Goal: Task Accomplishment & Management: Manage account settings

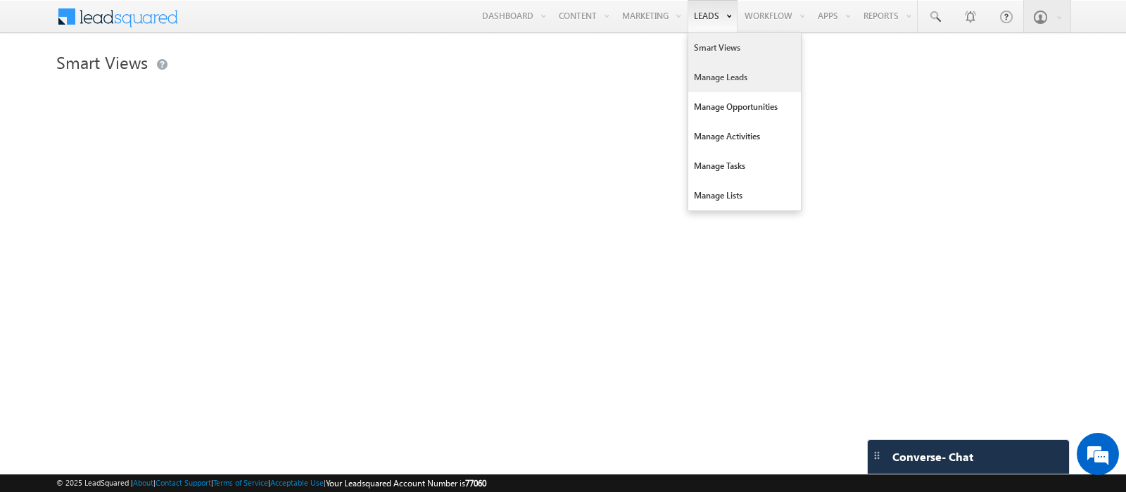
click at [699, 77] on link "Manage Leads" at bounding box center [744, 78] width 113 height 30
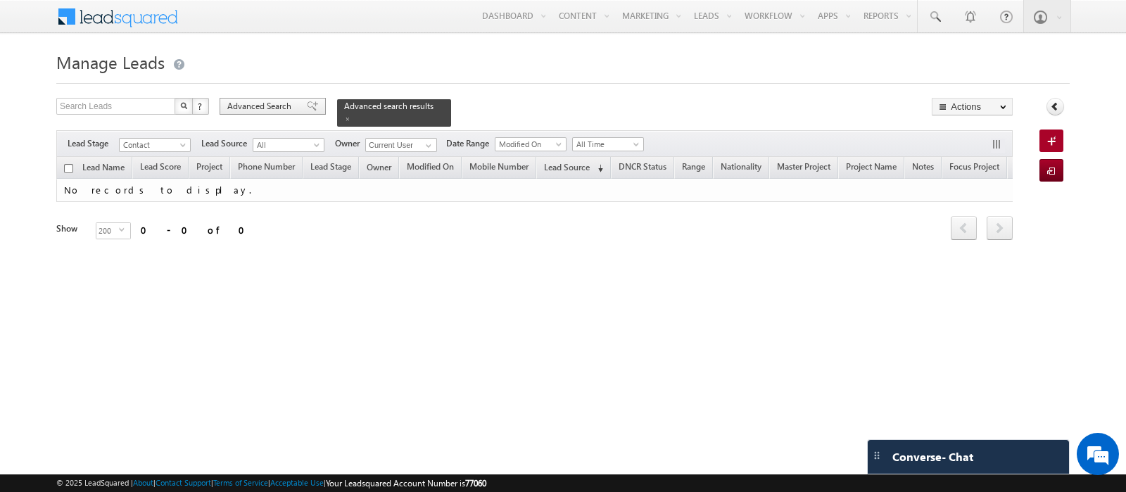
click at [258, 103] on span "Advanced Search" at bounding box center [261, 106] width 68 height 13
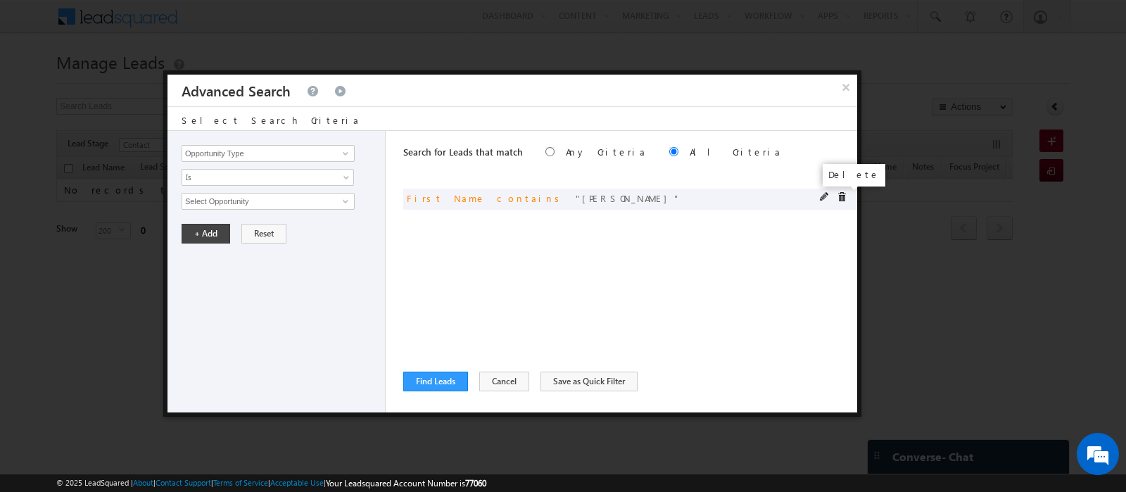
click at [843, 197] on span at bounding box center [842, 197] width 10 height 10
click at [281, 156] on input "Opportunity Type" at bounding box center [268, 153] width 173 height 17
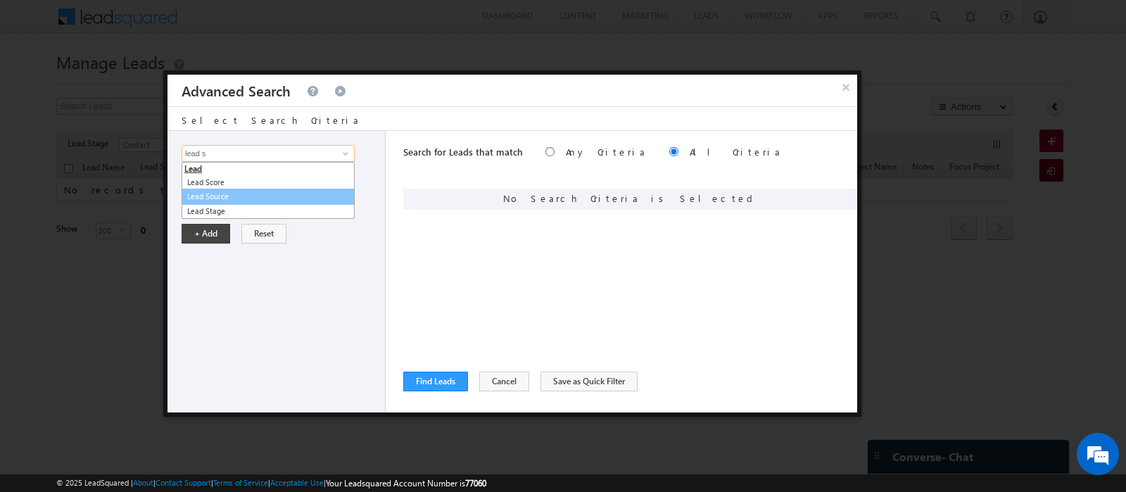
click at [213, 193] on link "Lead Source" at bounding box center [268, 197] width 173 height 16
type input "Lead Source"
click at [213, 201] on span "None Selected" at bounding box center [262, 200] width 160 height 15
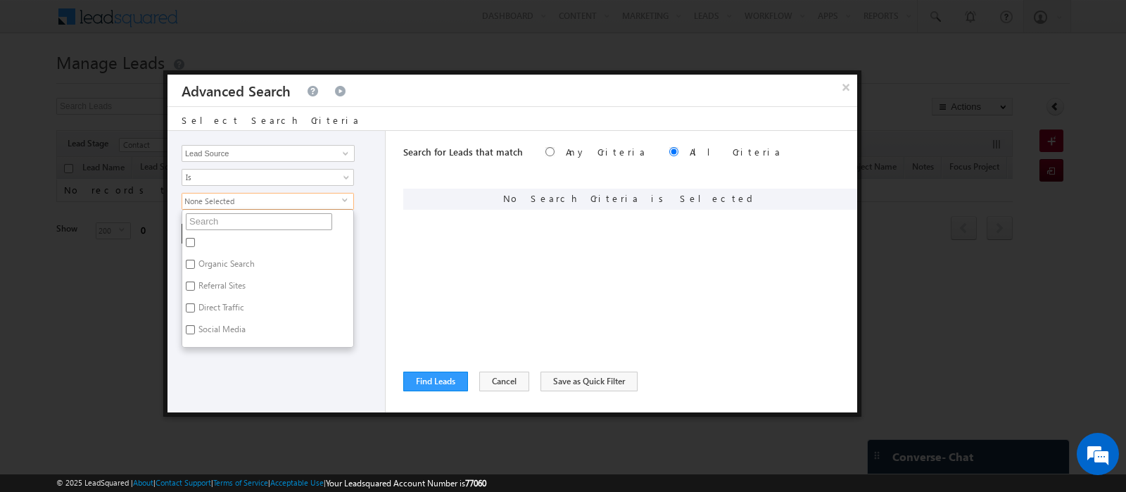
click at [211, 217] on input "text" at bounding box center [259, 221] width 146 height 17
type input "ti"
type input "tilal"
click at [216, 238] on label "Tilal Al Ghaf - ELAN.xlsx - Sheet1" at bounding box center [257, 245] width 151 height 22
click at [195, 238] on input "Tilal Al Ghaf - ELAN.xlsx - Sheet1" at bounding box center [190, 242] width 9 height 9
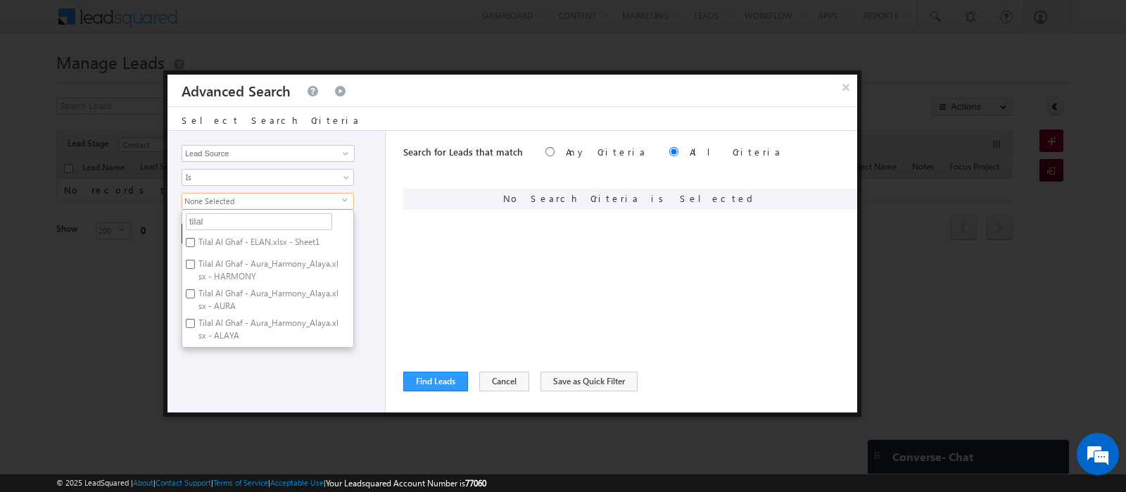
checkbox input "true"
click at [221, 255] on label "Tilal Al Ghaf - Aura_Harmony_Alaya.xlsx - HARMONY" at bounding box center [267, 270] width 171 height 30
click at [195, 260] on input "Tilal Al Ghaf - Aura_Harmony_Alaya.xlsx - HARMONY" at bounding box center [190, 264] width 9 height 9
checkbox input "true"
click at [234, 298] on label "Tilal Al Ghaf - Aura_Harmony_Alaya.xlsx - AURA" at bounding box center [267, 300] width 171 height 30
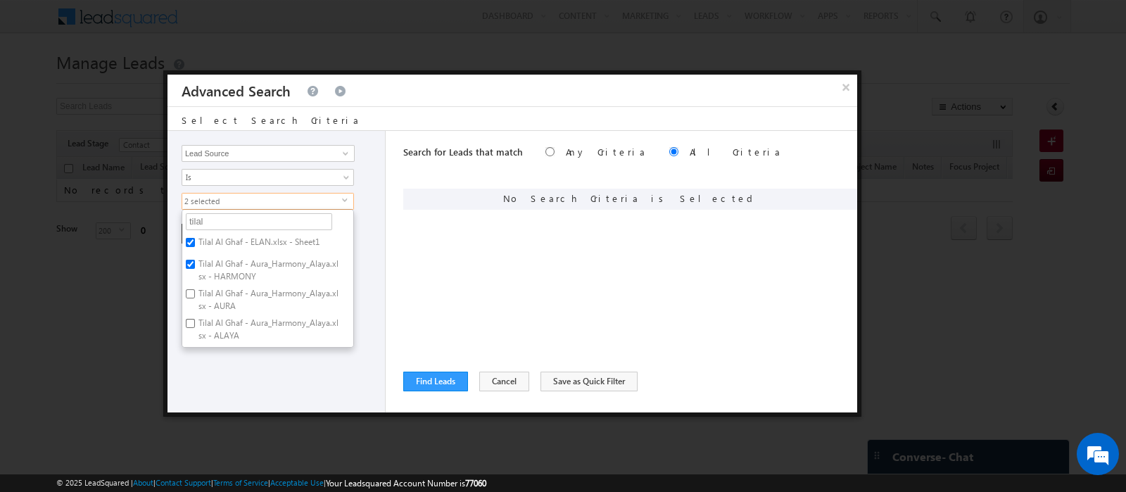
click at [195, 298] on input "Tilal Al Ghaf - Aura_Harmony_Alaya.xlsx - AURA" at bounding box center [190, 293] width 9 height 9
checkbox input "true"
click at [256, 340] on label "Tilal Al Ghaf - Aura_Harmony_Alaya.xlsx - ALAYA" at bounding box center [267, 329] width 171 height 30
click at [195, 328] on input "Tilal Al Ghaf - Aura_Harmony_Alaya.xlsx - ALAYA" at bounding box center [190, 323] width 9 height 9
checkbox input "true"
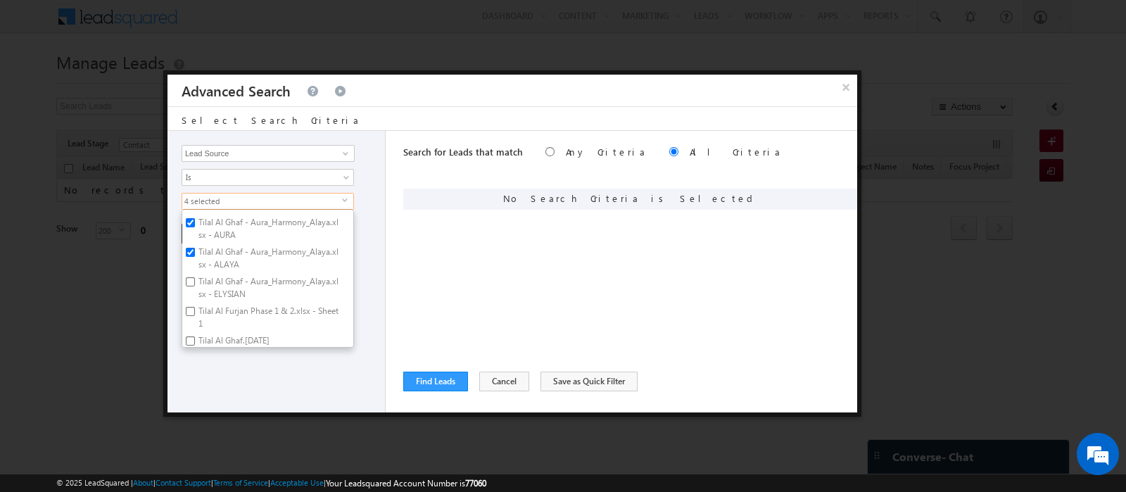
scroll to position [72, 0]
click at [215, 286] on label "Tilal Al Ghaf - Aura_Harmony_Alaya.xlsx - ELYSIAN" at bounding box center [267, 287] width 171 height 30
click at [195, 286] on input "Tilal Al Ghaf - Aura_Harmony_Alaya.xlsx - ELYSIAN" at bounding box center [190, 281] width 9 height 9
checkbox input "true"
click at [217, 321] on label "Tilal Al Furjan Phase 1 & 2.xlsx - Sheet1" at bounding box center [267, 317] width 171 height 30
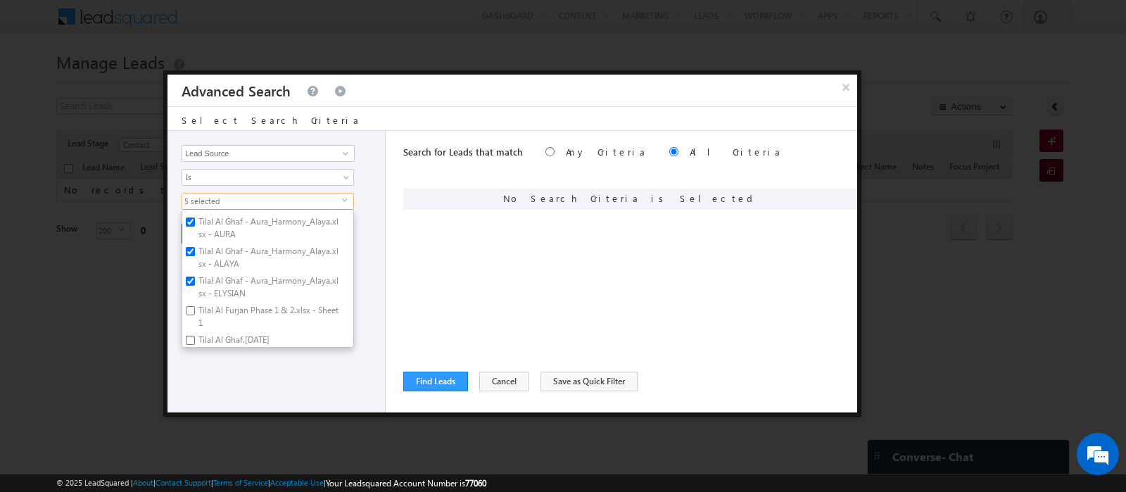
click at [195, 315] on input "Tilal Al Furjan Phase 1 & 2.xlsx - Sheet1" at bounding box center [190, 310] width 9 height 9
checkbox input "true"
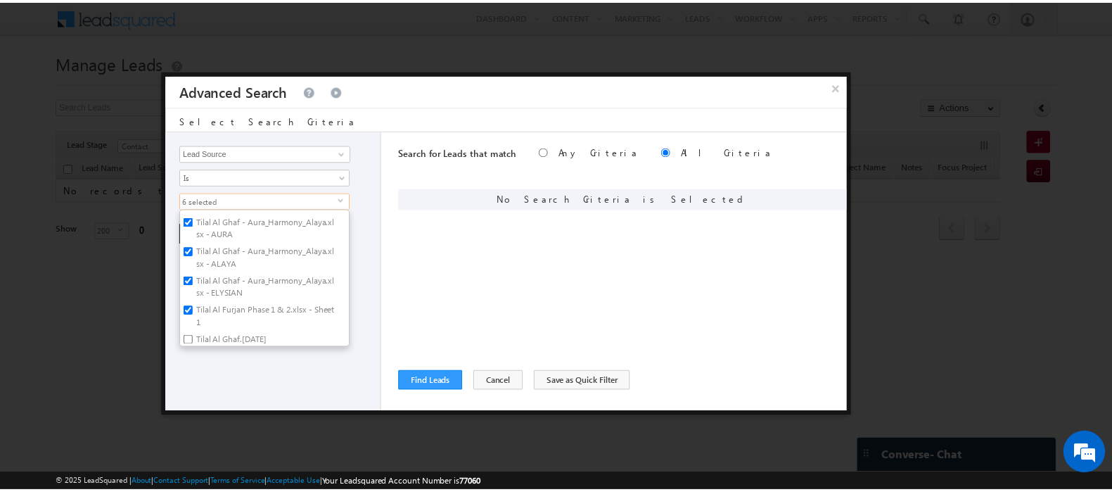
scroll to position [99, 0]
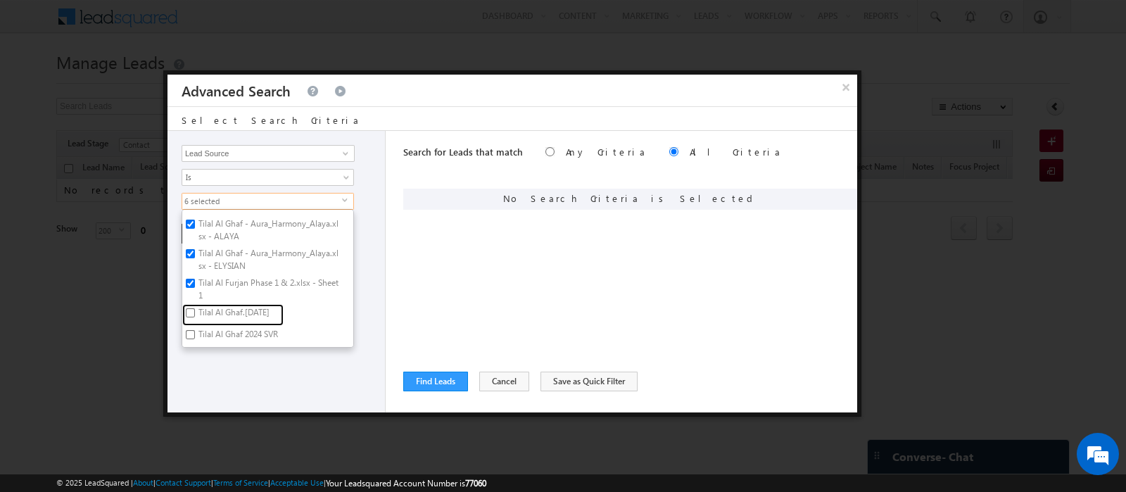
click at [217, 321] on label "Tilal Al Ghaf.June 2024" at bounding box center [232, 315] width 101 height 22
click at [195, 317] on input "Tilal Al Ghaf.June 2024" at bounding box center [190, 312] width 9 height 9
checkbox input "true"
click at [218, 336] on label "Tilal Al Ghaf 2024 SVR" at bounding box center [237, 337] width 110 height 22
click at [195, 336] on input "Tilal Al Ghaf 2024 SVR" at bounding box center [190, 334] width 9 height 9
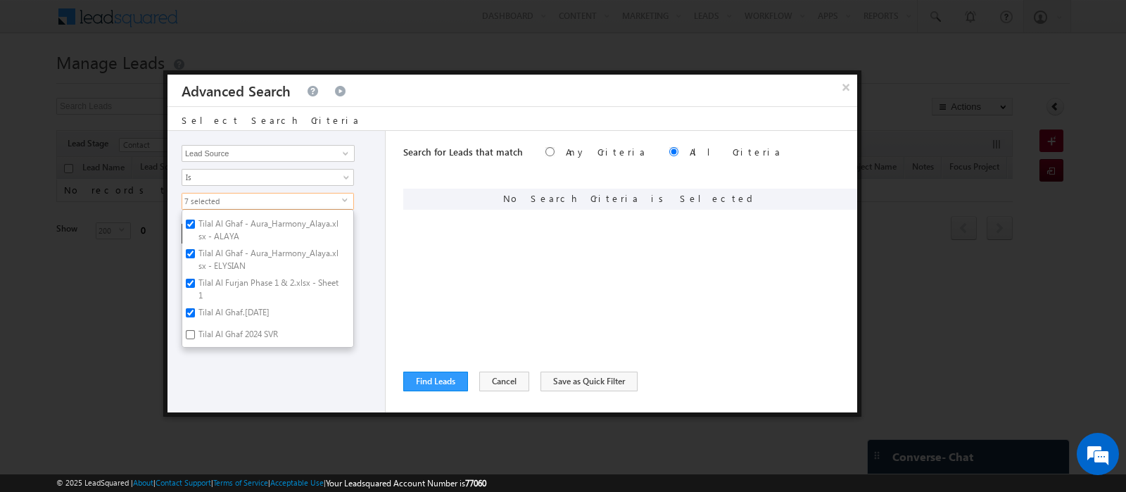
checkbox input "true"
click at [258, 387] on div "Opportunity Type Lead Activity Task Sales Group Prospect Id Address 1 Address 2…" at bounding box center [276, 271] width 218 height 281
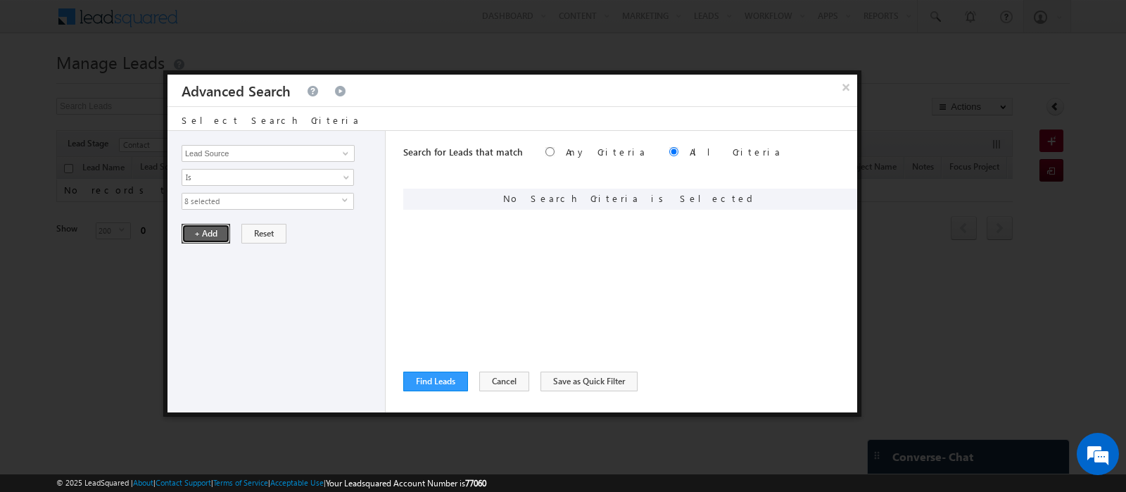
click at [210, 236] on button "+ Add" at bounding box center [206, 234] width 49 height 20
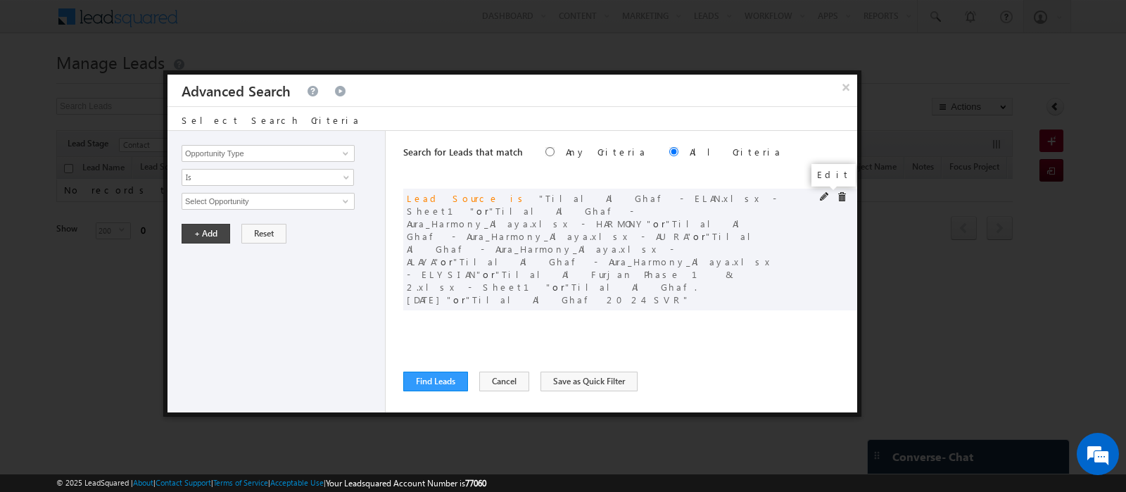
click at [826, 194] on span at bounding box center [825, 197] width 10 height 10
click at [455, 380] on button "Find Leads" at bounding box center [435, 381] width 65 height 20
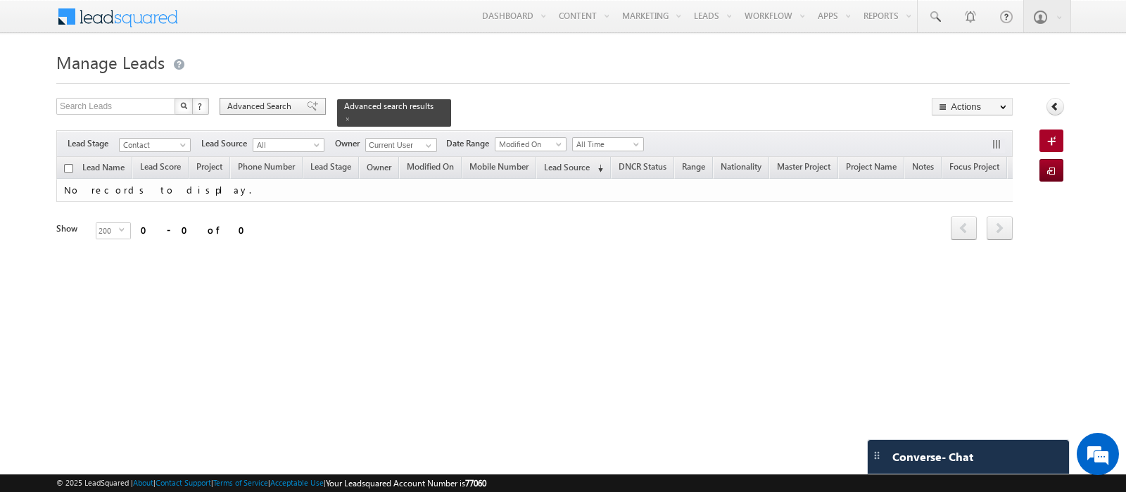
click at [243, 106] on span "Advanced Search" at bounding box center [261, 106] width 68 height 13
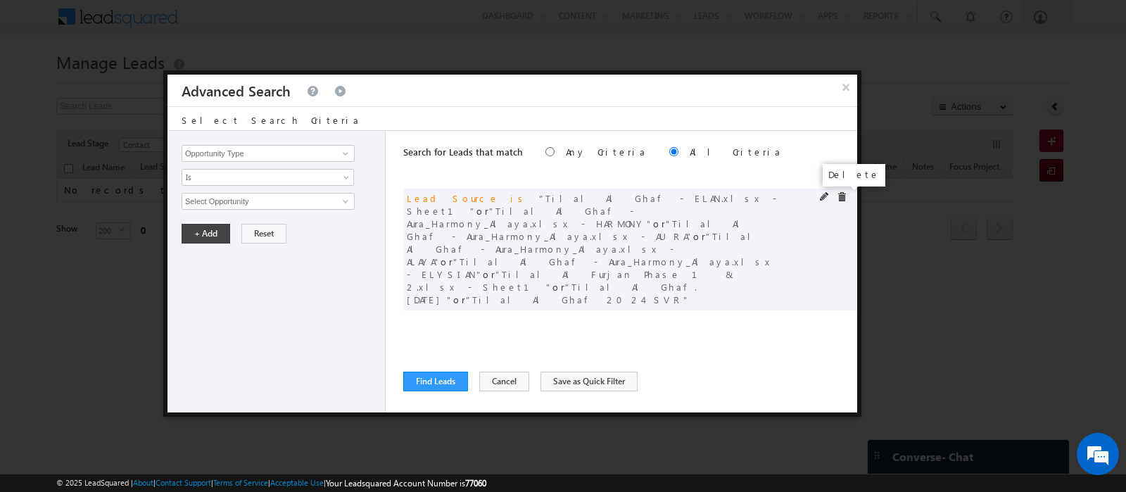
click at [841, 194] on span at bounding box center [842, 197] width 10 height 10
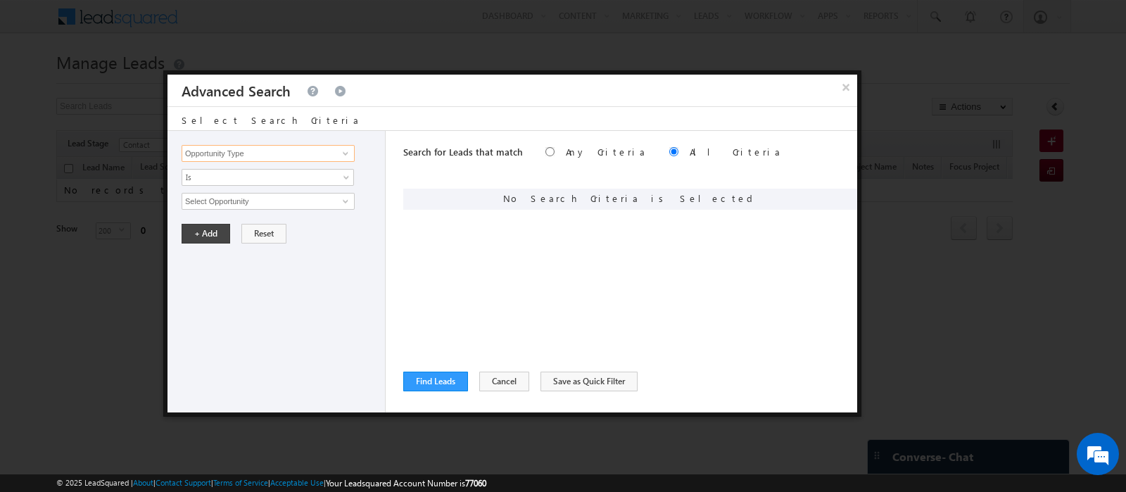
click at [281, 148] on input "Opportunity Type" at bounding box center [268, 153] width 173 height 17
click at [222, 198] on link "Lead Source" at bounding box center [268, 197] width 173 height 16
type input "Lead Source"
click at [218, 201] on span "None Selected" at bounding box center [262, 200] width 160 height 15
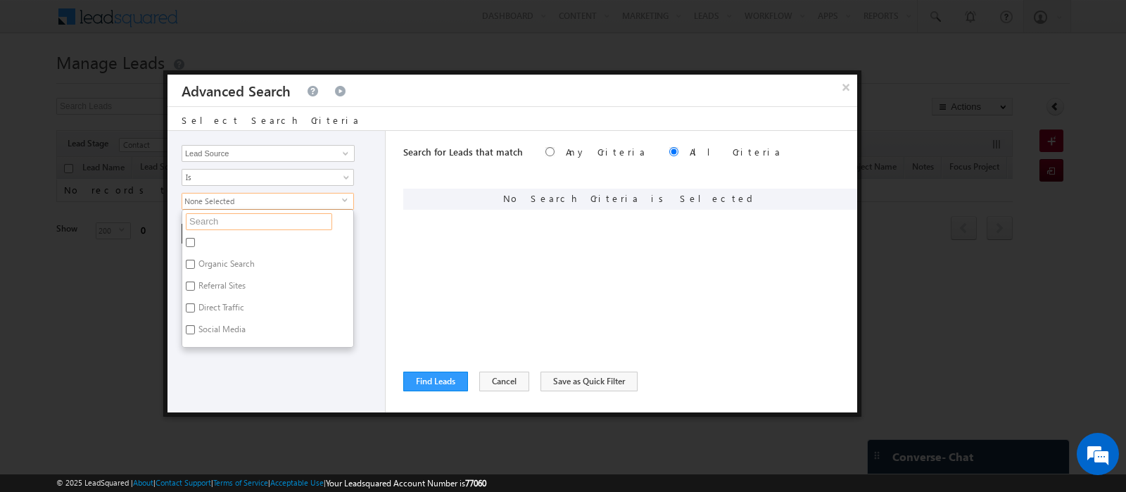
click at [213, 223] on input "text" at bounding box center [259, 221] width 146 height 17
type input "dubai hills esta"
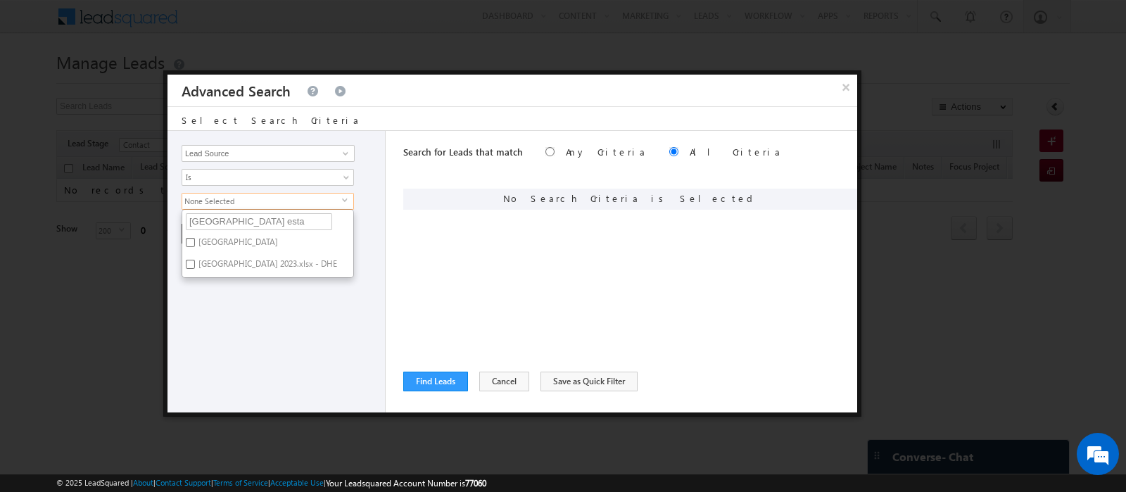
click at [202, 238] on label "Dubai Hills Estate" at bounding box center [237, 245] width 110 height 22
click at [195, 238] on input "Dubai Hills Estate" at bounding box center [190, 242] width 9 height 9
checkbox input "true"
click at [205, 262] on label "Dubai Hills Estate 2023.xlsx - DHE" at bounding box center [266, 266] width 169 height 22
click at [195, 262] on input "Dubai Hills Estate 2023.xlsx - DHE" at bounding box center [190, 264] width 9 height 9
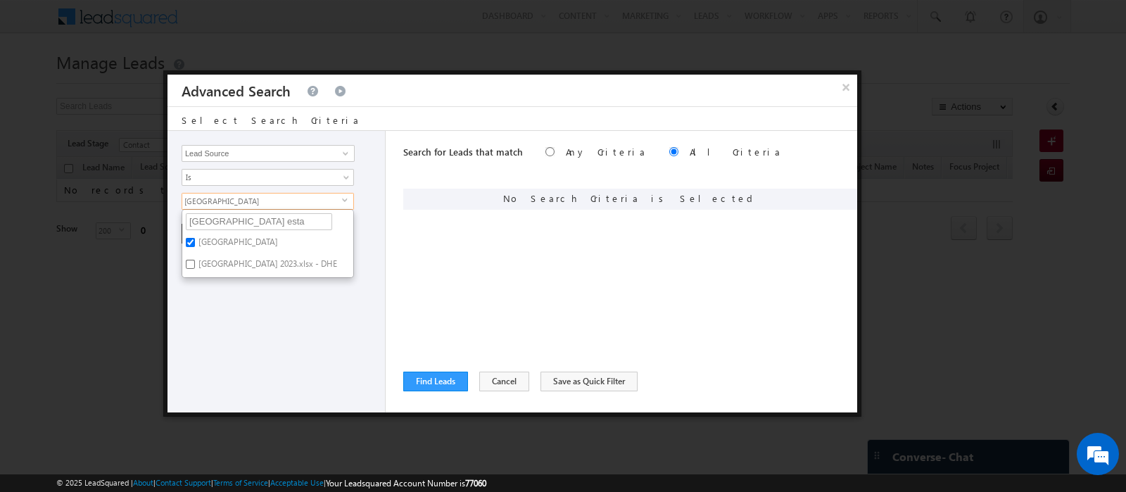
checkbox input "true"
click at [269, 332] on div "Opportunity Type Lead Activity Task Sales Group Prospect Id Address 1 Address 2…" at bounding box center [276, 271] width 218 height 281
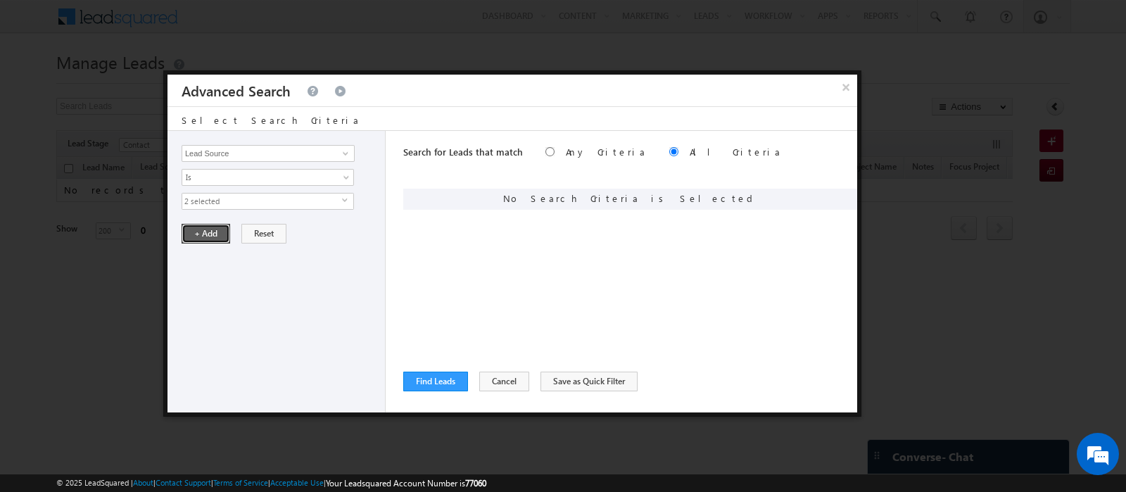
click at [205, 228] on button "+ Add" at bounding box center [206, 234] width 49 height 20
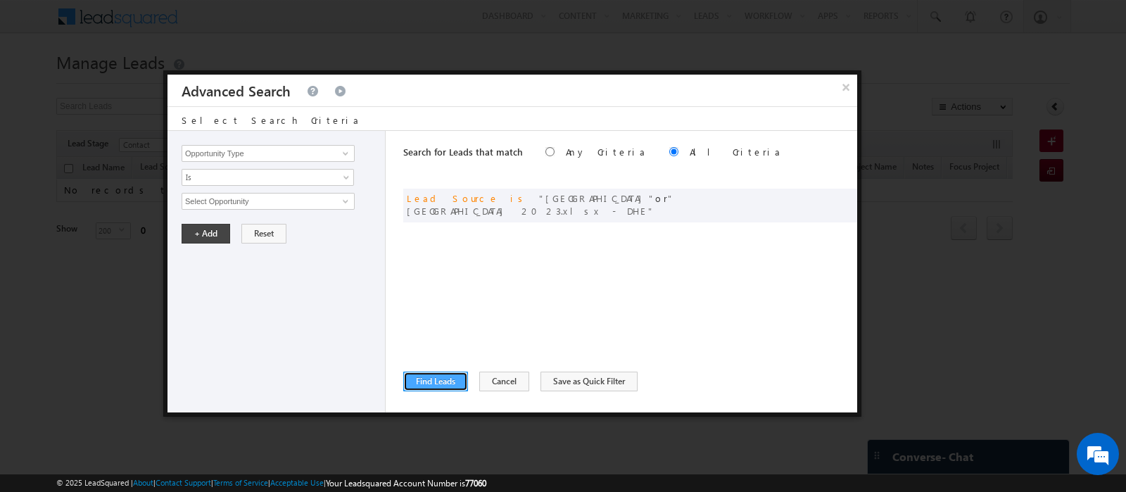
click at [424, 381] on button "Find Leads" at bounding box center [435, 381] width 65 height 20
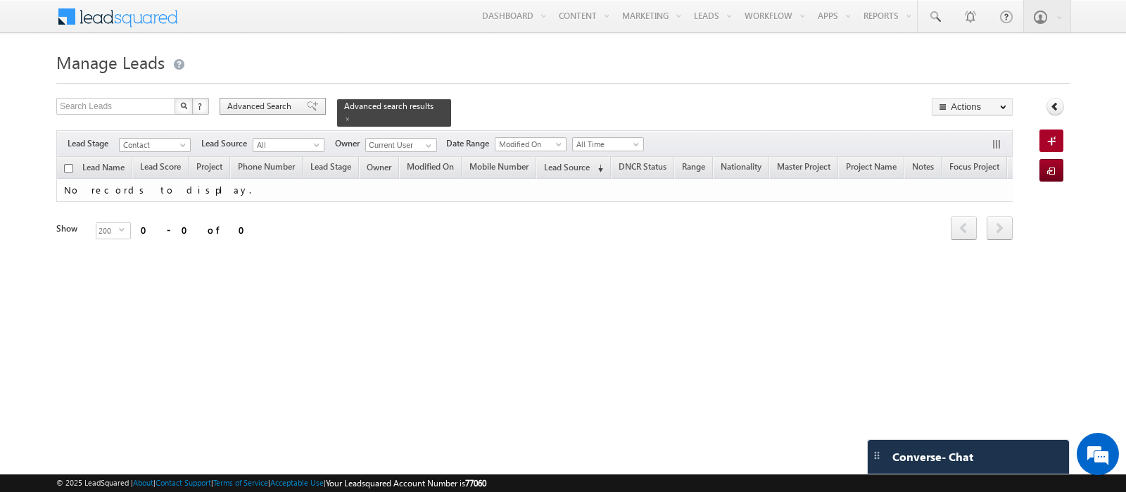
click at [260, 110] on span "Advanced Search" at bounding box center [261, 106] width 68 height 13
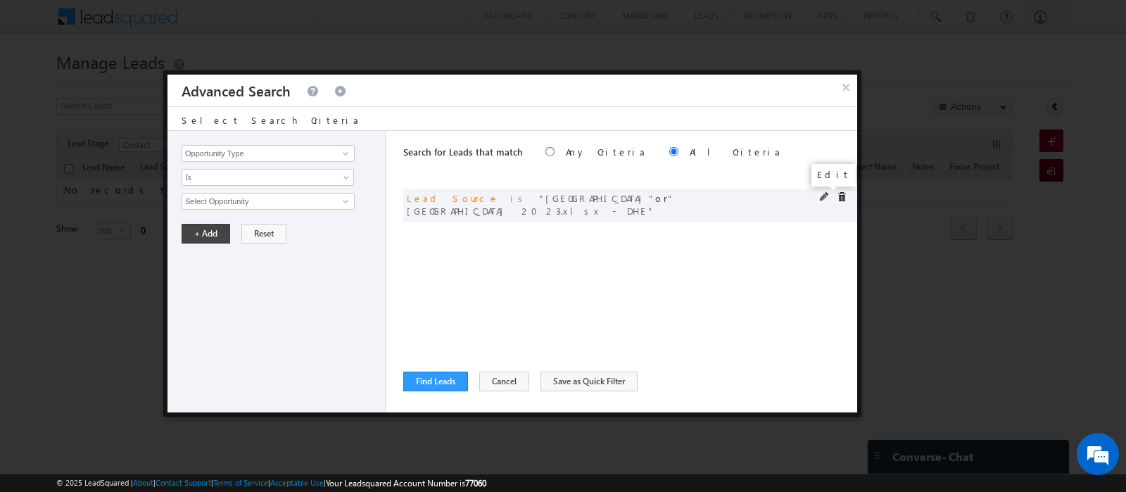
click at [822, 193] on span at bounding box center [825, 197] width 10 height 10
click at [232, 207] on span "2 selected" at bounding box center [262, 200] width 160 height 15
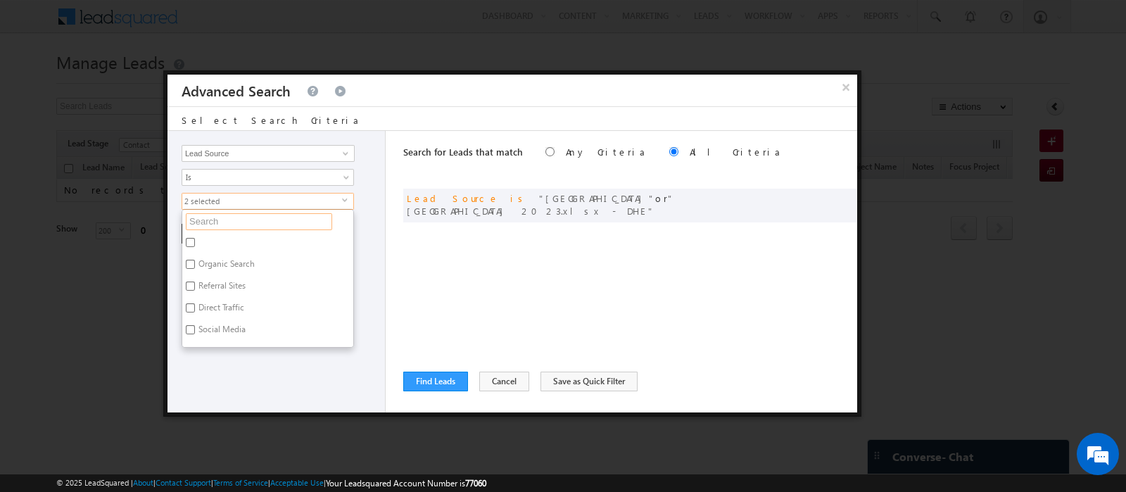
click at [208, 220] on input "text" at bounding box center [259, 221] width 146 height 17
type input "mud"
type input "mudon"
click at [210, 241] on label "Mudon" at bounding box center [211, 245] width 58 height 22
click at [195, 241] on input "Mudon" at bounding box center [190, 242] width 9 height 9
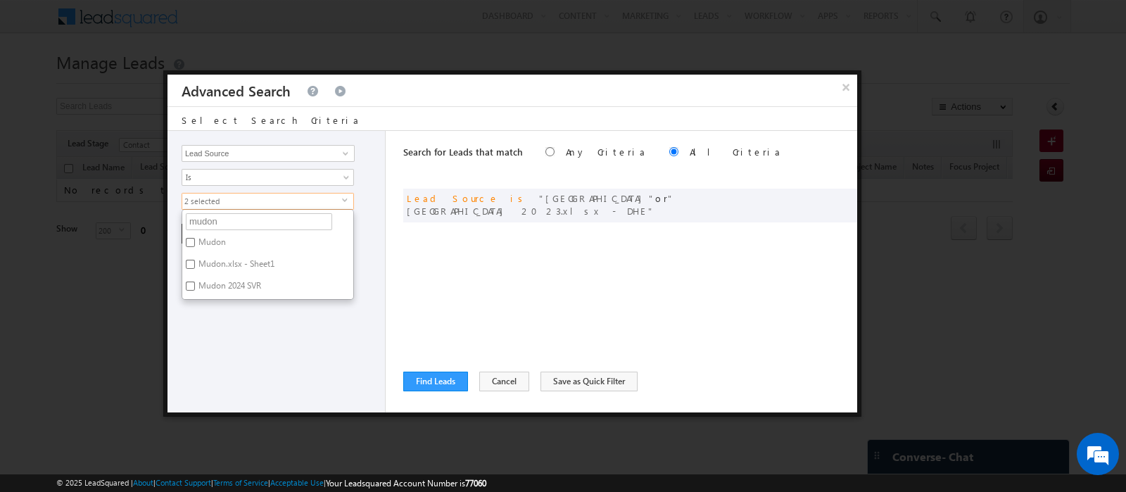
checkbox input "true"
click at [211, 260] on label "Mudon.xlsx - Sheet1" at bounding box center [235, 266] width 106 height 22
click at [195, 260] on input "Mudon.xlsx - Sheet1" at bounding box center [190, 264] width 9 height 9
checkbox input "true"
click at [211, 283] on label "Mudon 2024 SVR" at bounding box center [228, 288] width 93 height 22
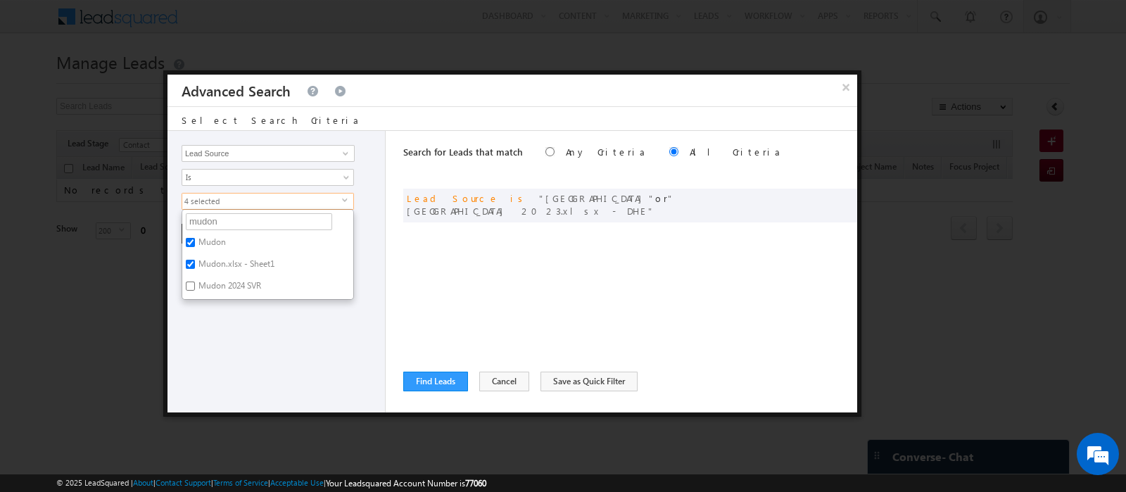
click at [195, 283] on input "Mudon 2024 SVR" at bounding box center [190, 285] width 9 height 9
checkbox input "true"
click at [220, 339] on div "Opportunity Type Lead Activity Task Sales Group Prospect Id Address 1 Address 2…" at bounding box center [276, 271] width 218 height 281
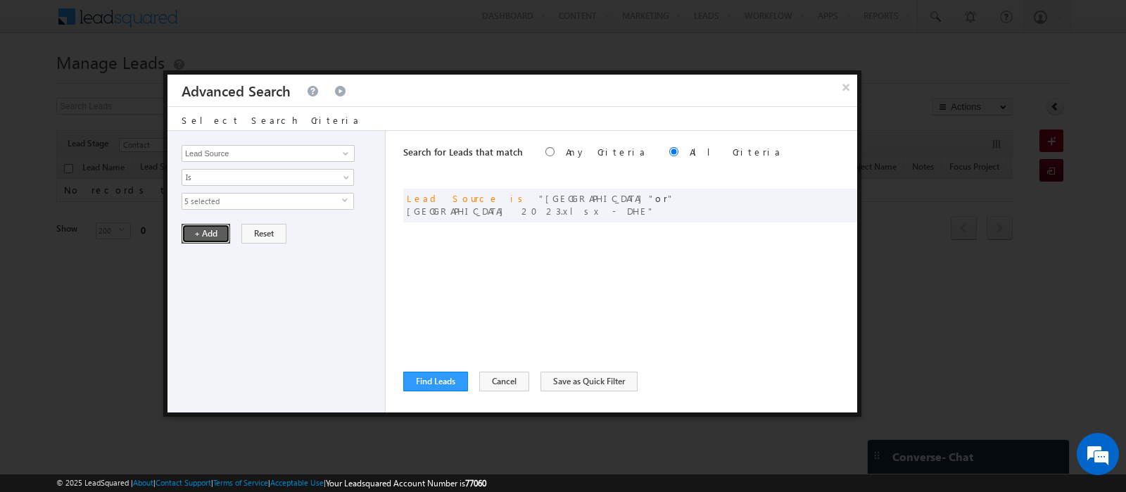
click at [204, 234] on button "+ Add" at bounding box center [206, 234] width 49 height 20
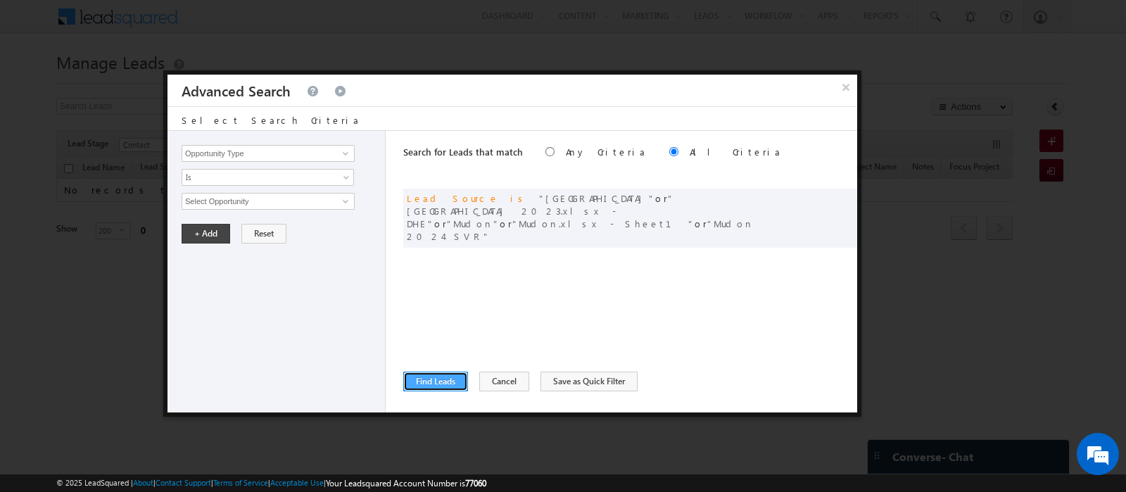
click at [432, 381] on button "Find Leads" at bounding box center [435, 381] width 65 height 20
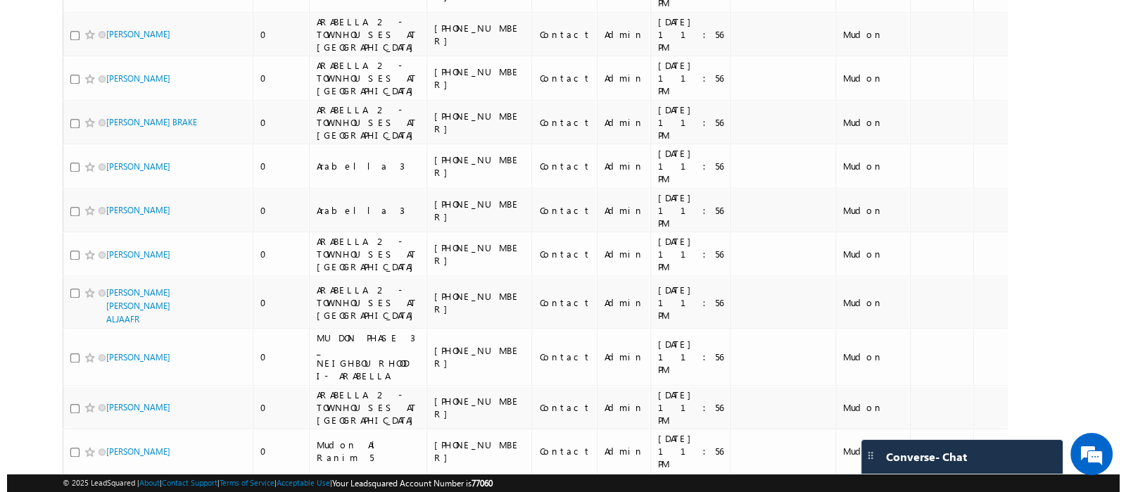
scroll to position [0, 0]
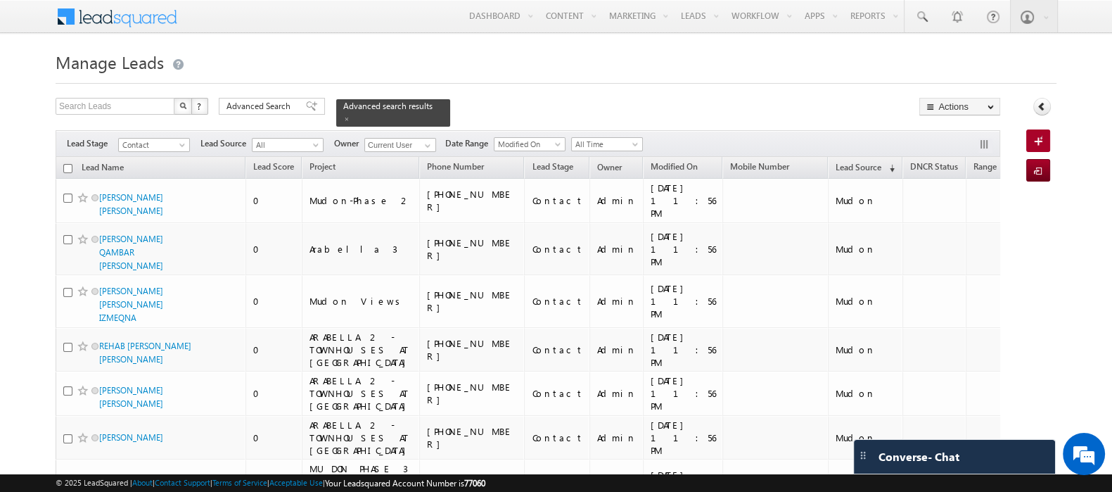
click at [66, 164] on input "checkbox" at bounding box center [67, 168] width 9 height 9
checkbox input "true"
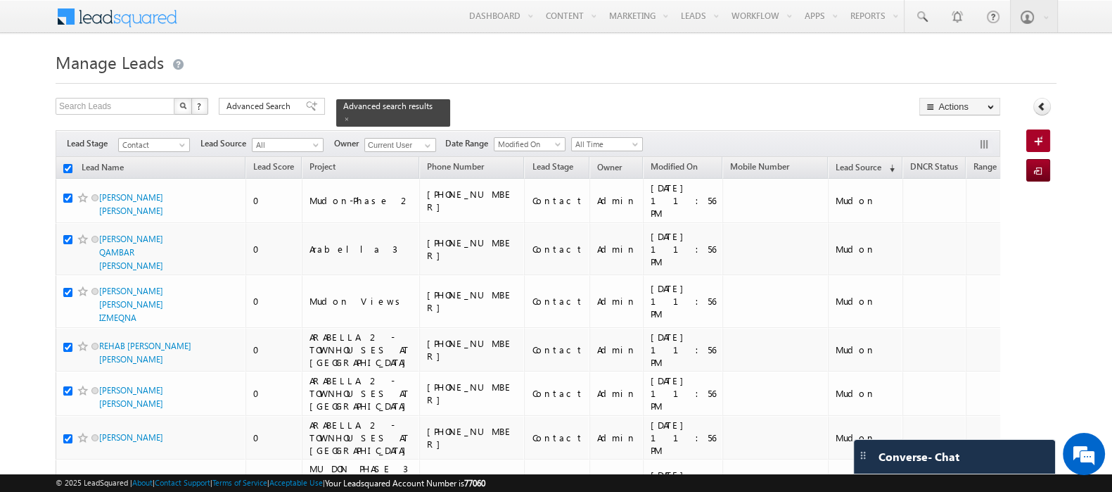
checkbox input "true"
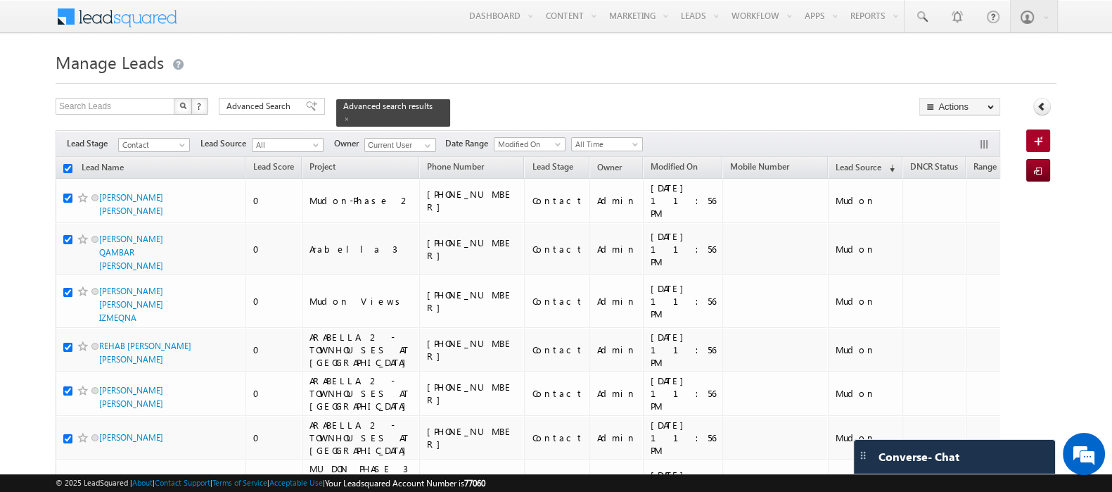
checkbox input "true"
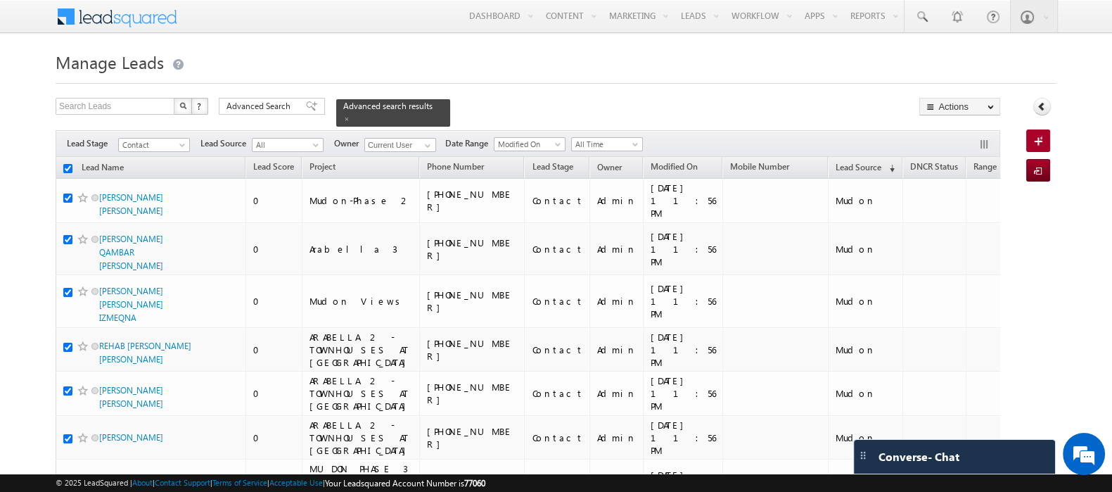
checkbox input "true"
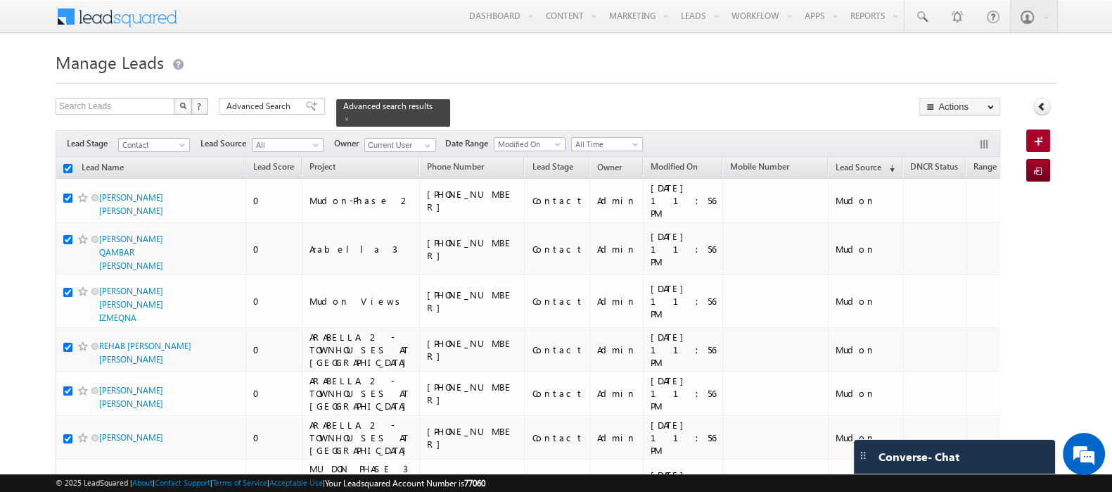
checkbox input "true"
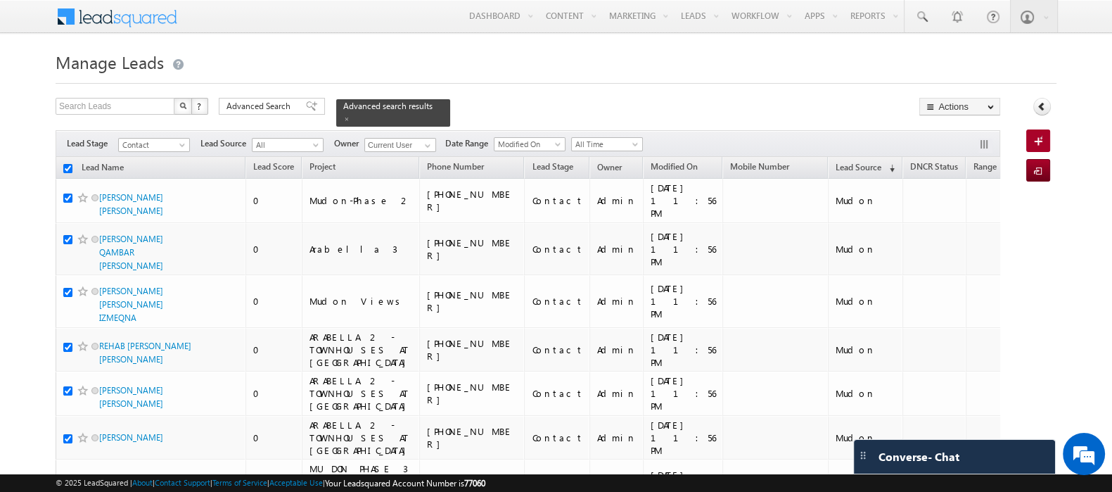
checkbox input "true"
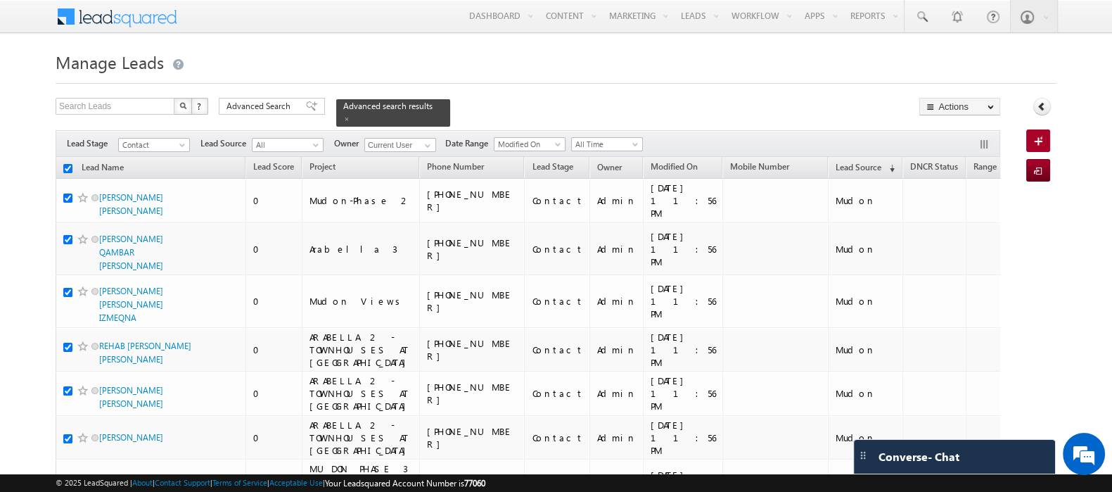
checkbox input "true"
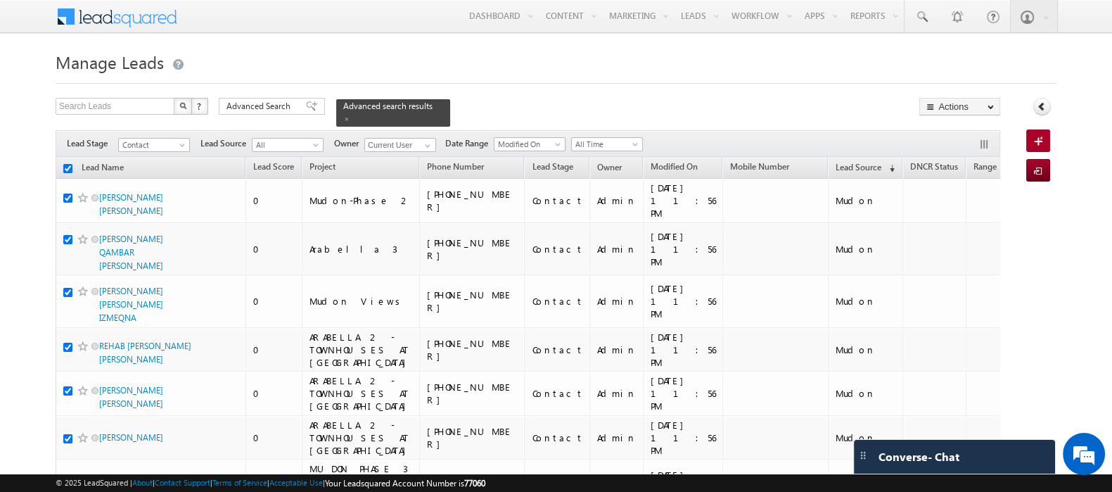
checkbox input "true"
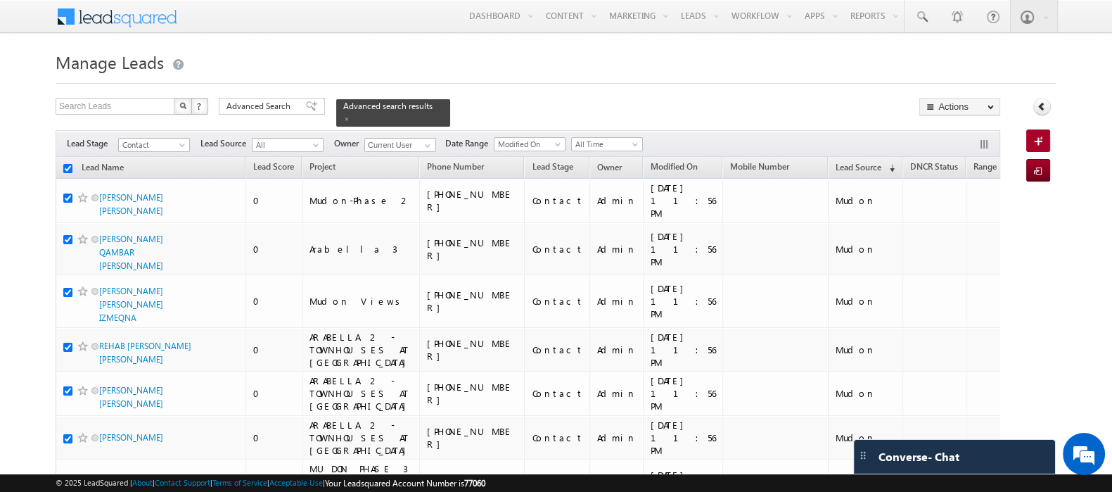
checkbox input "true"
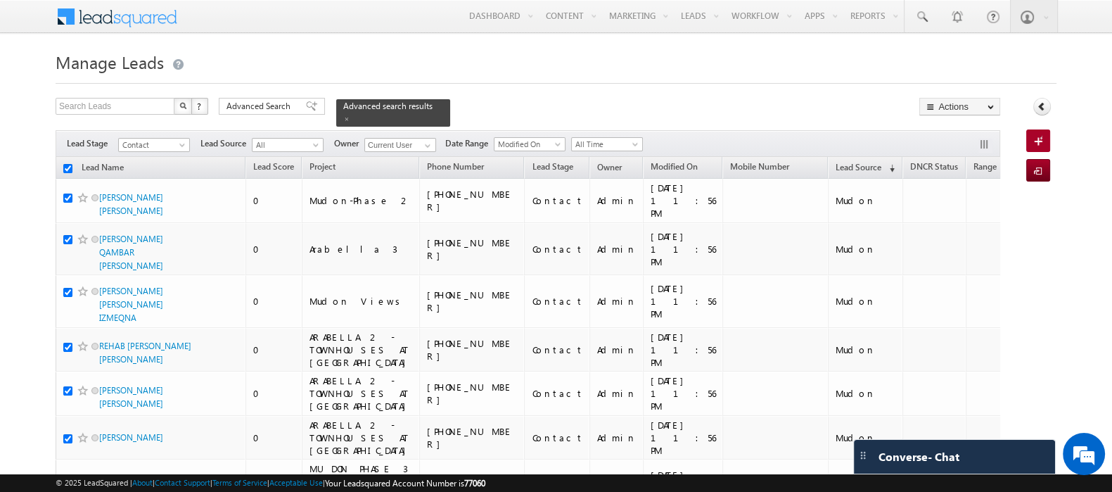
checkbox input "true"
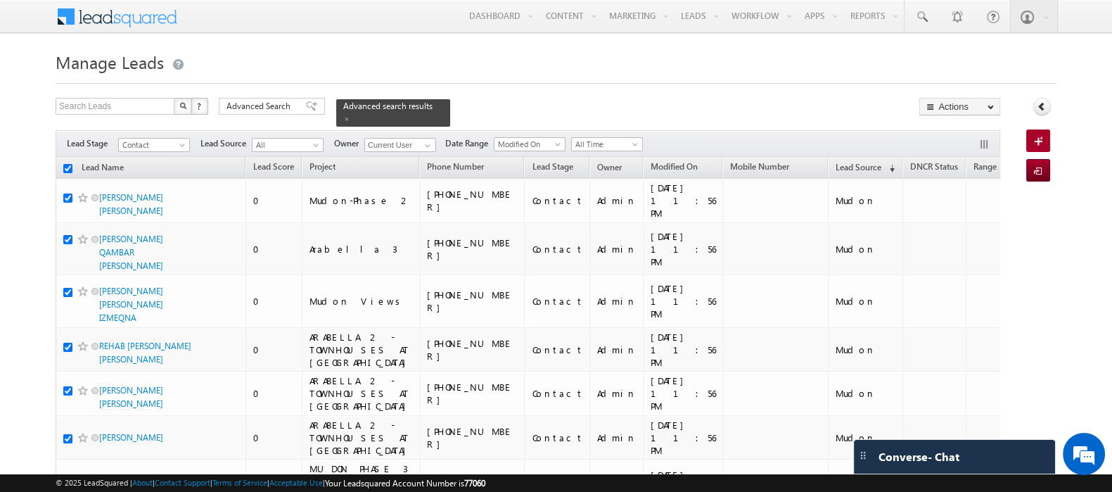
checkbox input "true"
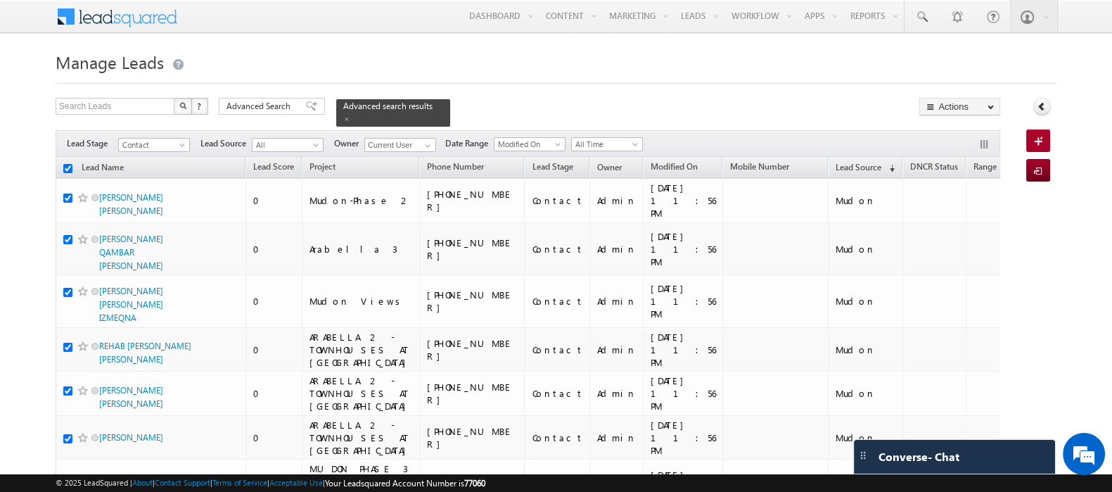
checkbox input "true"
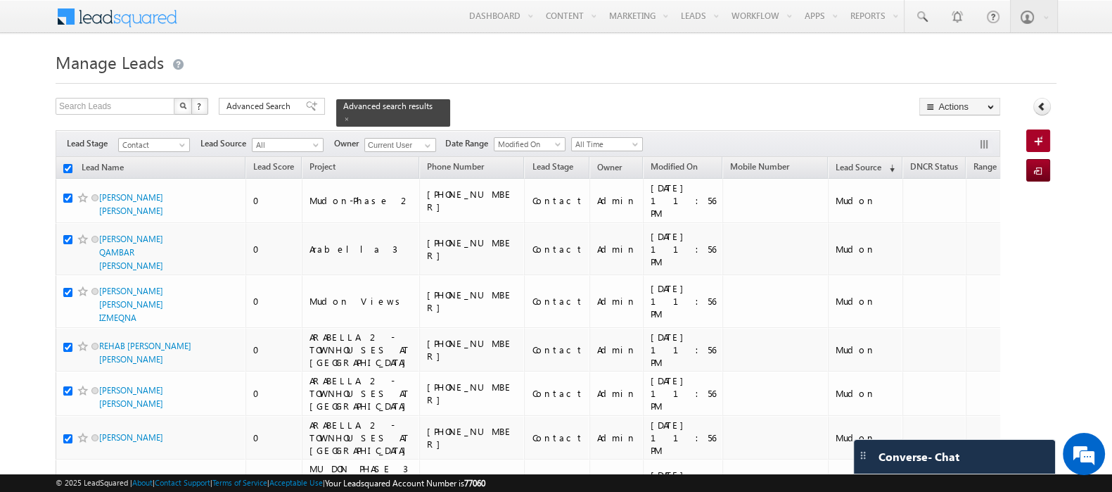
checkbox input "true"
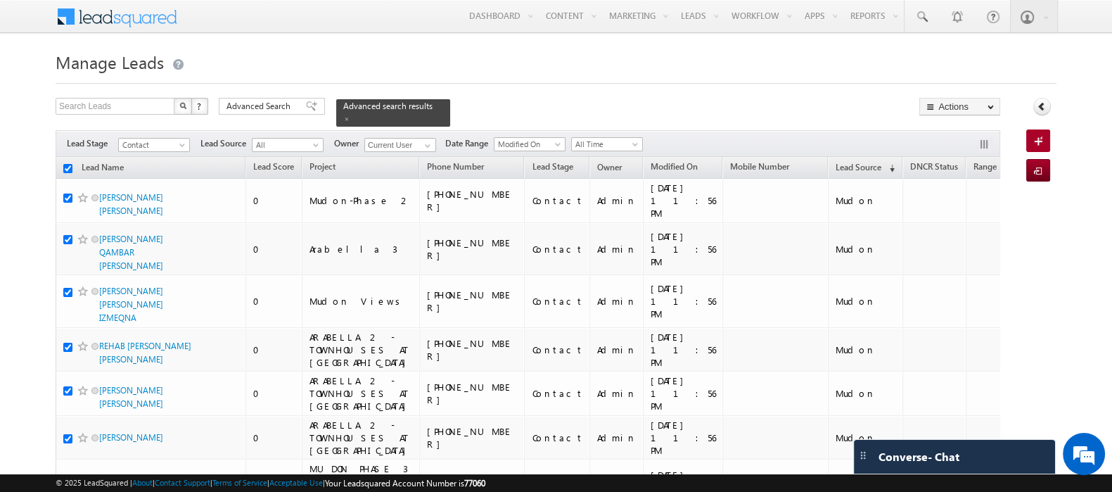
checkbox input "true"
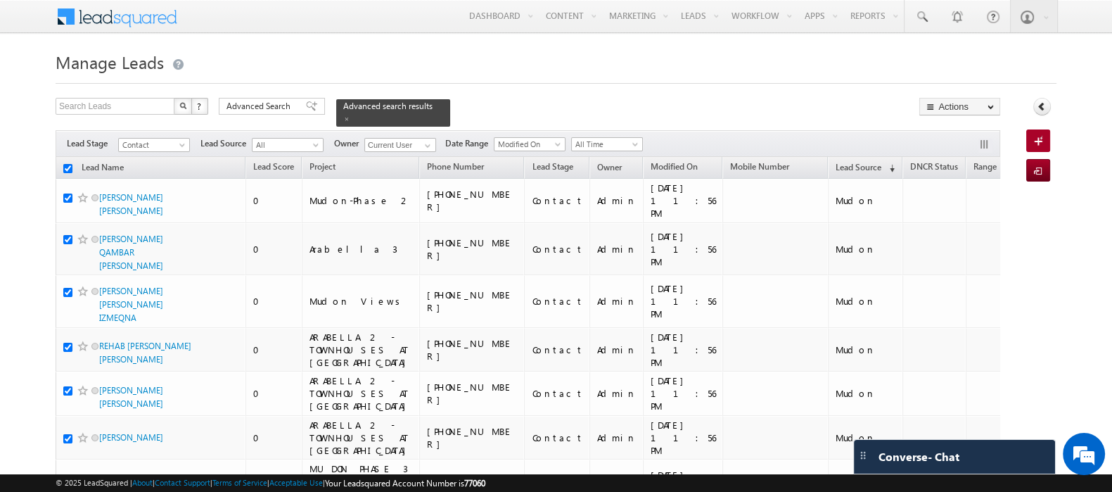
checkbox input "true"
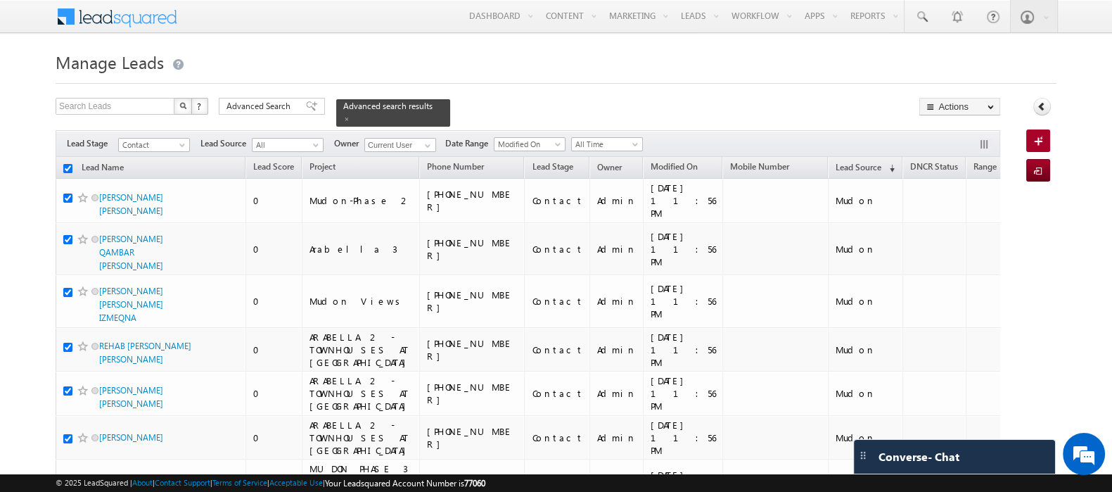
checkbox input "true"
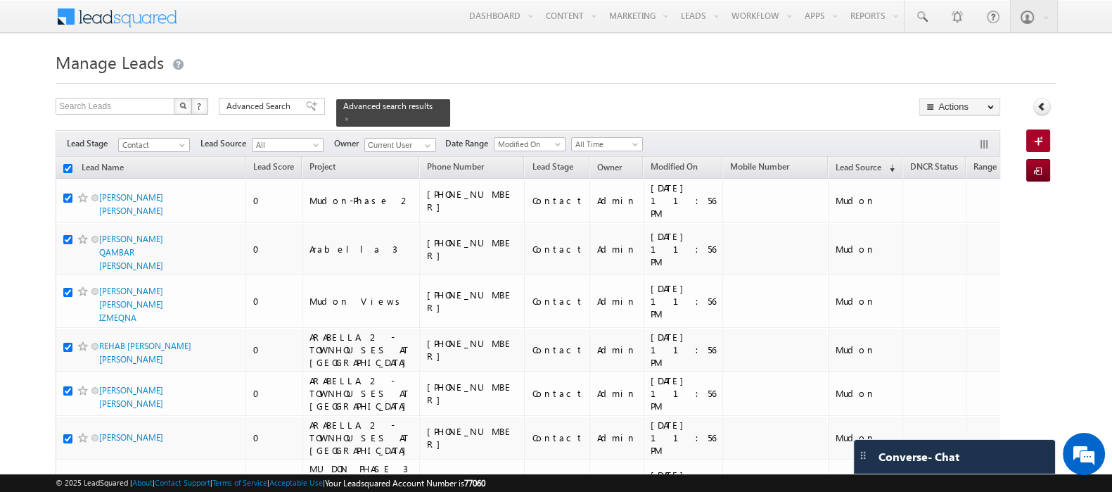
checkbox input "true"
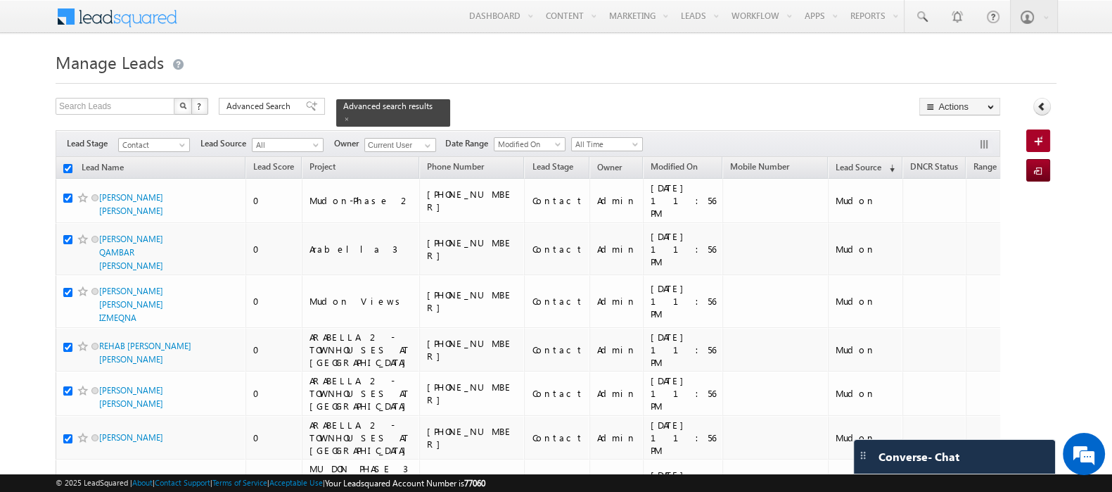
checkbox input "true"
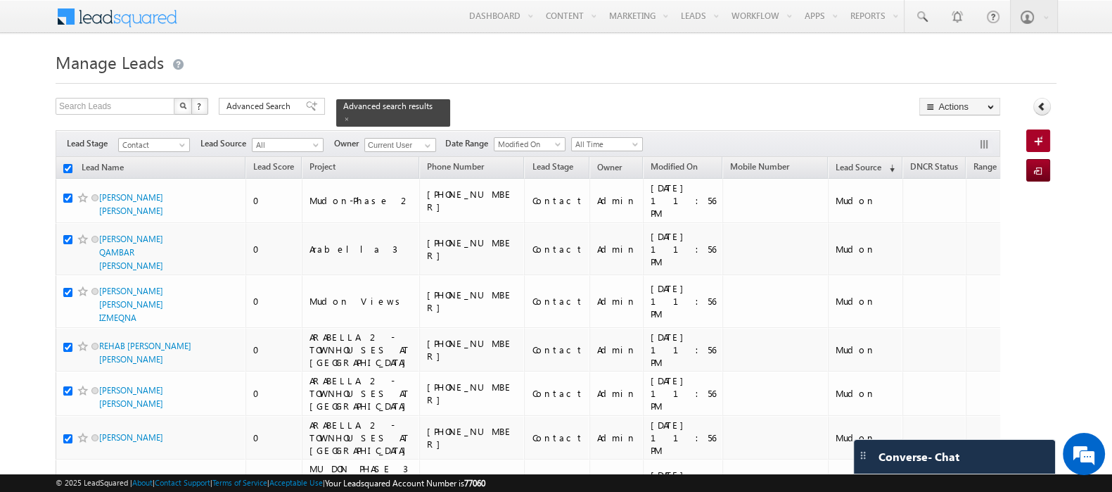
checkbox input "true"
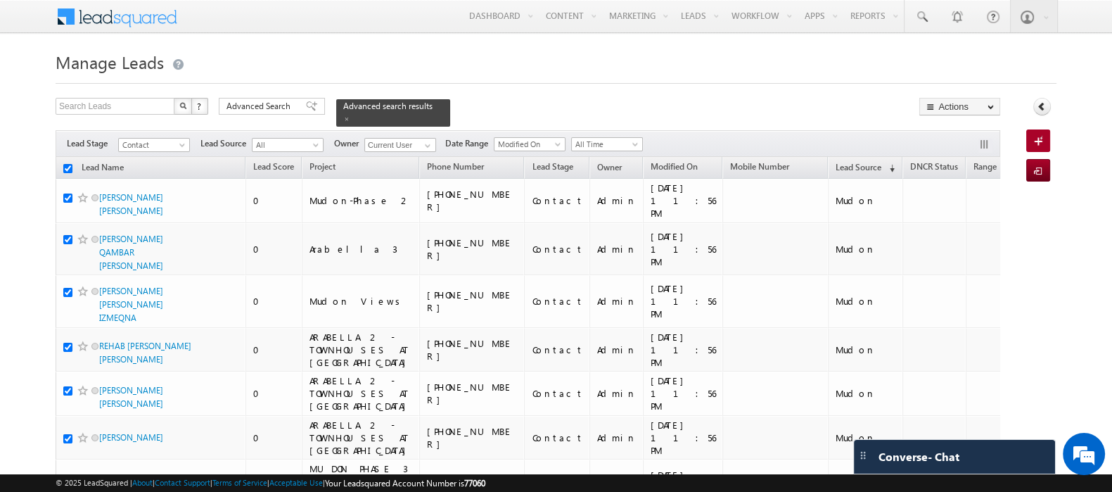
checkbox input "true"
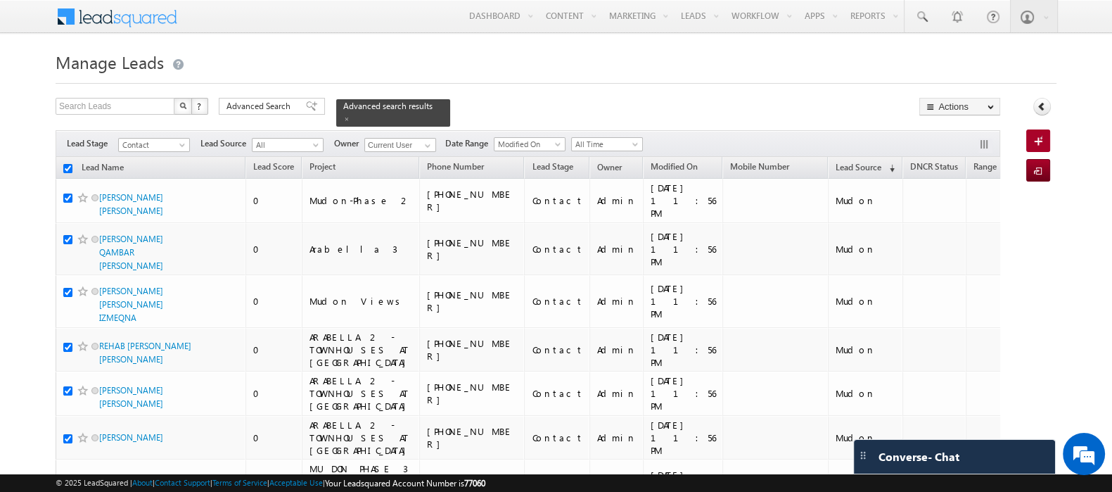
checkbox input "true"
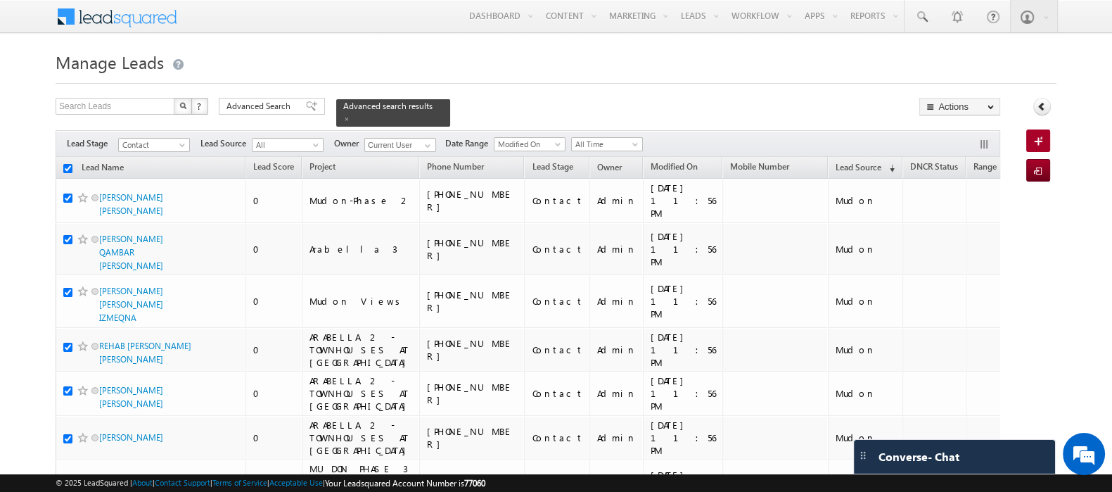
checkbox input "true"
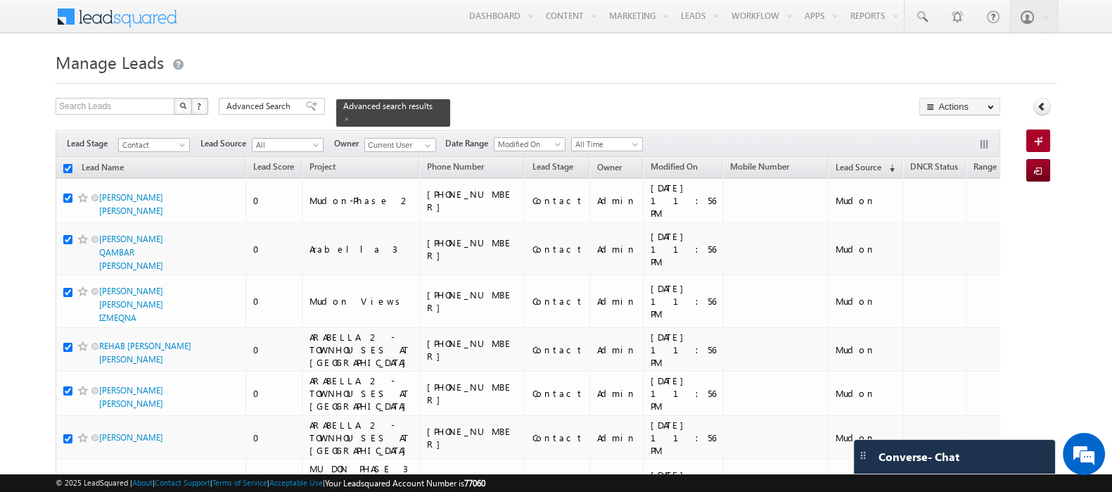
checkbox input "true"
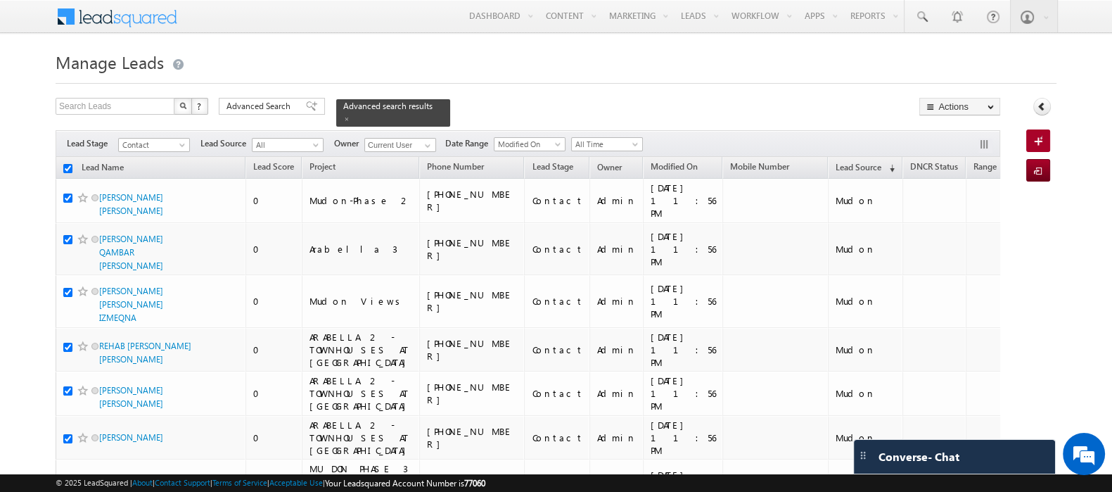
checkbox input "true"
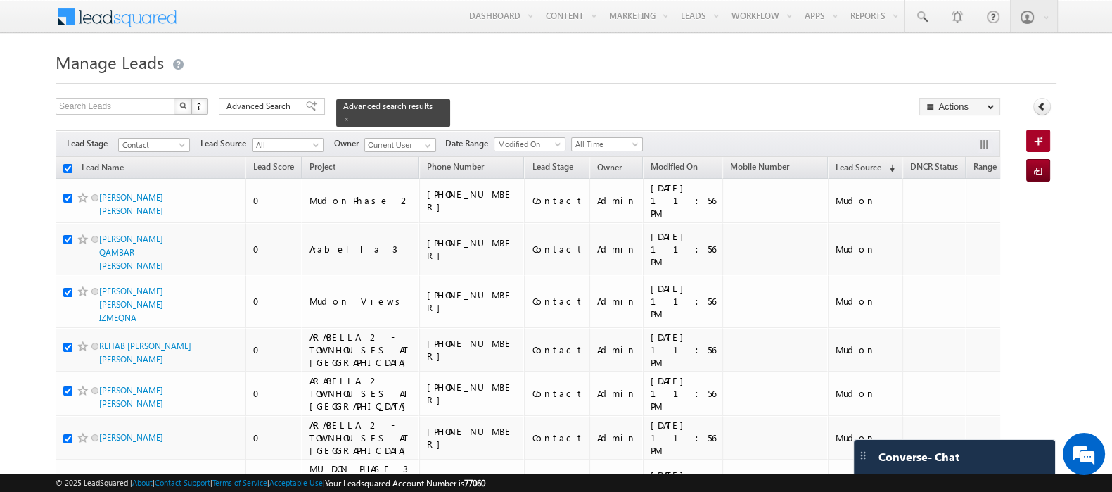
checkbox input "true"
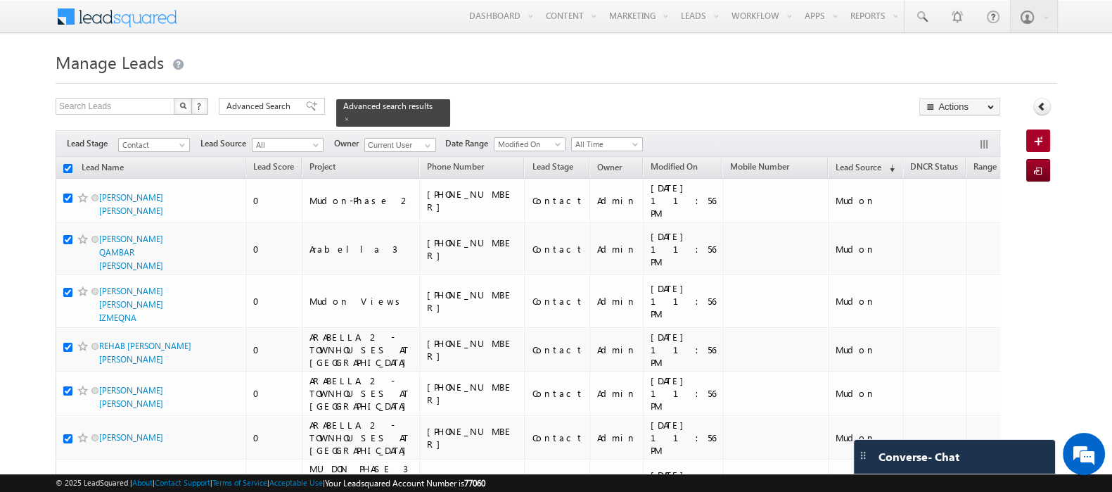
checkbox input "true"
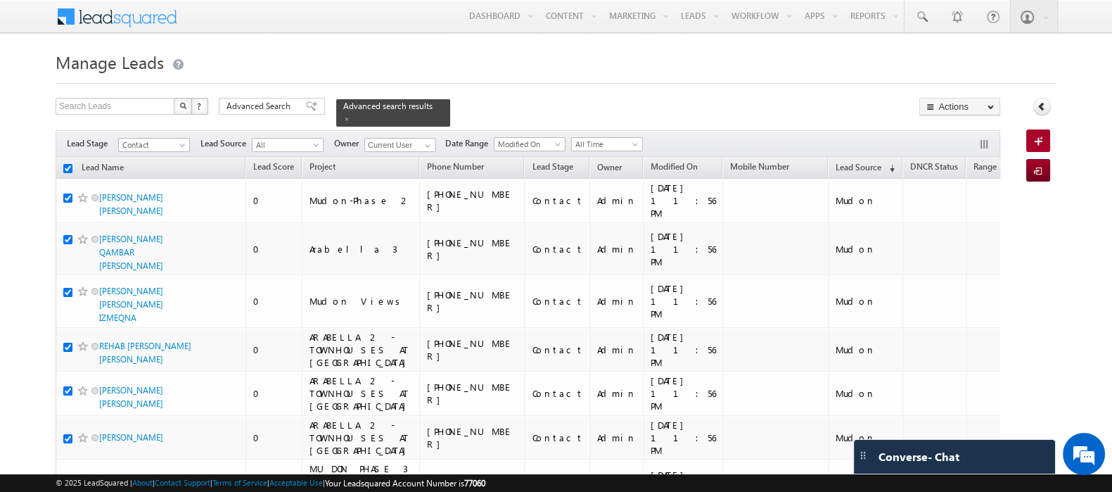
checkbox input "true"
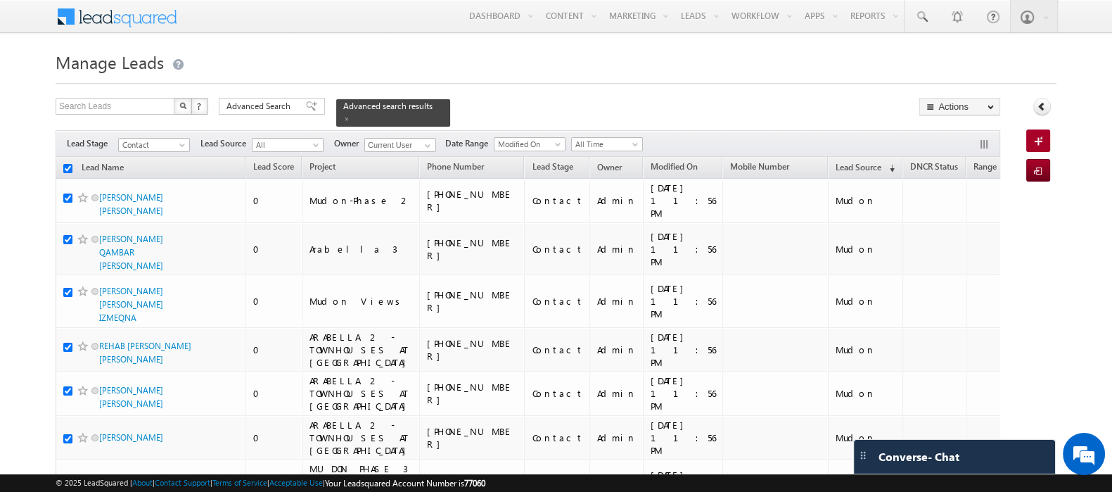
checkbox input "true"
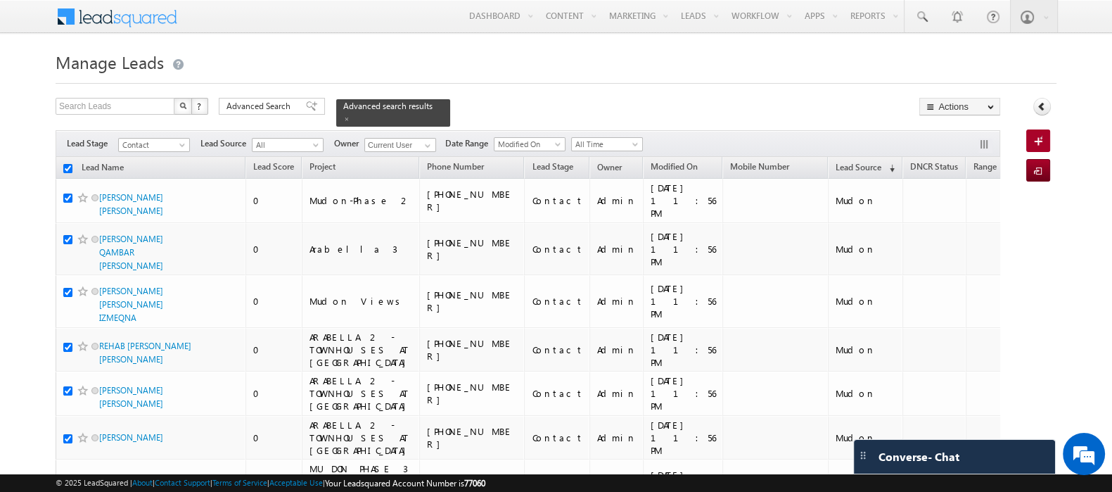
checkbox input "true"
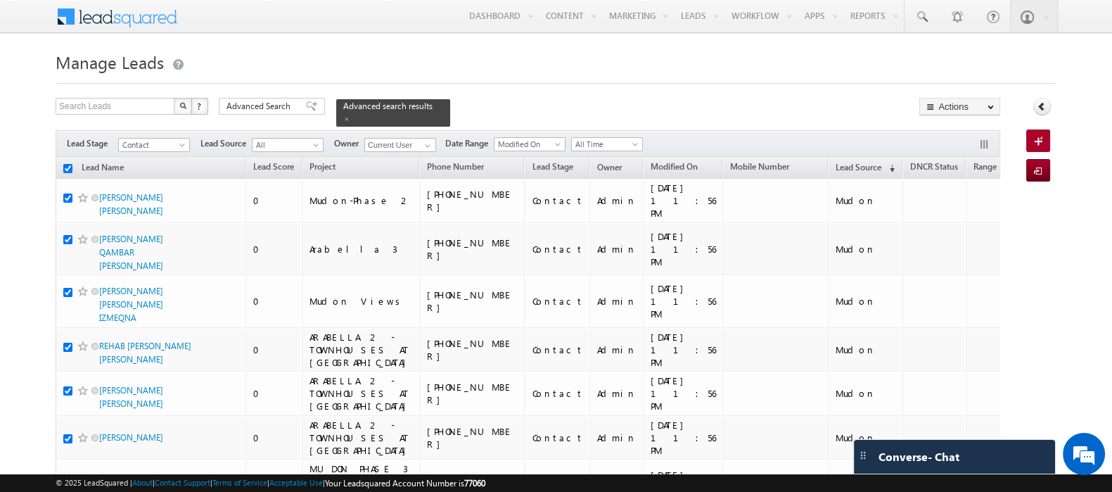
checkbox input "true"
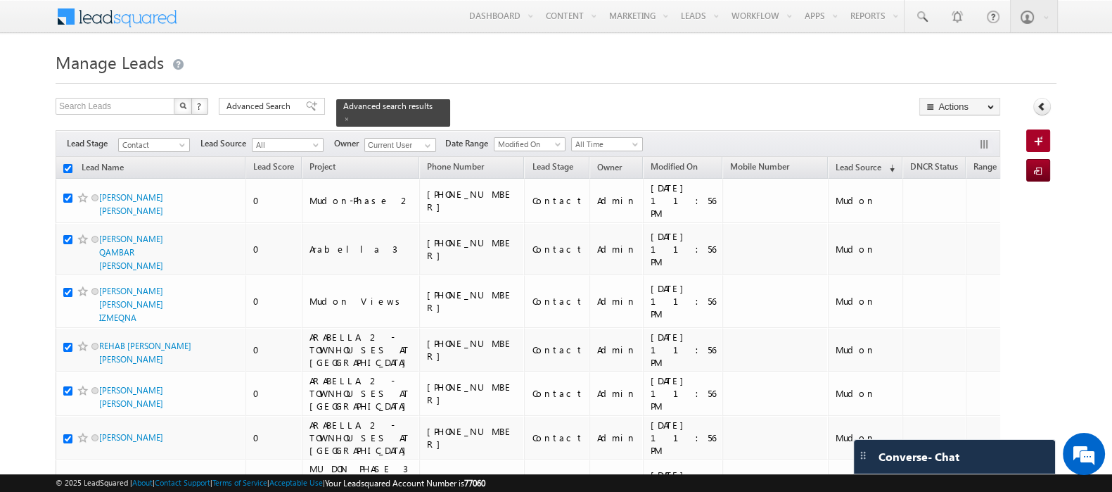
checkbox input "true"
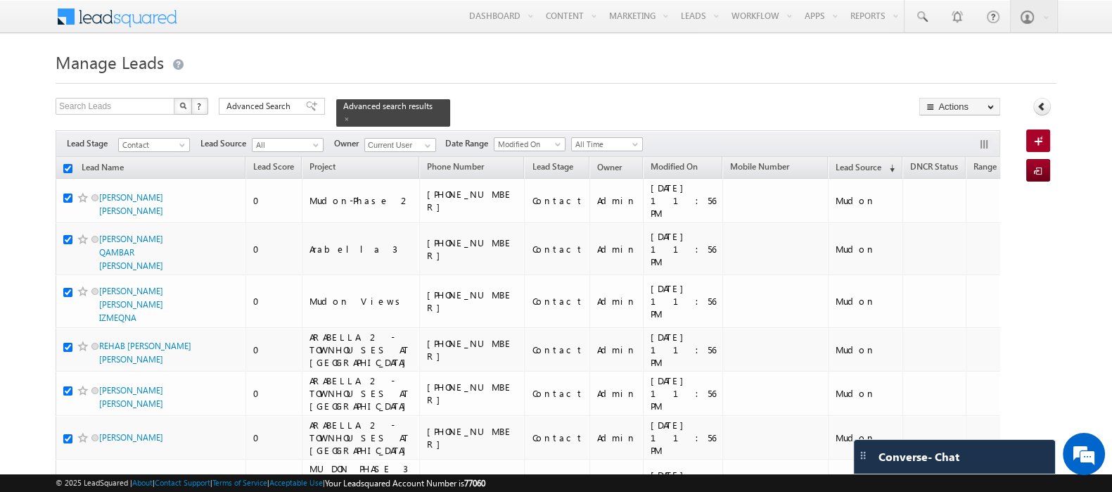
checkbox input "true"
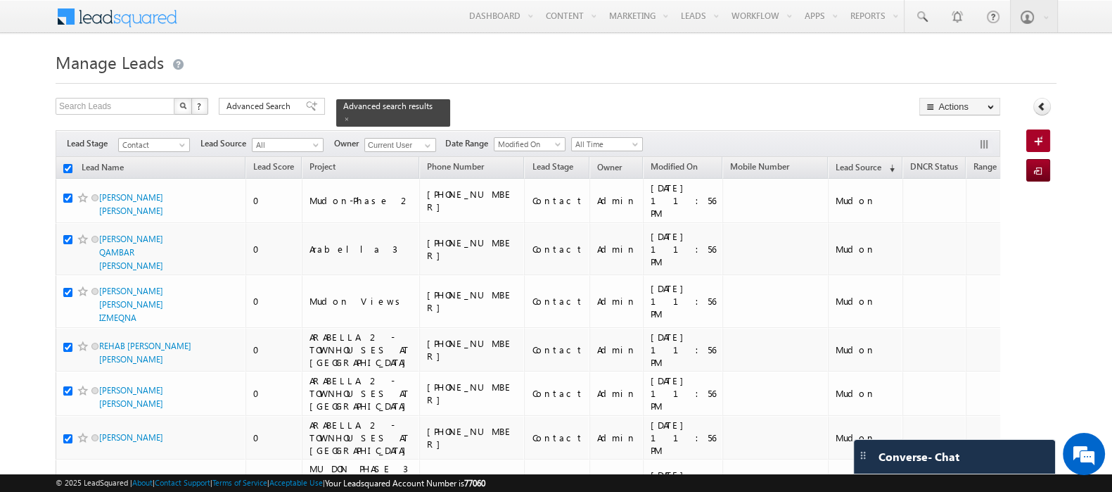
checkbox input "true"
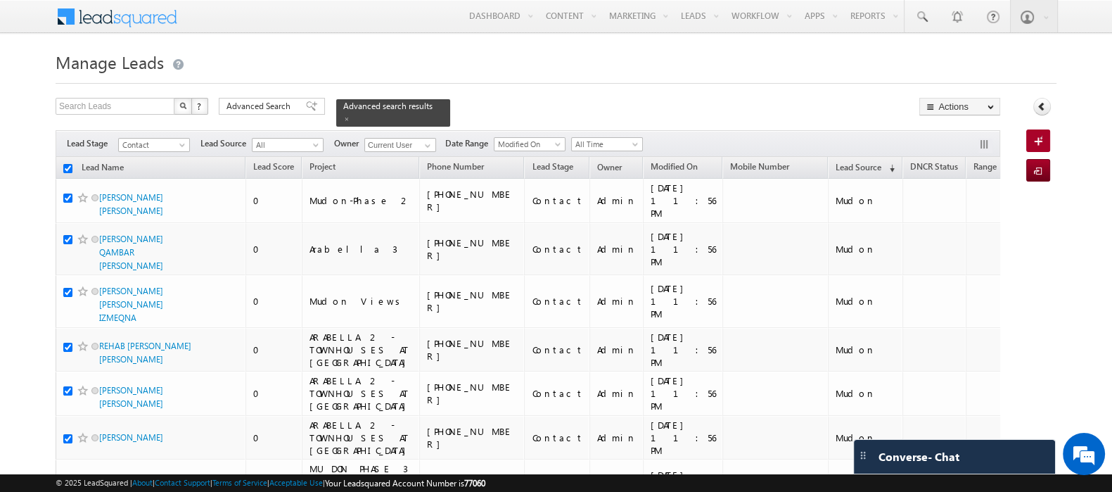
checkbox input "true"
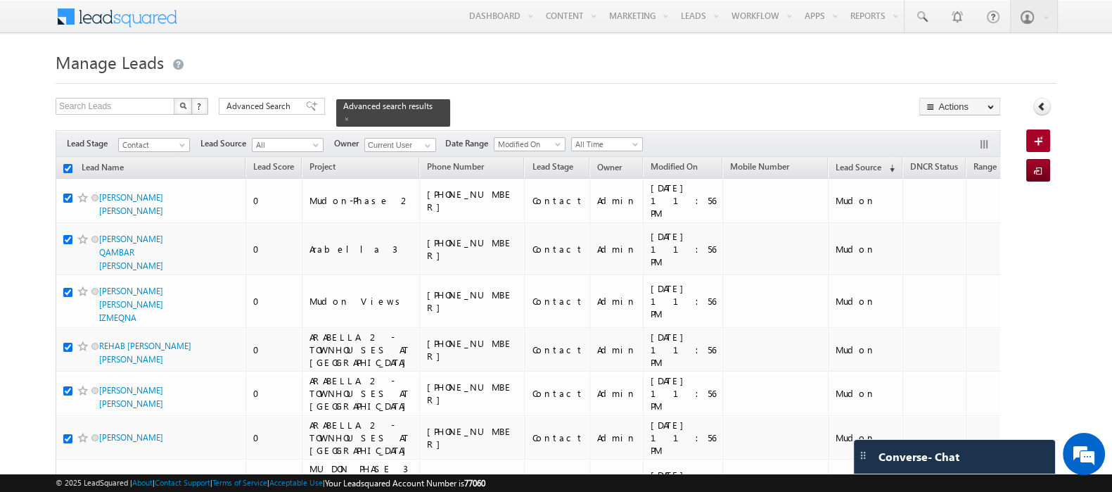
checkbox input "true"
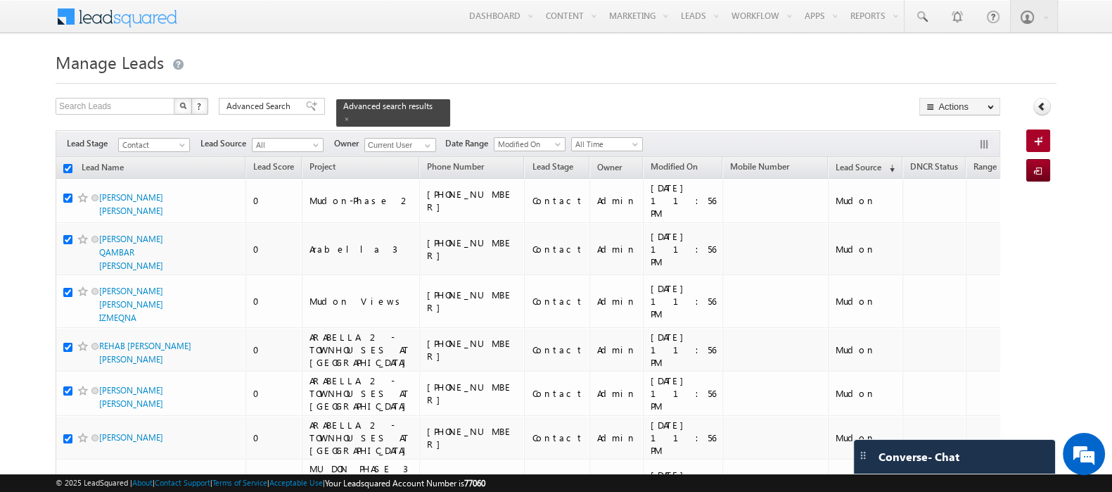
checkbox input "true"
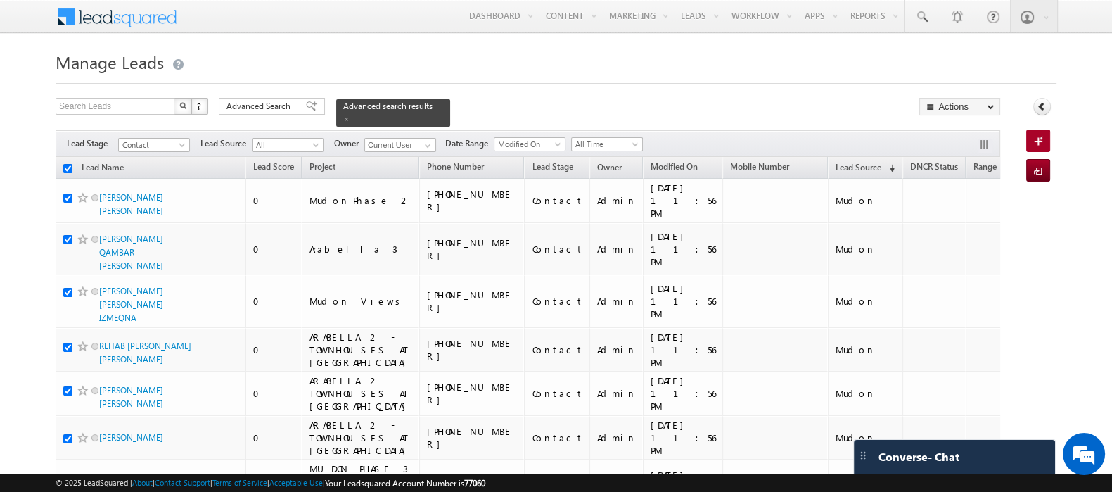
checkbox input "true"
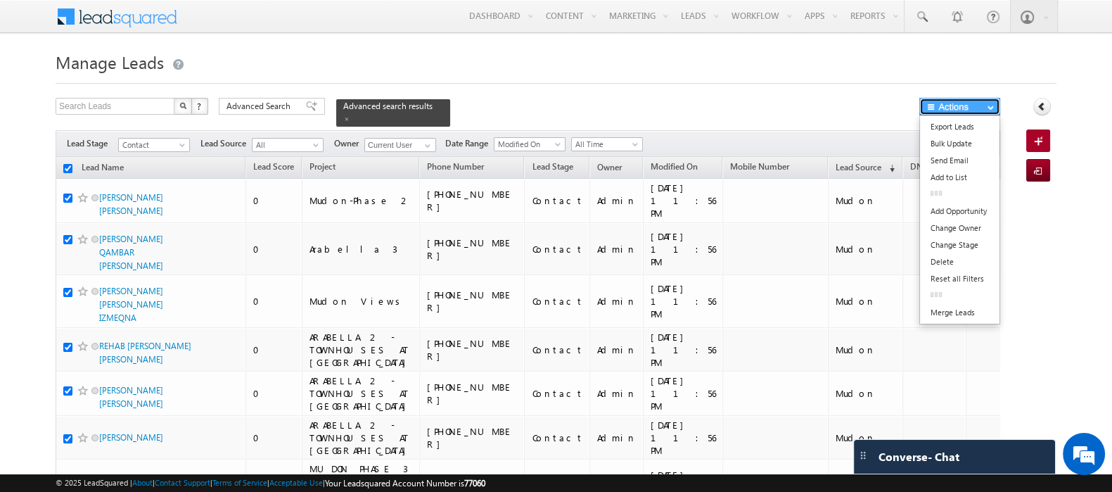
click at [940, 110] on button "Actions" at bounding box center [960, 107] width 81 height 18
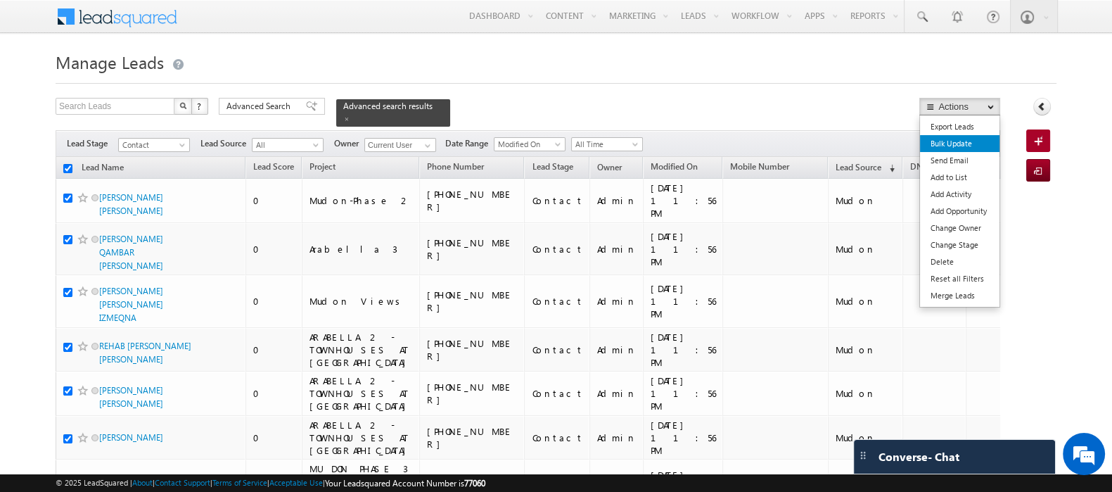
click at [937, 149] on link "Bulk Update" at bounding box center [960, 143] width 80 height 17
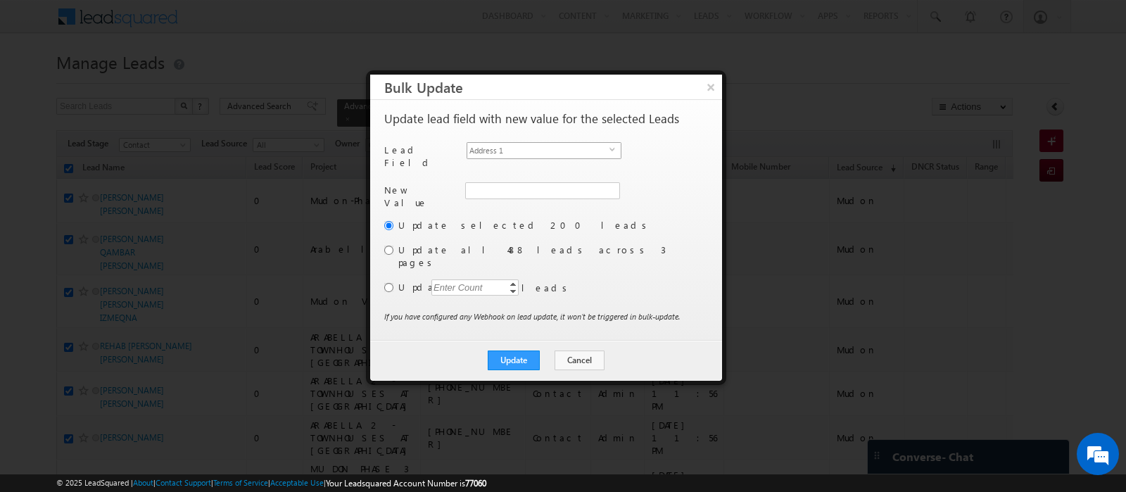
click at [522, 149] on span "Address 1" at bounding box center [538, 150] width 142 height 15
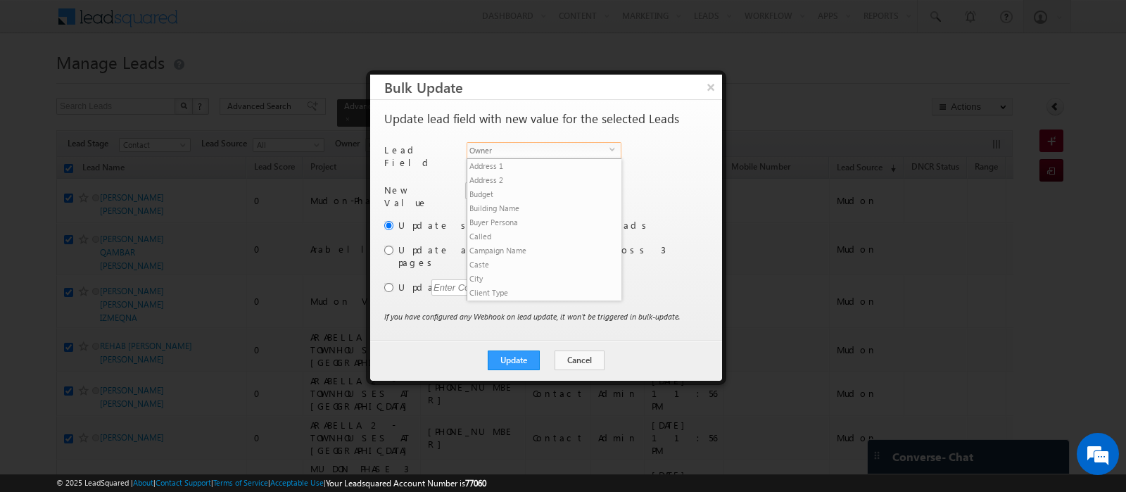
scroll to position [548, 0]
click at [523, 299] on li "Owner" at bounding box center [543, 306] width 153 height 14
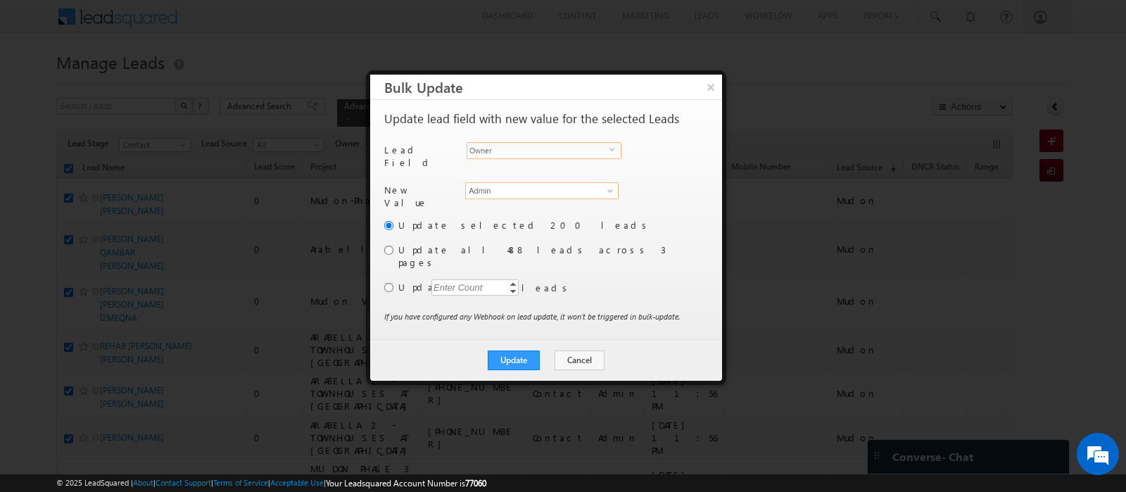
click at [496, 182] on input "Admin" at bounding box center [541, 190] width 153 height 17
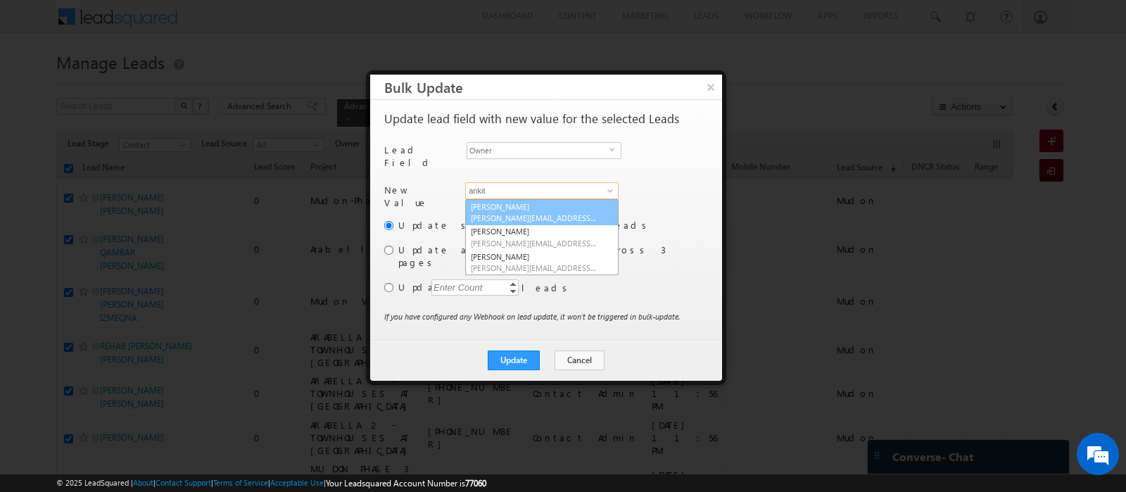
click at [572, 205] on link "Ankit Singh ankitkumar.singh@indglobal.ae" at bounding box center [541, 212] width 153 height 27
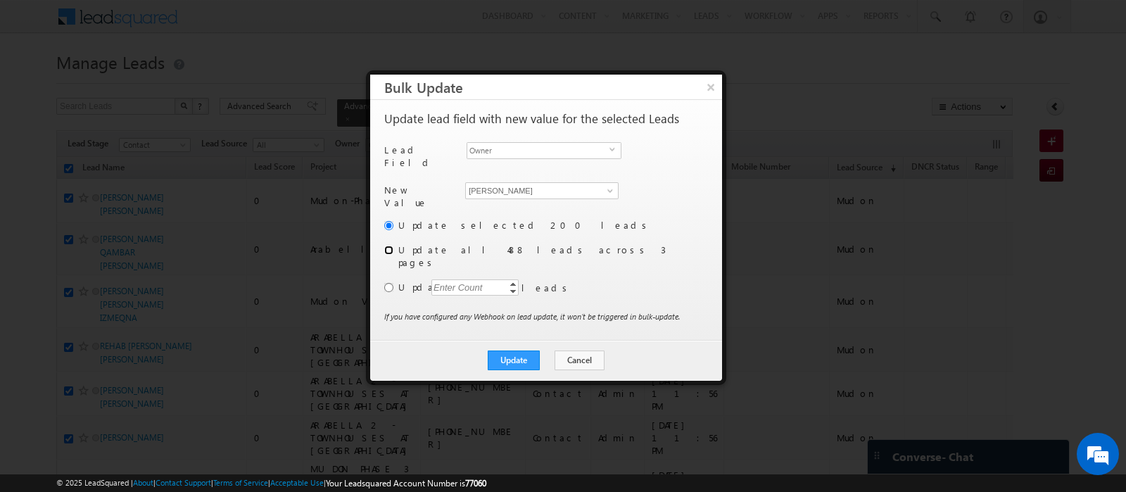
click at [387, 246] on input "radio" at bounding box center [388, 250] width 9 height 9
click at [523, 350] on button "Update" at bounding box center [514, 360] width 52 height 20
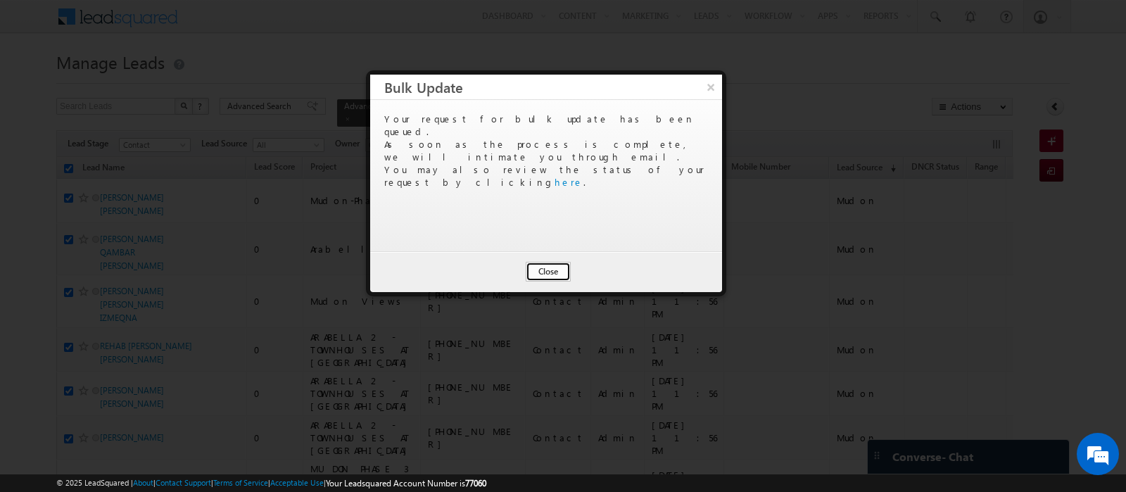
click at [544, 269] on button "Close" at bounding box center [548, 272] width 45 height 20
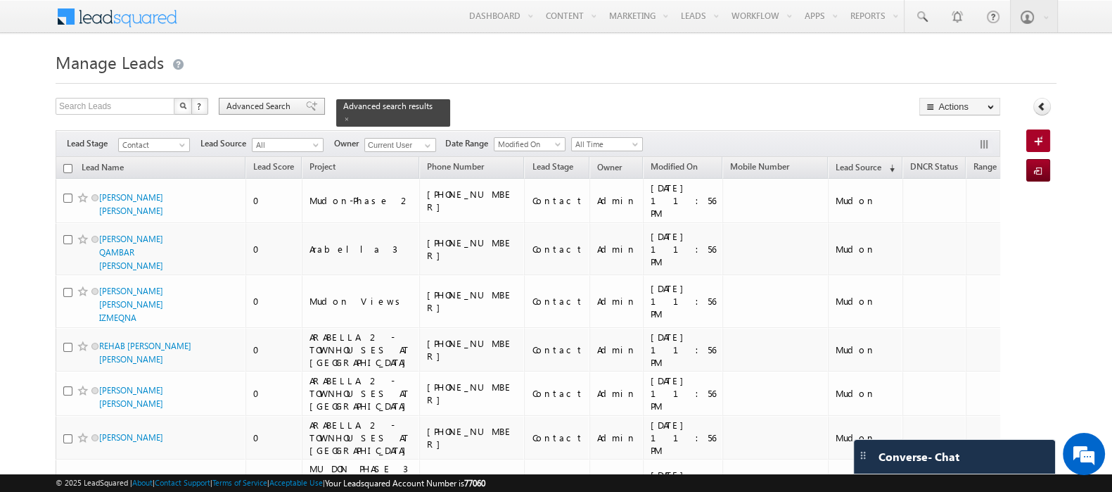
click at [279, 103] on span "Advanced Search" at bounding box center [261, 106] width 68 height 13
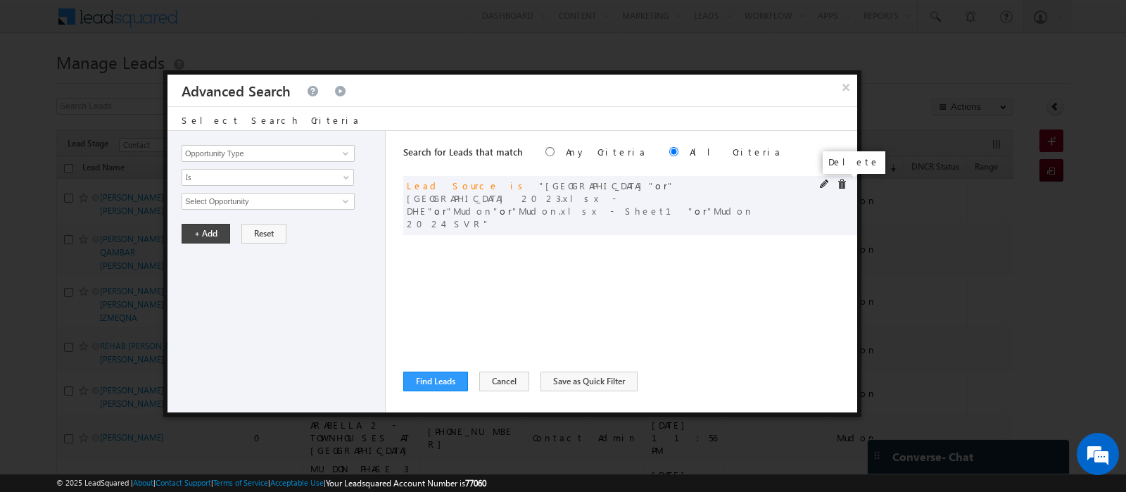
click at [842, 185] on span at bounding box center [842, 184] width 10 height 10
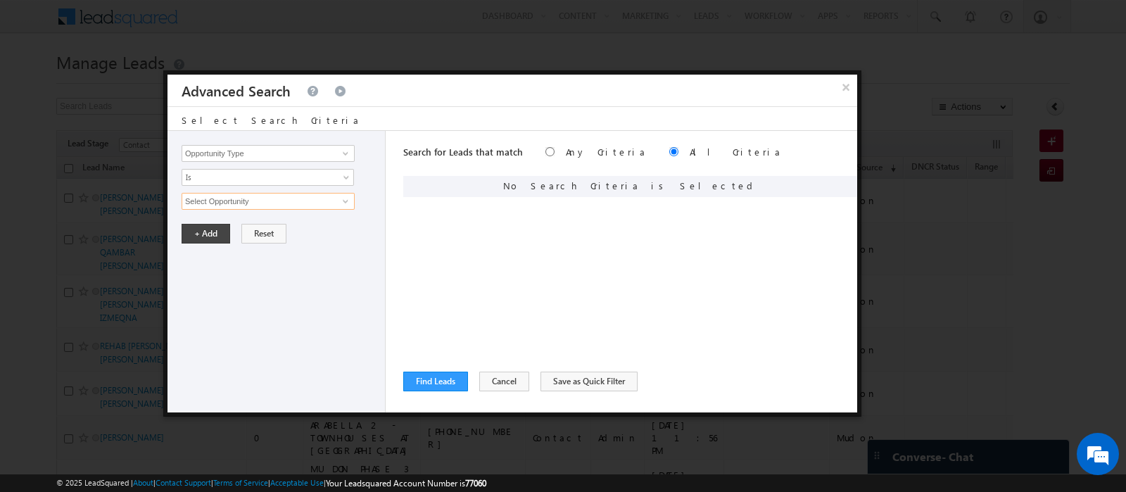
click at [242, 202] on input "Select Opportunity" at bounding box center [268, 201] width 173 height 17
click at [228, 145] on input "Opportunity Type" at bounding box center [268, 153] width 173 height 17
click at [227, 192] on link "Lead Source" at bounding box center [268, 197] width 173 height 16
click at [226, 193] on span "None Selected" at bounding box center [262, 200] width 160 height 15
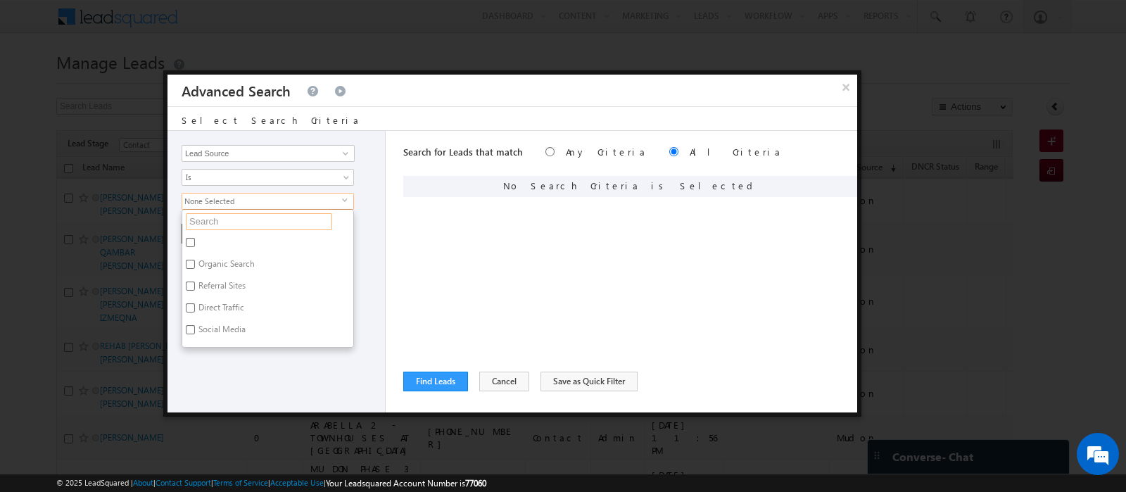
click at [227, 215] on input "text" at bounding box center [259, 221] width 146 height 17
click at [215, 235] on label "DOWNTOWN DUBAI" at bounding box center [263, 245] width 163 height 22
click at [195, 238] on input "DOWNTOWN DUBAI" at bounding box center [190, 242] width 9 height 9
click at [220, 265] on label "INDG_DOWNTOWN_2025" at bounding box center [244, 266] width 125 height 22
click at [195, 265] on input "INDG_DOWNTOWN_2025" at bounding box center [190, 264] width 9 height 9
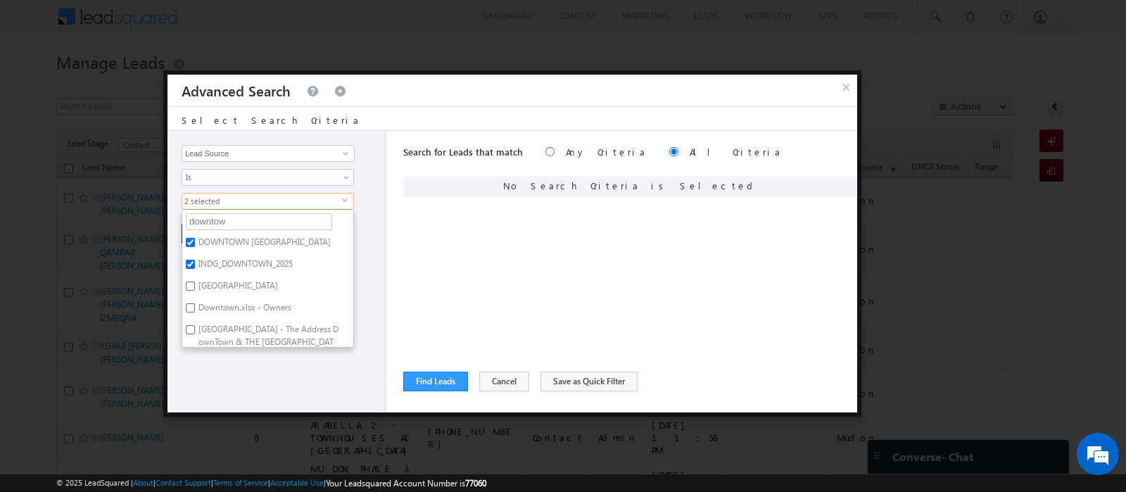
click at [225, 278] on label "St. Regis Downtown" at bounding box center [237, 288] width 110 height 22
click at [195, 281] on input "St. Regis Downtown" at bounding box center [190, 285] width 9 height 9
click at [229, 300] on label "Downtown.xlsx - Owners" at bounding box center [243, 310] width 123 height 22
click at [195, 303] on input "Downtown.xlsx - Owners" at bounding box center [190, 307] width 9 height 9
click at [231, 324] on label "Burj Lake Hotel - The Address DownTown & THE DUBAI MALL RESIDENCES.xlsx - Owner" at bounding box center [267, 342] width 171 height 42
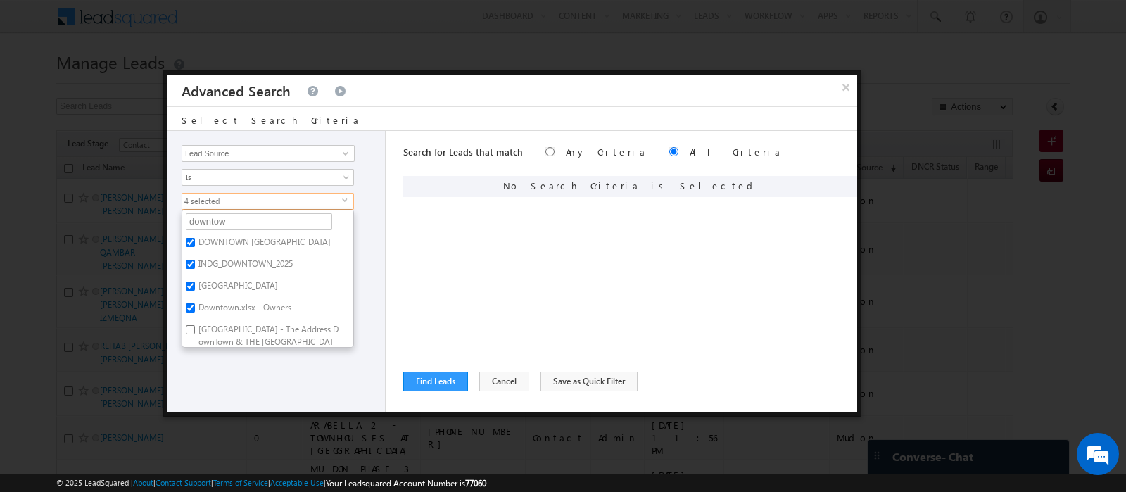
click at [195, 325] on input "Burj Lake Hotel - The Address DownTown & THE DUBAI MALL RESIDENCES.xlsx - Owner" at bounding box center [190, 329] width 9 height 9
click at [220, 300] on label "Downtown Views.xlsx - Own" at bounding box center [250, 306] width 136 height 22
click at [195, 300] on input "Downtown Views.xlsx - Own" at bounding box center [190, 303] width 9 height 9
click at [218, 322] on label "Downtown.xlsx - Society House P & O" at bounding box center [267, 332] width 171 height 30
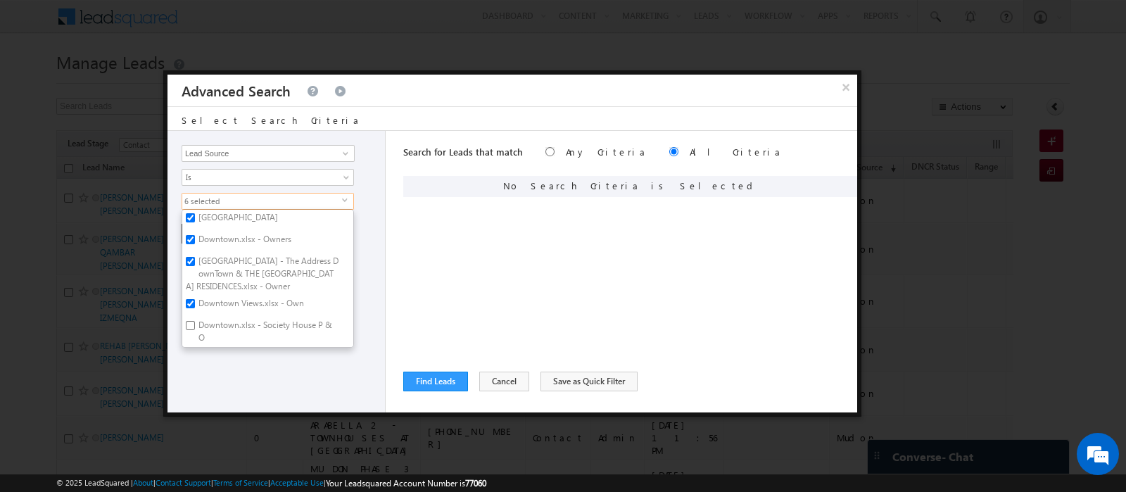
click at [195, 322] on input "Downtown.xlsx - Society House P & O" at bounding box center [190, 325] width 9 height 9
click at [204, 263] on label "Downtown.xlsx - Society House P & O" at bounding box center [267, 254] width 171 height 30
click at [195, 253] on input "Downtown.xlsx - Society House P & O" at bounding box center [190, 247] width 9 height 9
click at [212, 248] on label "Downtown.xlsx - Society House P & O" at bounding box center [267, 254] width 171 height 30
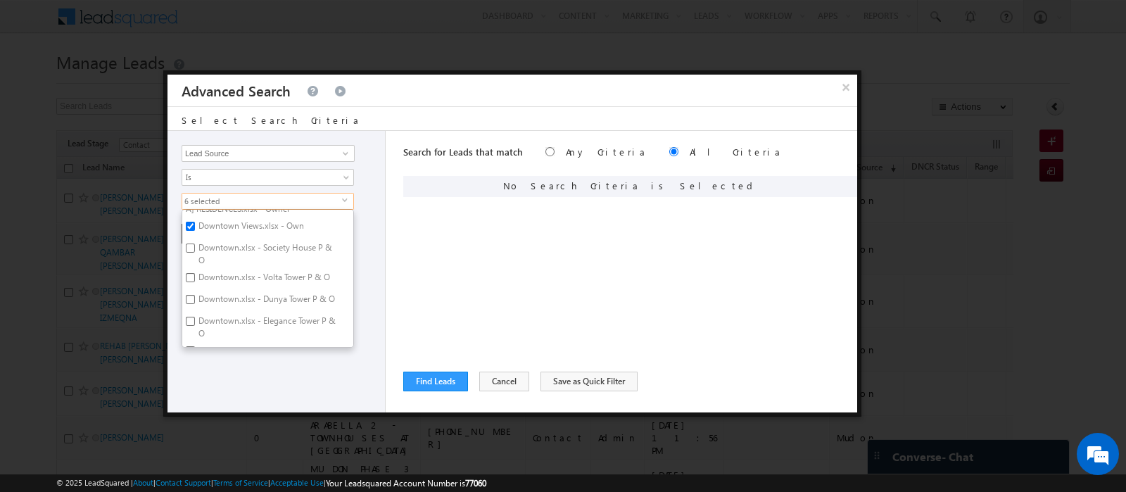
click at [195, 248] on input "Downtown.xlsx - Society House P & O" at bounding box center [190, 247] width 9 height 9
click at [215, 279] on label "Downtown.xlsx - Volta Tower P & O" at bounding box center [263, 280] width 162 height 22
click at [195, 279] on input "Downtown.xlsx - Volta Tower P & O" at bounding box center [190, 277] width 9 height 9
click at [219, 311] on label "Downtown.xlsx - Dunya Tower P & O" at bounding box center [265, 302] width 167 height 22
click at [195, 304] on input "Downtown.xlsx - Dunya Tower P & O" at bounding box center [190, 299] width 9 height 9
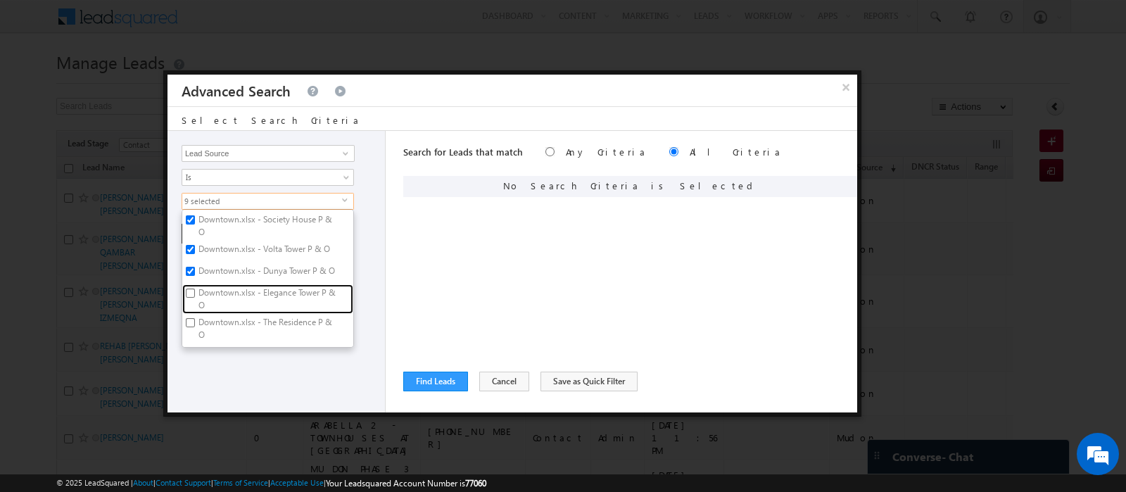
click at [219, 311] on label "Downtown.xlsx - Elegance Tower P & O" at bounding box center [267, 299] width 171 height 30
click at [195, 298] on input "Downtown.xlsx - Elegance Tower P & O" at bounding box center [190, 292] width 9 height 9
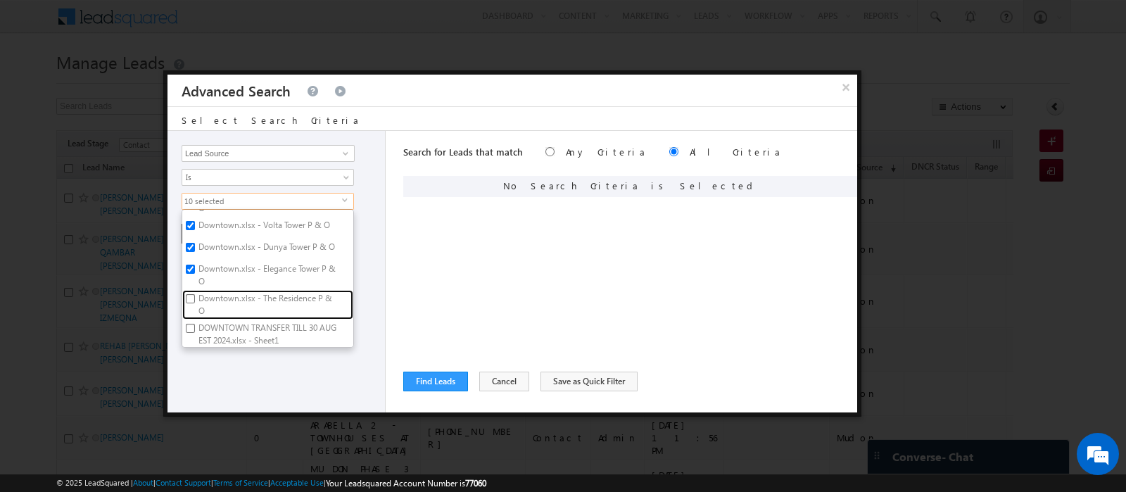
click at [219, 311] on label "Downtown.xlsx - The Residence P & O" at bounding box center [267, 305] width 171 height 30
click at [195, 303] on input "Downtown.xlsx - The Residence P & O" at bounding box center [190, 298] width 9 height 9
click at [219, 311] on label "DOWNTOWN TRANSFER TILL 30 AUGEST 2024.xlsx - Sheet1" at bounding box center [267, 311] width 171 height 30
click at [195, 310] on input "DOWNTOWN TRANSFER TILL 30 AUGEST 2024.xlsx - Sheet1" at bounding box center [190, 304] width 9 height 9
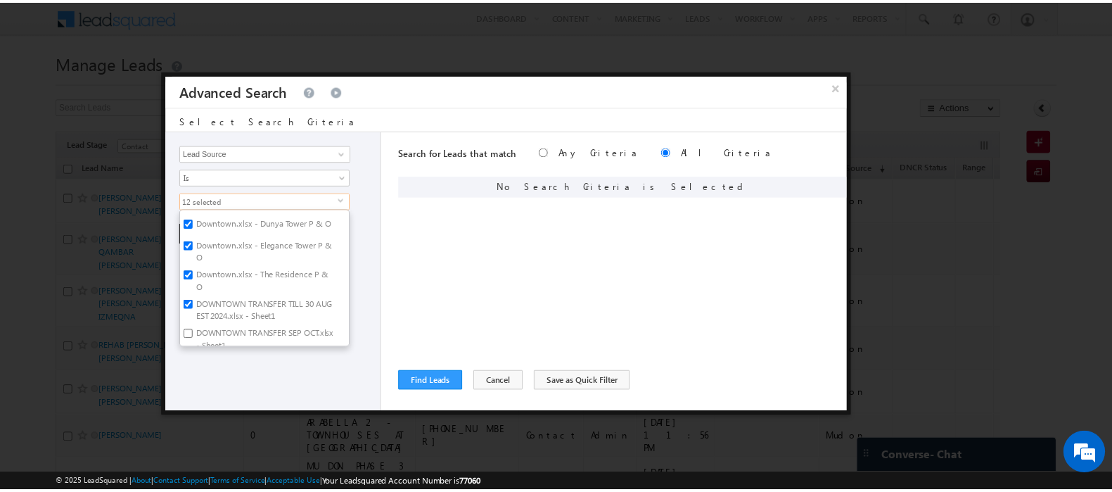
scroll to position [244, 0]
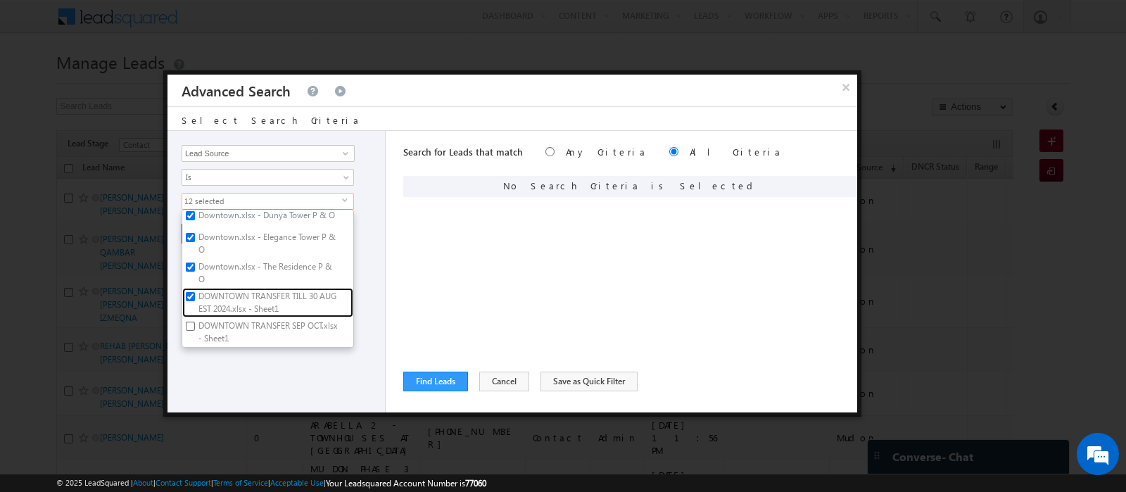
click at [219, 311] on label "DOWNTOWN TRANSFER TILL 30 AUGEST 2024.xlsx - Sheet1" at bounding box center [267, 303] width 171 height 30
click at [195, 301] on input "DOWNTOWN TRANSFER TILL 30 AUGEST 2024.xlsx - Sheet1" at bounding box center [190, 296] width 9 height 9
click at [219, 311] on label "DOWNTOWN TRANSFER TILL 30 AUGEST 2024.xlsx - Sheet1" at bounding box center [267, 303] width 171 height 30
click at [195, 301] on input "DOWNTOWN TRANSFER TILL 30 AUGEST 2024.xlsx - Sheet1" at bounding box center [190, 296] width 9 height 9
click at [219, 337] on label "DOWNTOWN TRANSFER SEP OCT.xlsx - Sheet1" at bounding box center [267, 332] width 171 height 30
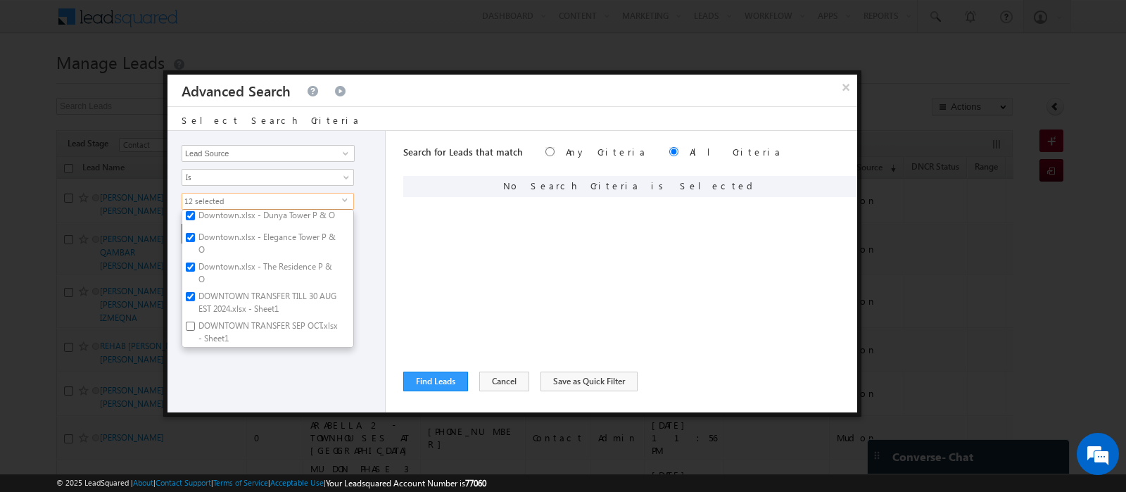
click at [195, 331] on input "DOWNTOWN TRANSFER SEP OCT.xlsx - Sheet1" at bounding box center [190, 326] width 9 height 9
click at [239, 378] on div "Opportunity Type Lead Activity Task Sales Group Prospect Id Address 1 Address 2…" at bounding box center [276, 271] width 218 height 281
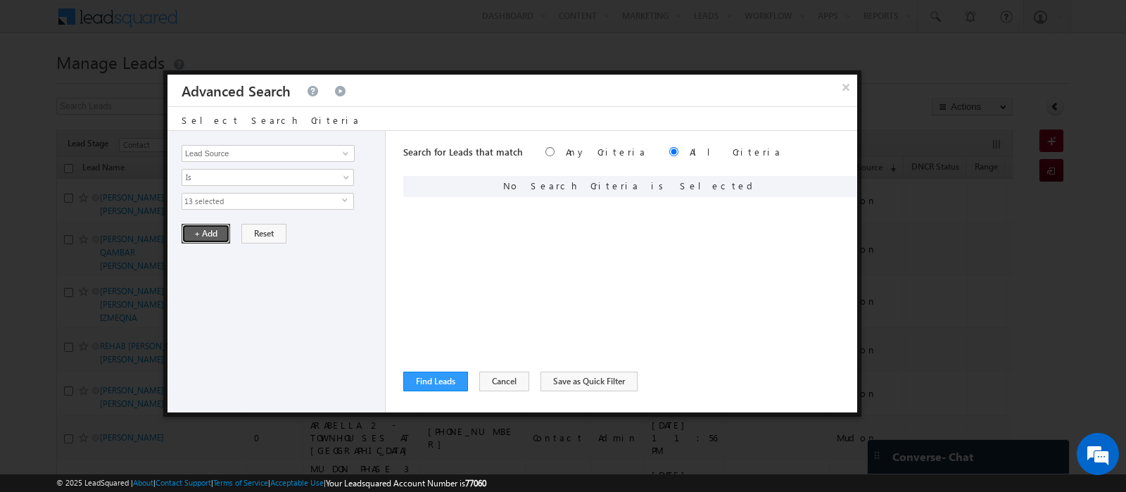
click at [201, 235] on button "+ Add" at bounding box center [206, 234] width 49 height 20
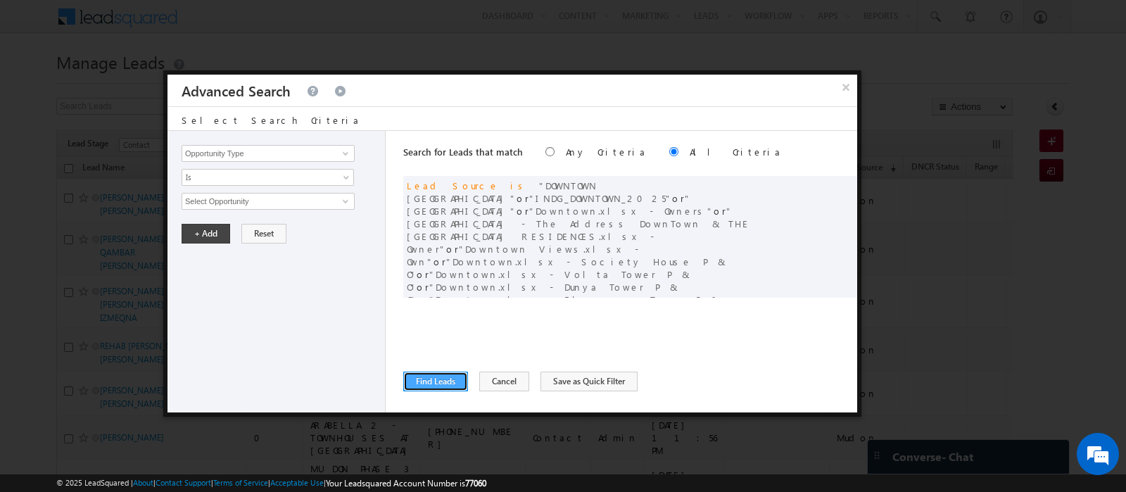
click at [430, 386] on button "Find Leads" at bounding box center [435, 381] width 65 height 20
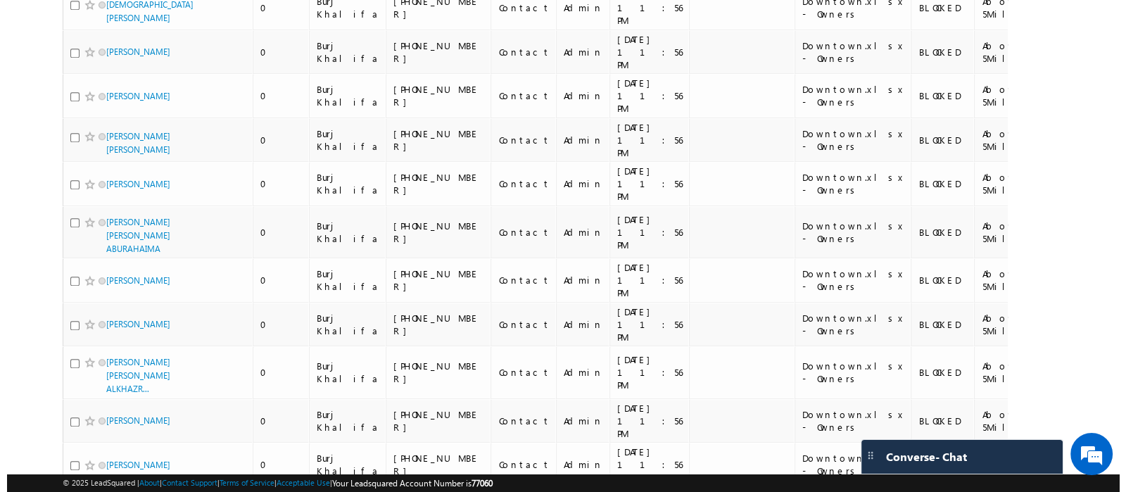
scroll to position [0, 0]
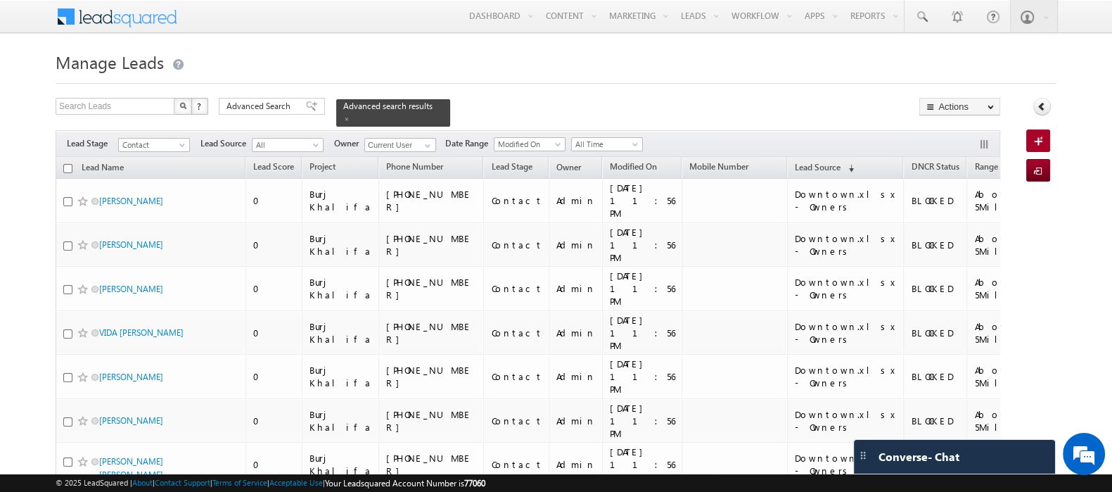
click at [66, 164] on input "checkbox" at bounding box center [67, 168] width 9 height 9
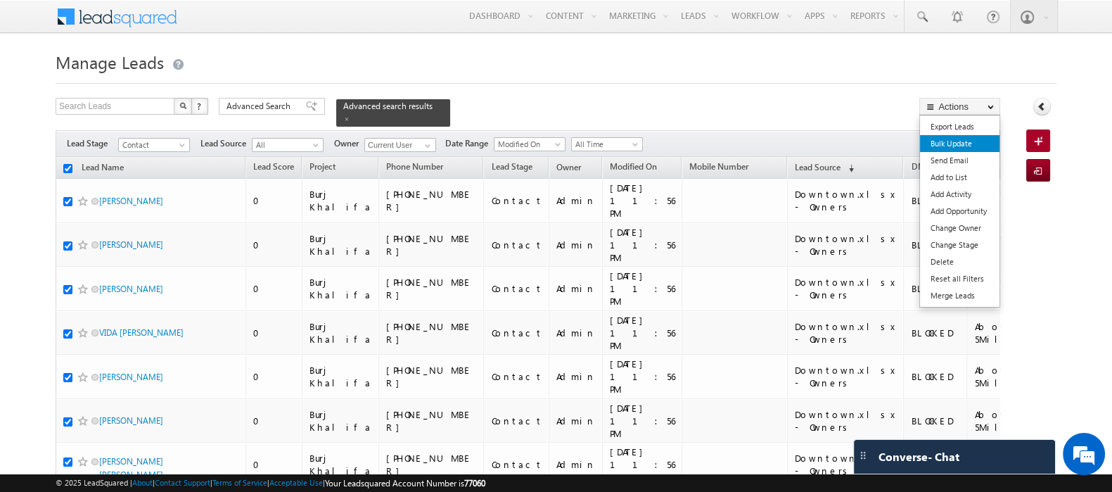
click at [970, 143] on link "Bulk Update" at bounding box center [960, 143] width 80 height 17
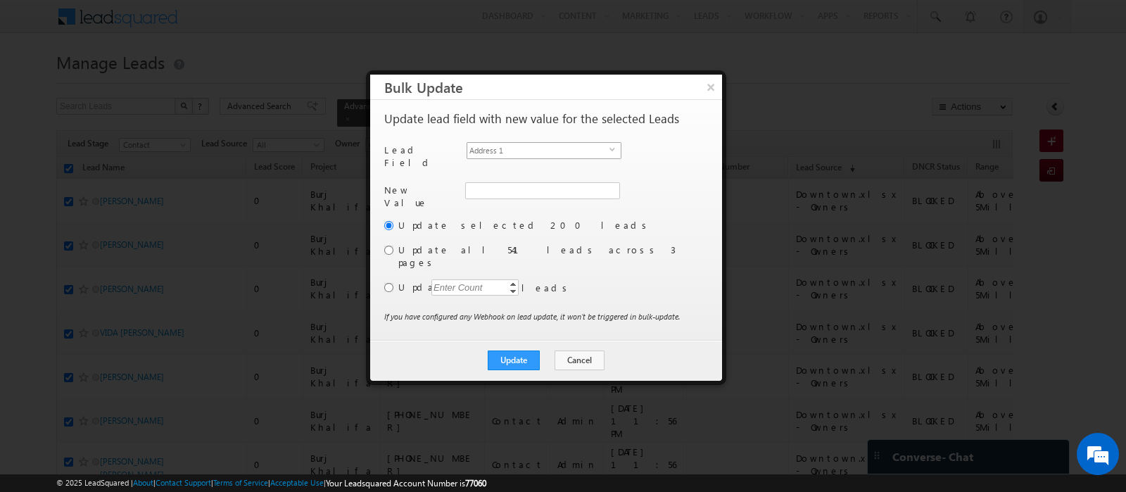
click at [522, 148] on span "Address 1" at bounding box center [538, 150] width 142 height 15
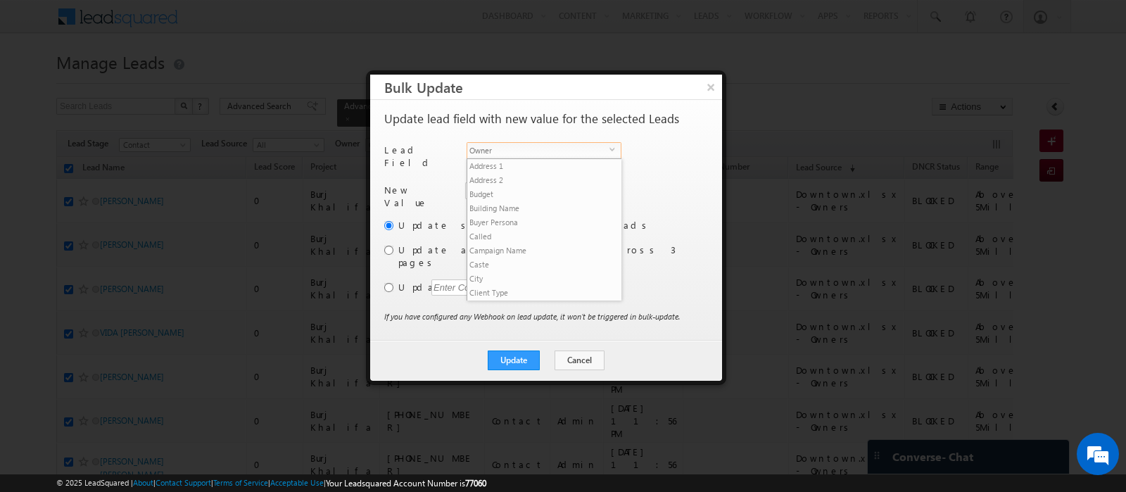
scroll to position [548, 0]
click at [521, 299] on li "Owner" at bounding box center [543, 306] width 153 height 14
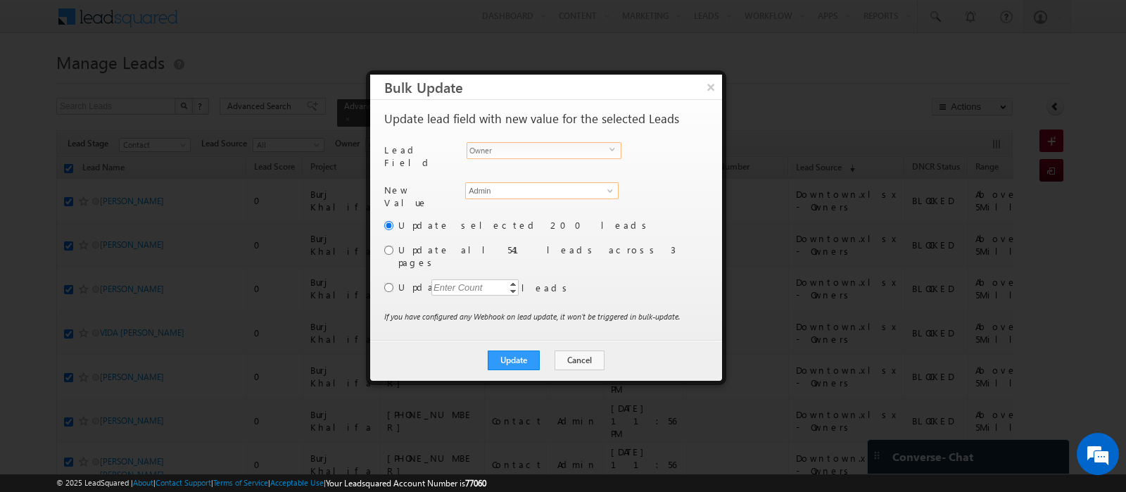
click at [504, 188] on input "Admin" at bounding box center [541, 190] width 153 height 17
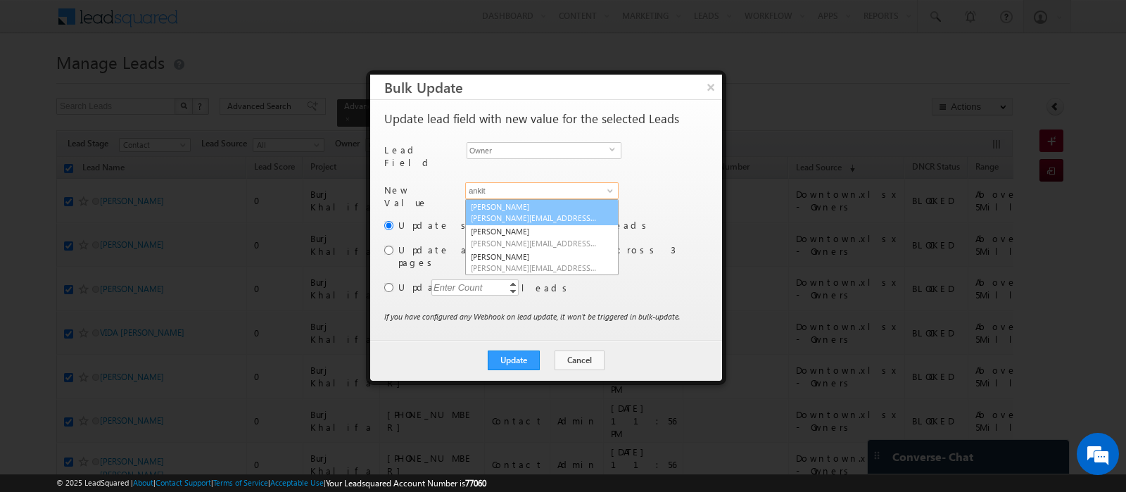
click at [562, 212] on span "ankitkumar.singh@indglobal.ae" at bounding box center [534, 217] width 127 height 11
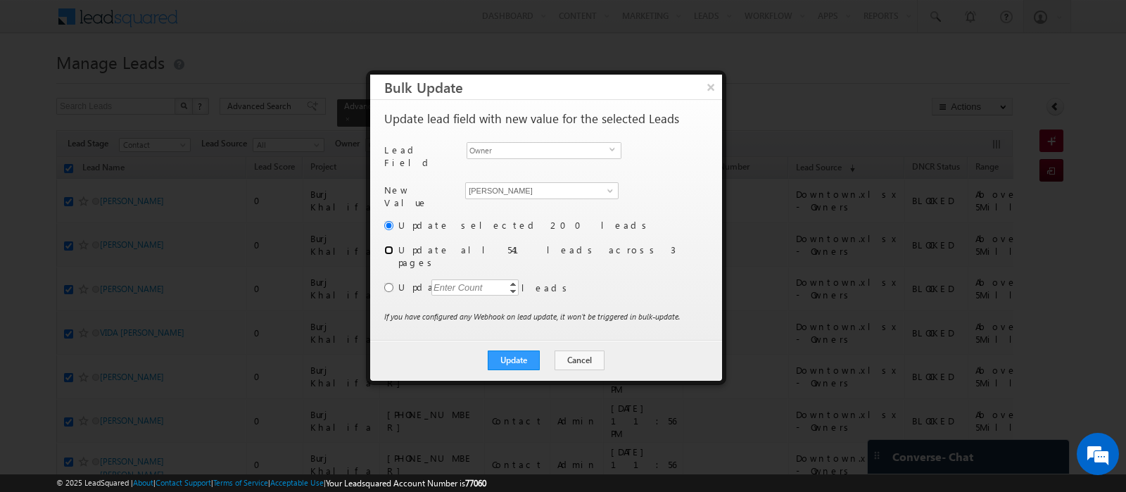
click at [388, 246] on input "radio" at bounding box center [388, 250] width 9 height 9
click at [519, 350] on button "Update" at bounding box center [514, 360] width 52 height 20
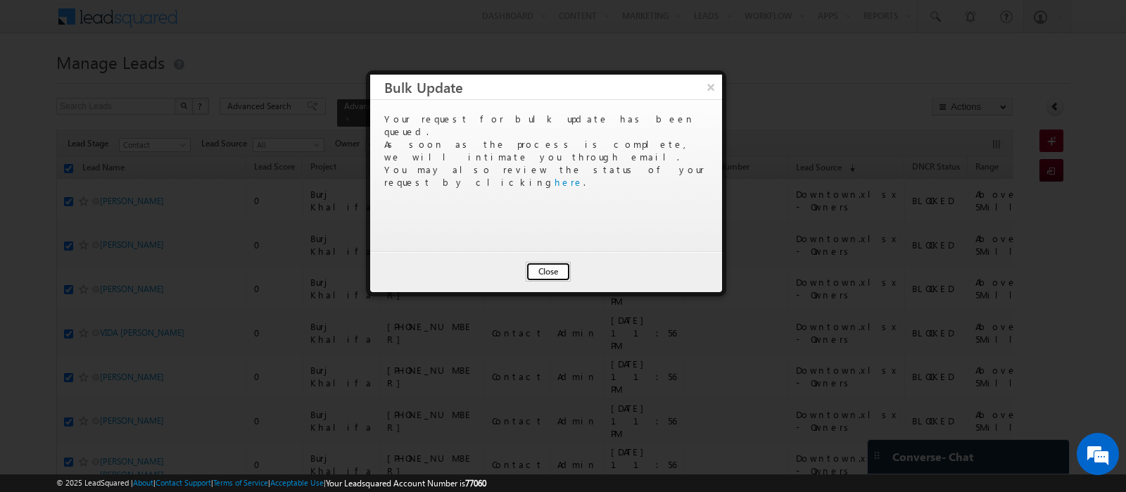
click at [540, 265] on button "Close" at bounding box center [548, 272] width 45 height 20
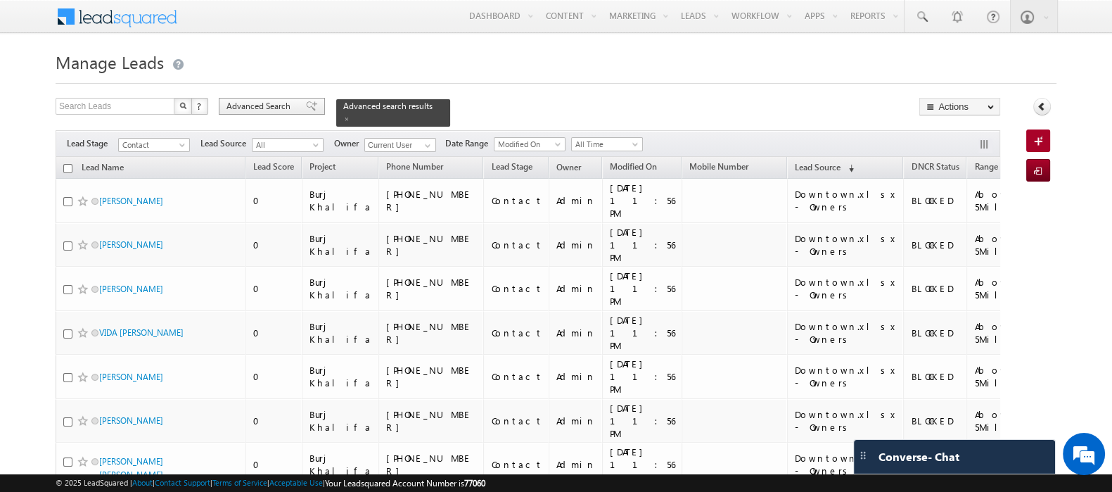
click at [245, 110] on span "Advanced Search" at bounding box center [261, 106] width 68 height 13
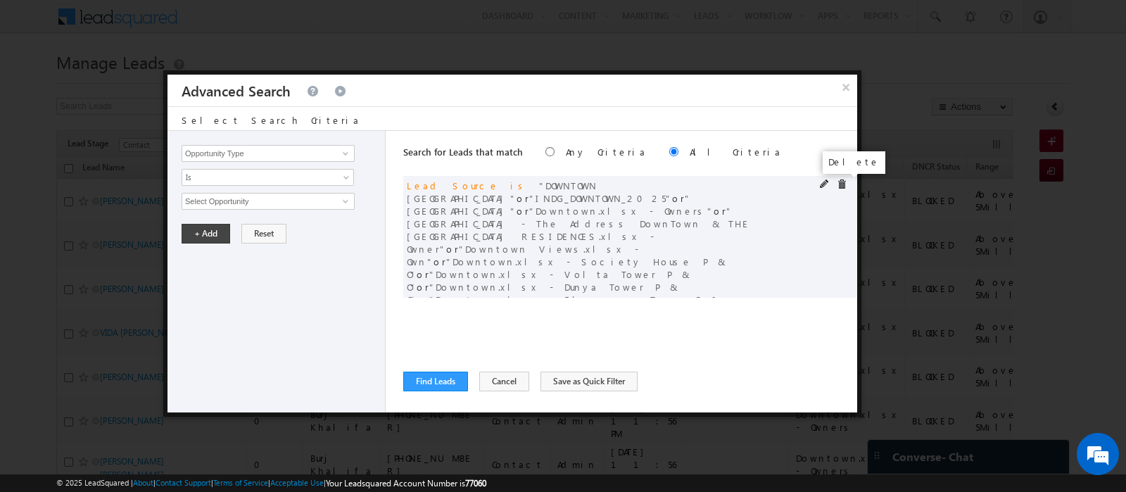
click at [843, 188] on span at bounding box center [842, 184] width 10 height 10
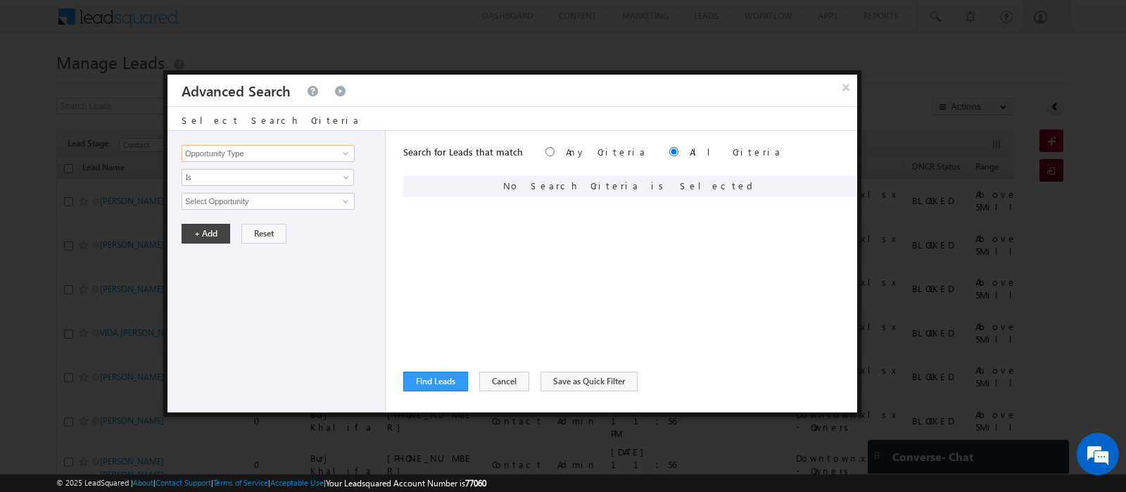
click at [258, 156] on input "Opportunity Type" at bounding box center [268, 153] width 173 height 17
click at [235, 185] on link "Lead Source" at bounding box center [268, 182] width 173 height 16
click at [236, 197] on span "None Selected" at bounding box center [262, 200] width 160 height 15
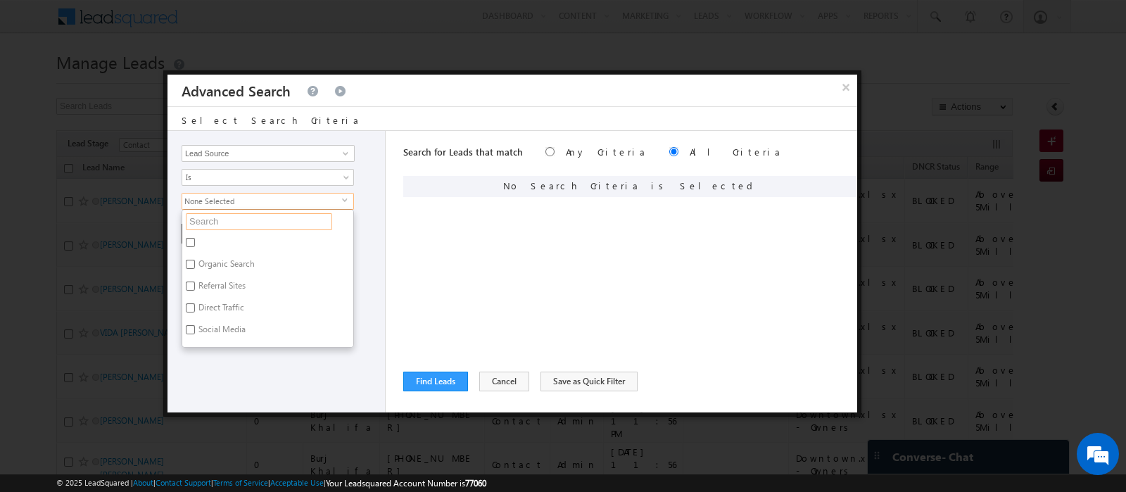
click at [236, 218] on input "text" at bounding box center [259, 221] width 146 height 17
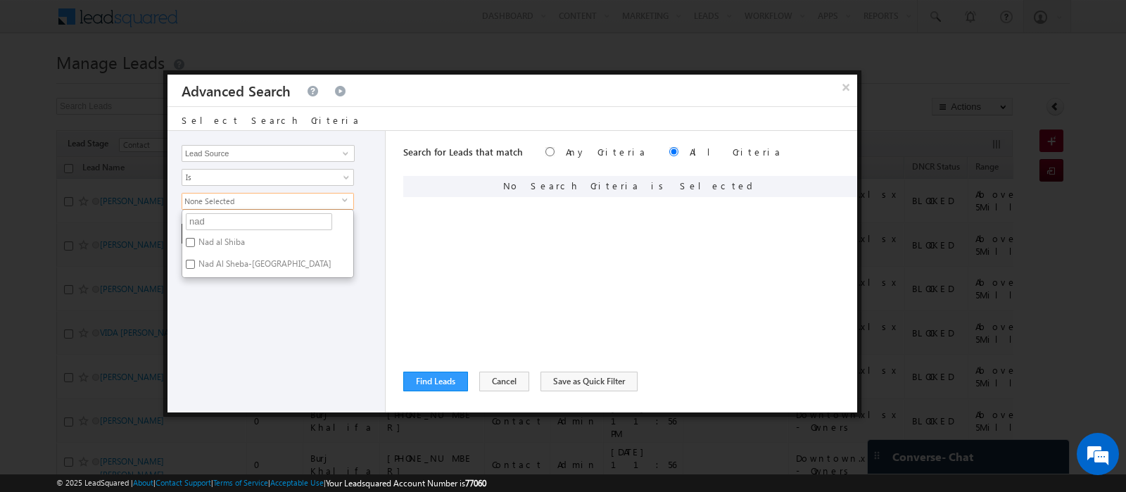
click at [230, 234] on label "Nad al Shiba" at bounding box center [220, 245] width 77 height 22
click at [195, 238] on input "Nad al Shiba" at bounding box center [190, 242] width 9 height 9
click at [230, 258] on label "Nad Al Sheba-Berkeley Palace" at bounding box center [263, 266] width 163 height 22
click at [195, 260] on input "Nad Al Sheba-Berkeley Palace" at bounding box center [190, 264] width 9 height 9
click at [239, 343] on div "Opportunity Type Lead Activity Task Sales Group Prospect Id Address 1 Address 2…" at bounding box center [276, 271] width 218 height 281
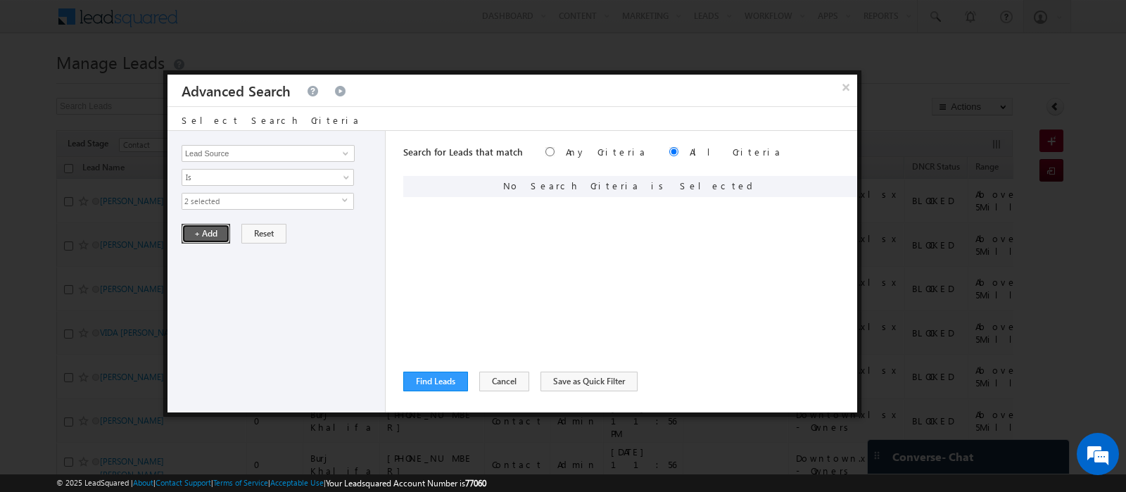
click at [201, 232] on button "+ Add" at bounding box center [206, 234] width 49 height 20
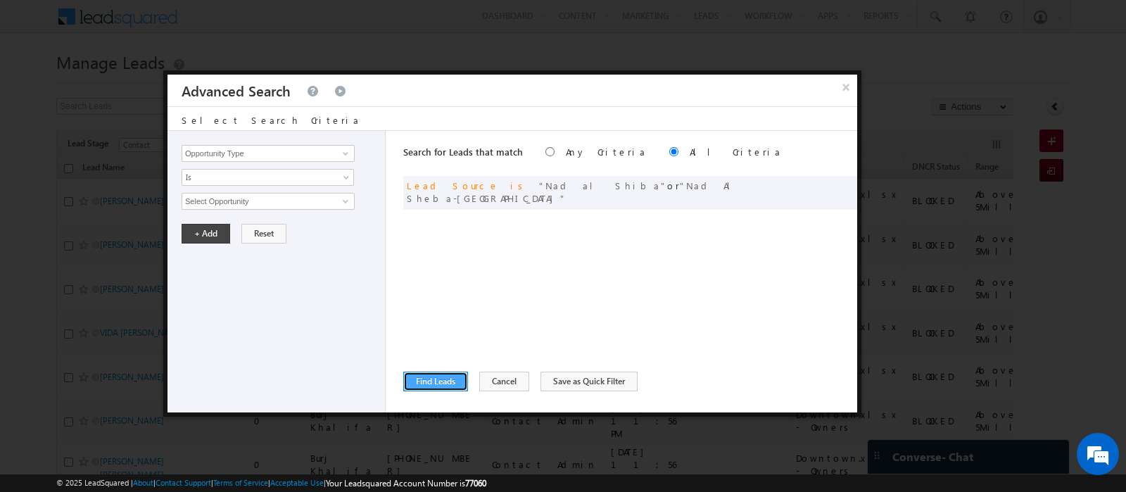
click at [416, 383] on button "Find Leads" at bounding box center [435, 381] width 65 height 20
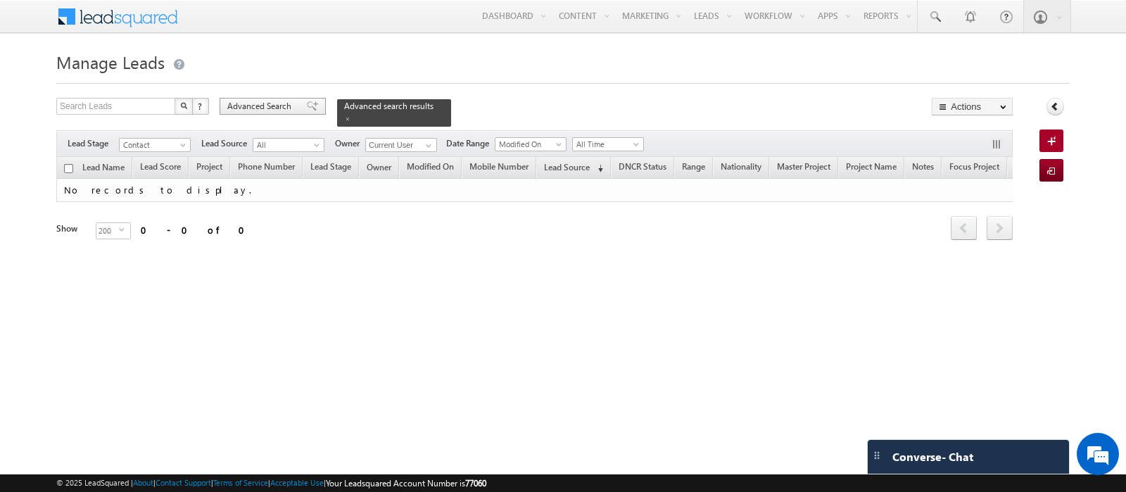
click at [272, 104] on span "Advanced Search" at bounding box center [261, 106] width 68 height 13
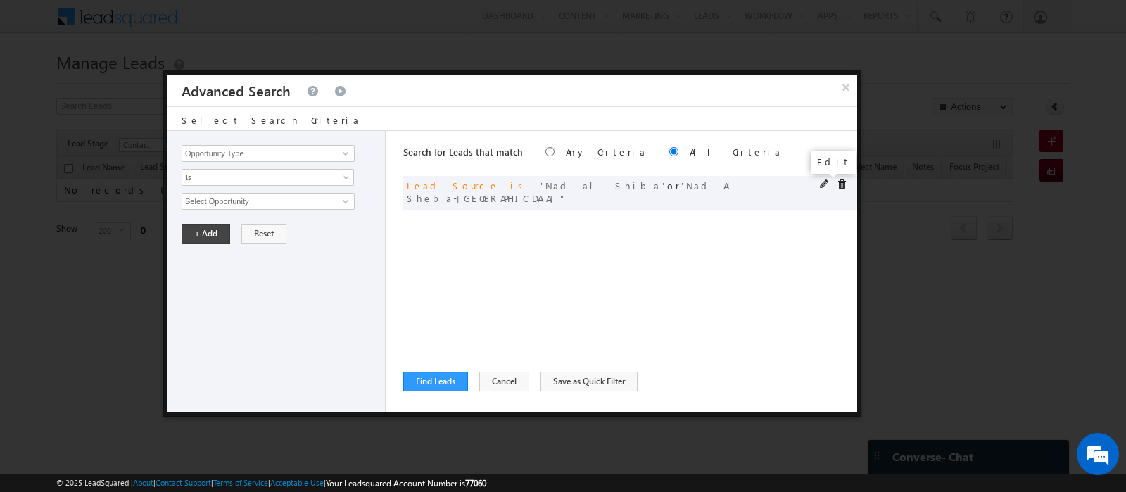
click at [829, 184] on span at bounding box center [825, 184] width 10 height 10
click at [263, 200] on span "2 selected" at bounding box center [262, 200] width 160 height 15
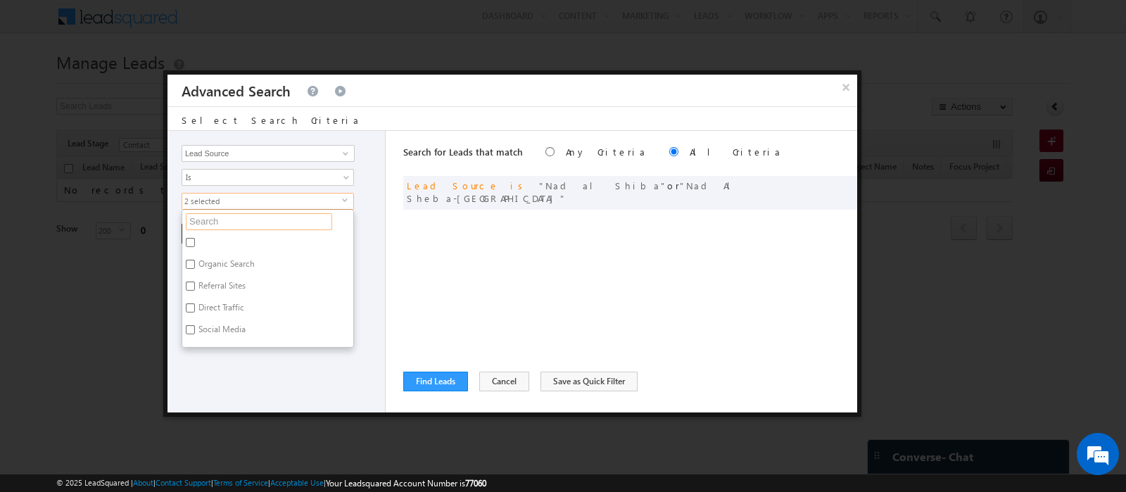
click at [252, 216] on input "text" at bounding box center [259, 221] width 146 height 17
click at [231, 237] on label "Mira - Mira Oasis" at bounding box center [240, 245] width 116 height 22
click at [195, 238] on input "Mira - Mira Oasis" at bounding box center [190, 242] width 9 height 9
click at [233, 262] on label "The Oasis - Mirage" at bounding box center [231, 266] width 99 height 22
click at [195, 262] on input "The Oasis - Mirage" at bounding box center [190, 264] width 9 height 9
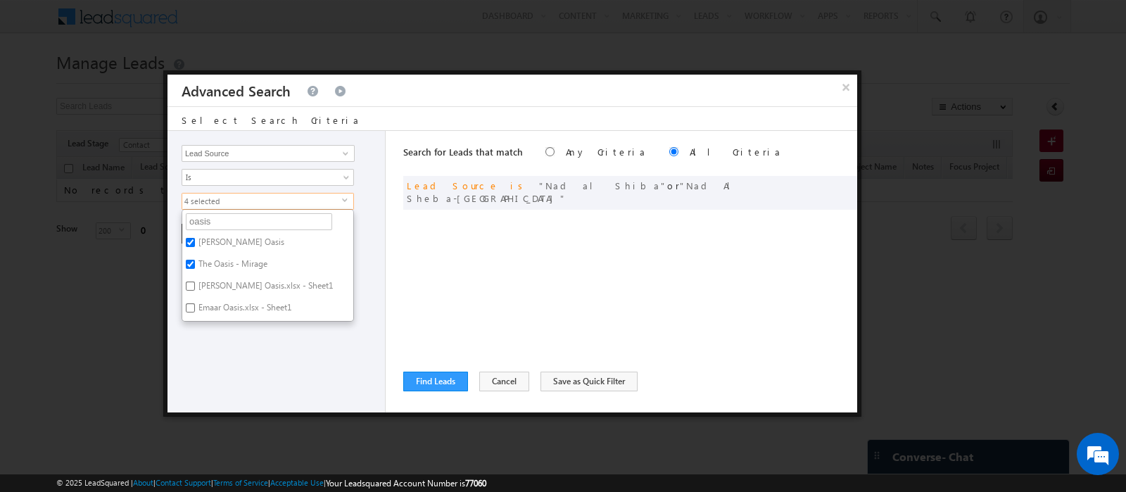
click at [236, 288] on label "Mira - Mira Oasis.xlsx - Sheet1" at bounding box center [264, 288] width 165 height 22
click at [195, 288] on input "Mira - Mira Oasis.xlsx - Sheet1" at bounding box center [190, 285] width 9 height 9
click at [240, 310] on label "Emaar Oasis.xlsx - Sheet1" at bounding box center [243, 310] width 123 height 22
click at [195, 310] on input "Emaar Oasis.xlsx - Sheet1" at bounding box center [190, 307] width 9 height 9
click at [236, 239] on label "Mira - Mira Oasis" at bounding box center [240, 245] width 116 height 22
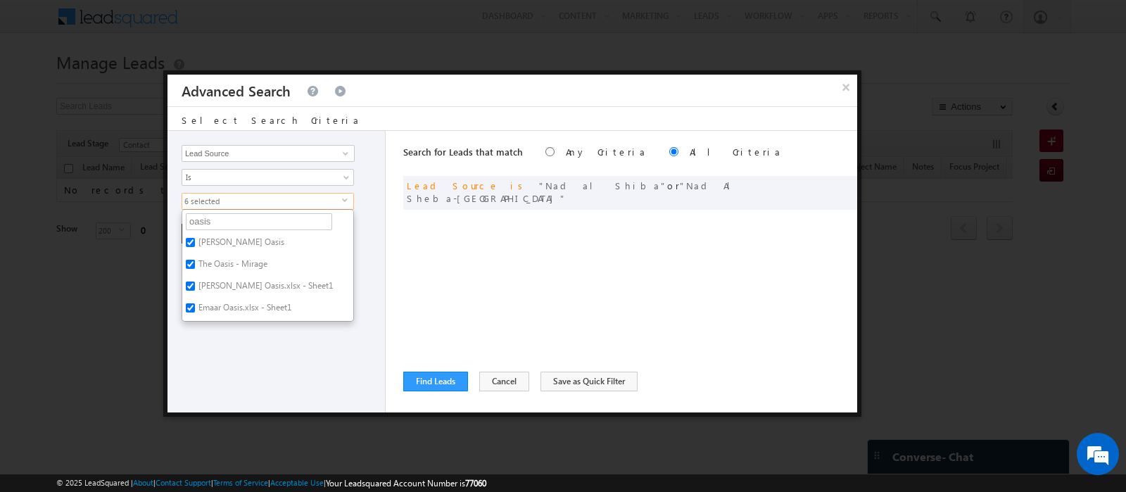
click at [195, 239] on input "Mira - Mira Oasis" at bounding box center [190, 242] width 9 height 9
click at [229, 239] on label "Mira - Mira Oasis" at bounding box center [240, 245] width 116 height 22
click at [195, 239] on input "Mira - Mira Oasis" at bounding box center [190, 242] width 9 height 9
click at [250, 357] on div "Opportunity Type Lead Activity Task Sales Group Prospect Id Address 1 Address 2…" at bounding box center [276, 271] width 218 height 281
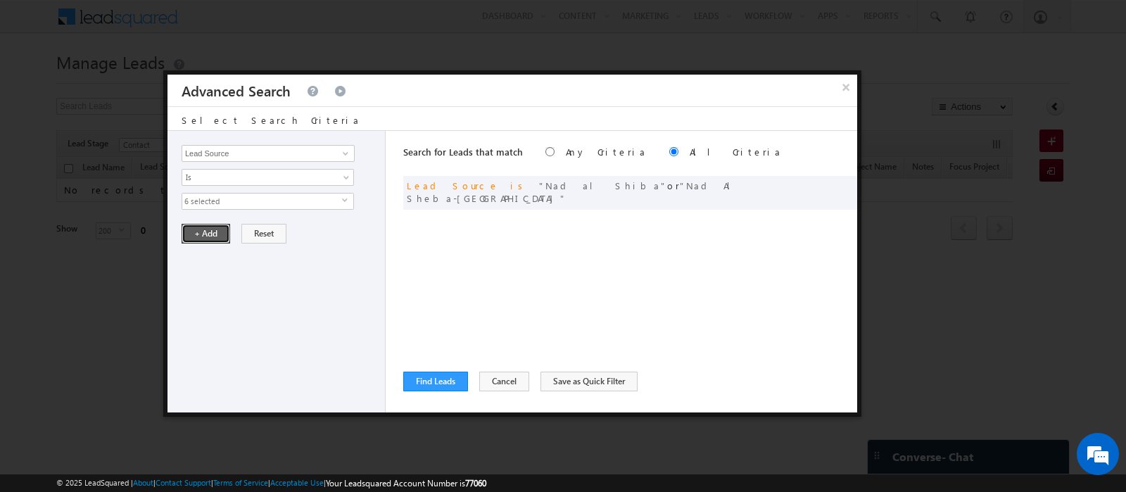
click at [196, 237] on button "+ Add" at bounding box center [206, 234] width 49 height 20
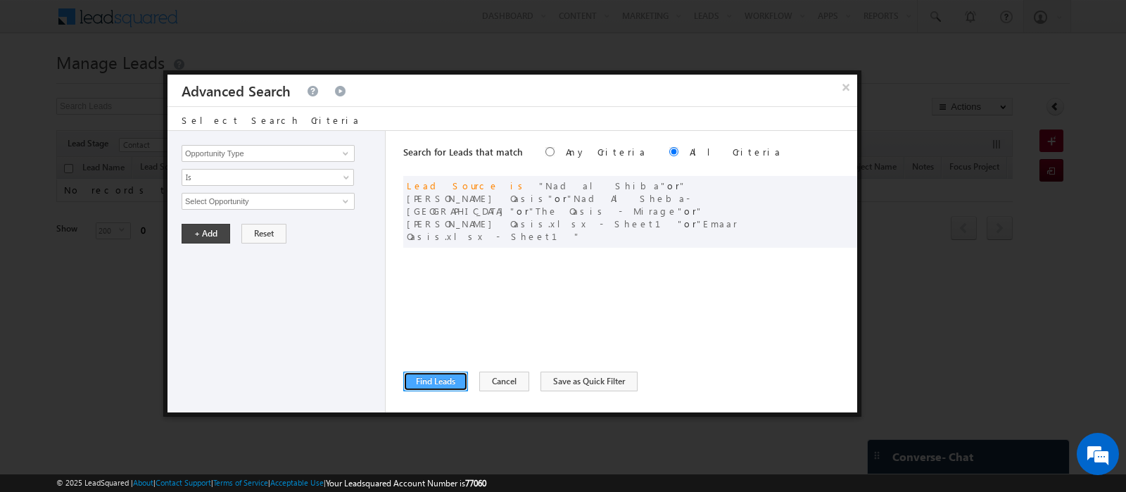
click at [442, 388] on button "Find Leads" at bounding box center [435, 381] width 65 height 20
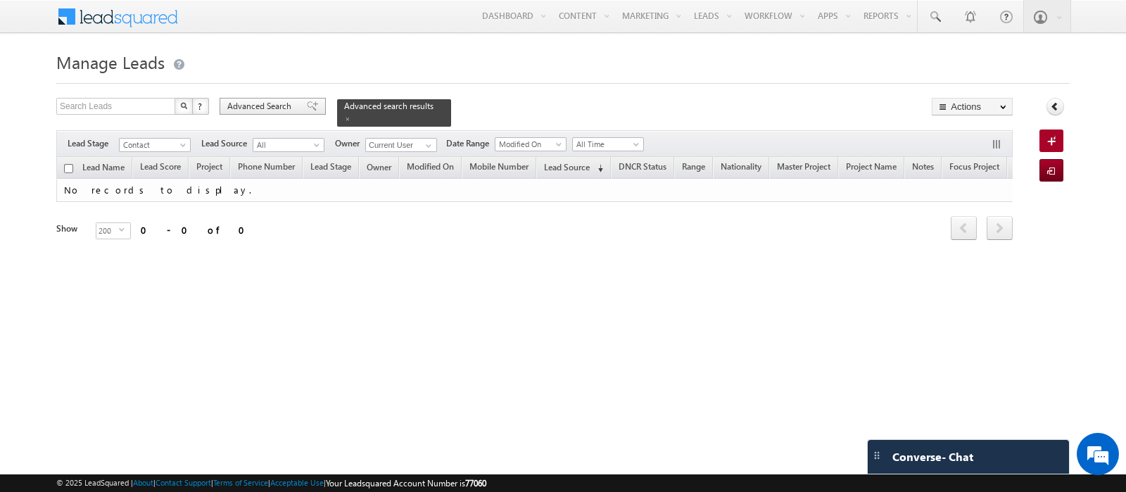
click at [239, 107] on span "Advanced Search" at bounding box center [261, 106] width 68 height 13
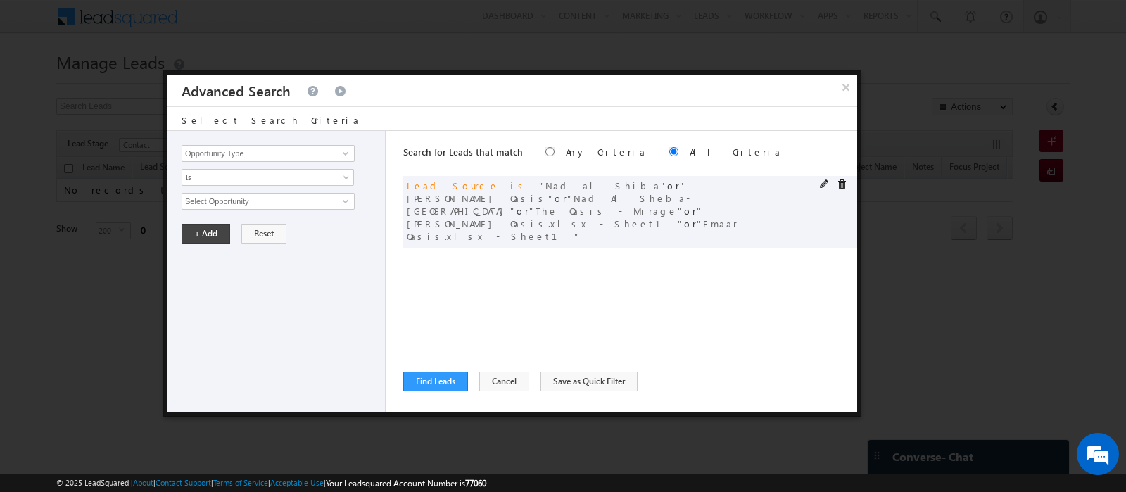
click at [837, 181] on span at bounding box center [842, 184] width 10 height 10
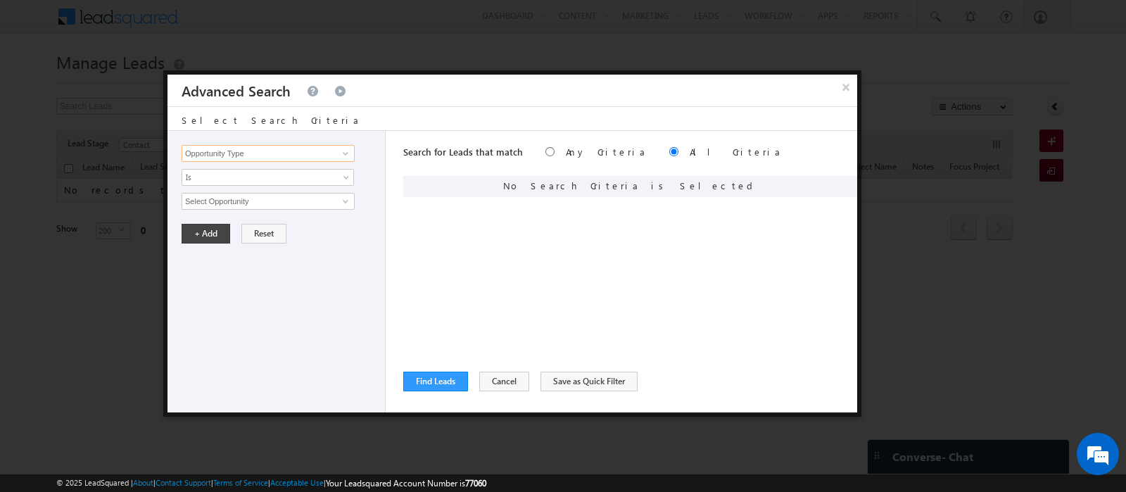
click at [290, 154] on input "Opportunity Type" at bounding box center [268, 153] width 173 height 17
click at [236, 194] on link "Lead Source" at bounding box center [268, 197] width 173 height 16
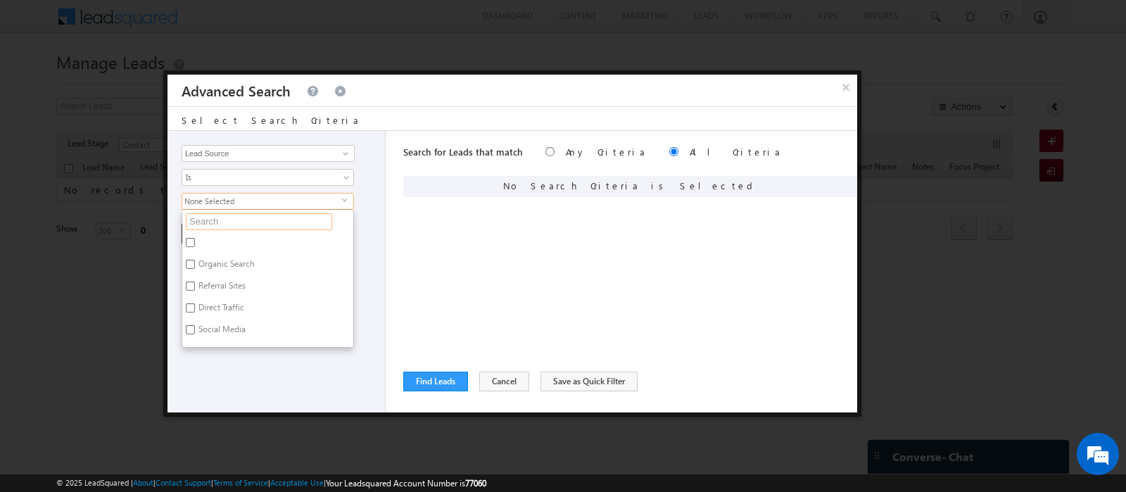
click at [237, 225] on input "text" at bounding box center [259, 221] width 146 height 17
click at [239, 246] on label "Meadows , Lakes , Springs" at bounding box center [267, 249] width 171 height 30
click at [195, 246] on input "Meadows , Lakes , Springs" at bounding box center [190, 242] width 9 height 9
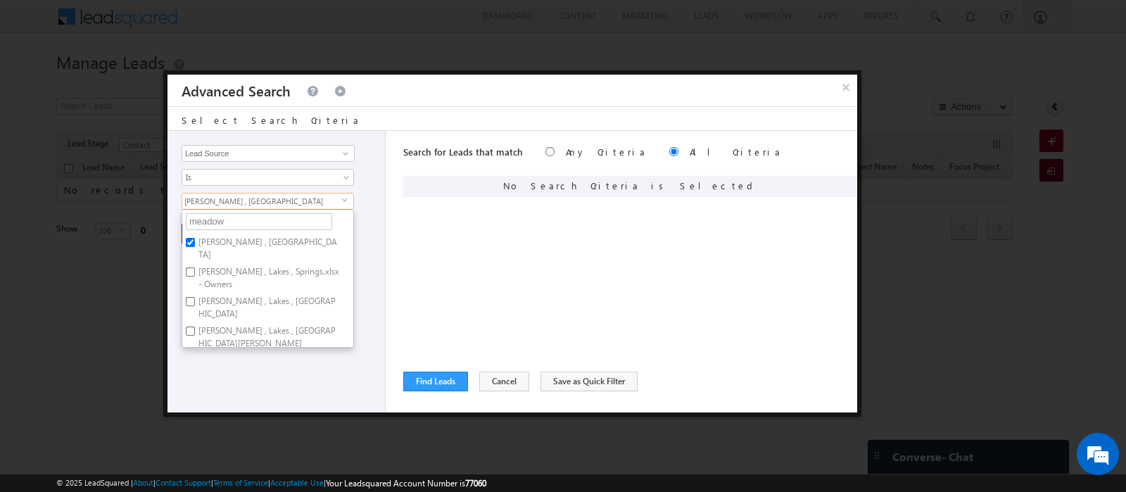
click at [241, 269] on label "Meadows , Lakes , Springs.xlsx - Owners" at bounding box center [267, 278] width 171 height 30
click at [195, 269] on input "Meadows , Lakes , Springs.xlsx - Owners" at bounding box center [190, 271] width 9 height 9
click at [243, 293] on label "Meadows , Lakes , Springs.xlsx - Springs" at bounding box center [267, 308] width 171 height 30
click at [195, 297] on input "Meadows , Lakes , Springs.xlsx - Springs" at bounding box center [190, 301] width 9 height 9
click at [248, 323] on label "Meadows , Lakes , Springs.xlsx - Meadows" at bounding box center [267, 337] width 171 height 30
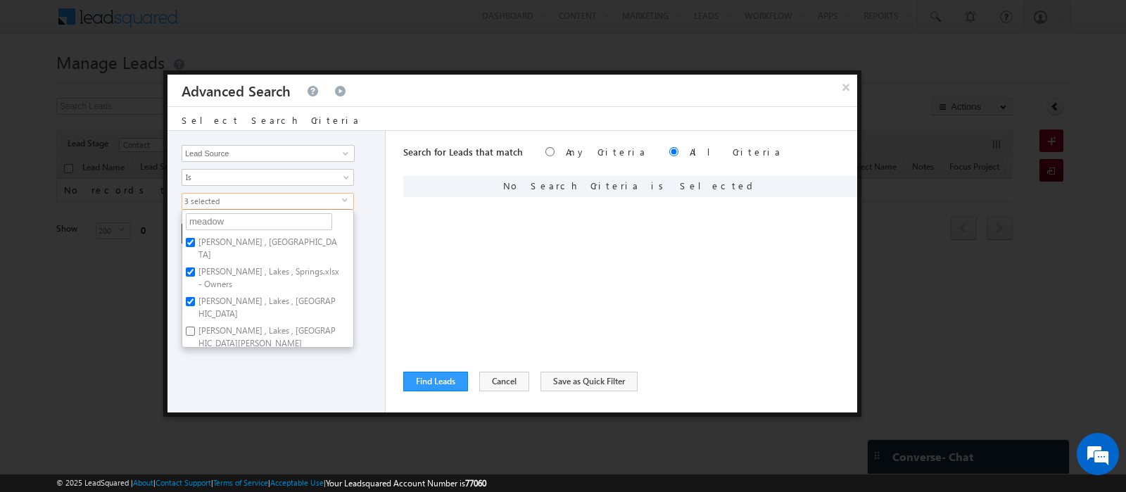
click at [195, 326] on input "Meadows , Lakes , Springs.xlsx - Meadows" at bounding box center [190, 330] width 9 height 9
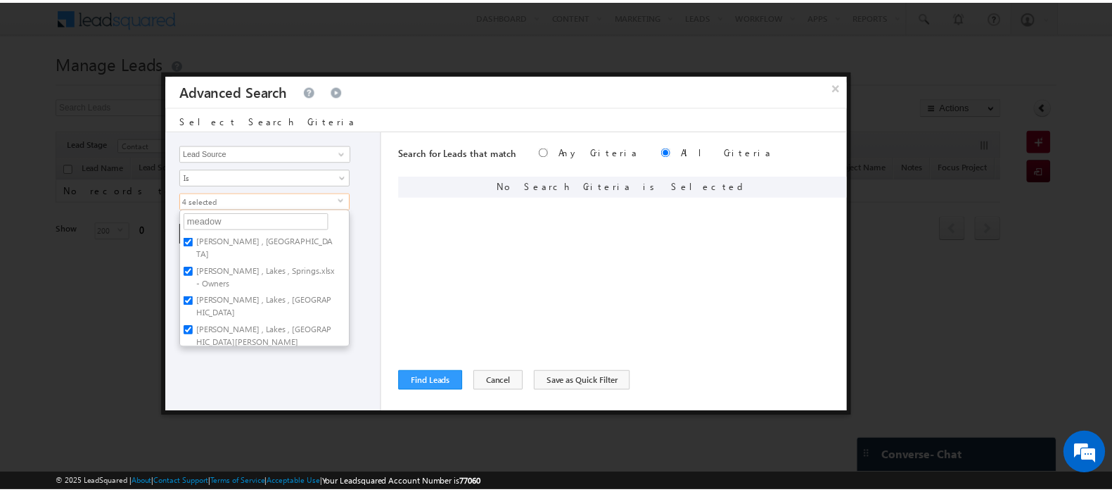
scroll to position [26, 0]
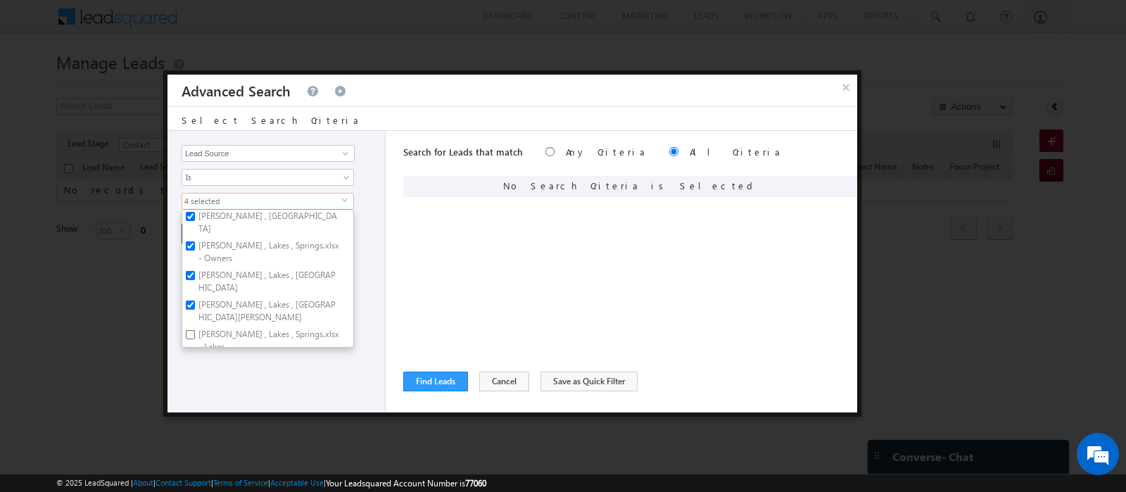
click at [215, 326] on label "Meadows , Lakes , Springs.xlsx - Lakes" at bounding box center [267, 341] width 171 height 30
click at [195, 330] on input "Meadows , Lakes , Springs.xlsx - Lakes" at bounding box center [190, 334] width 9 height 9
click at [274, 391] on div "Opportunity Type Lead Activity Task Sales Group Prospect Id Address 1 Address 2…" at bounding box center [276, 271] width 218 height 281
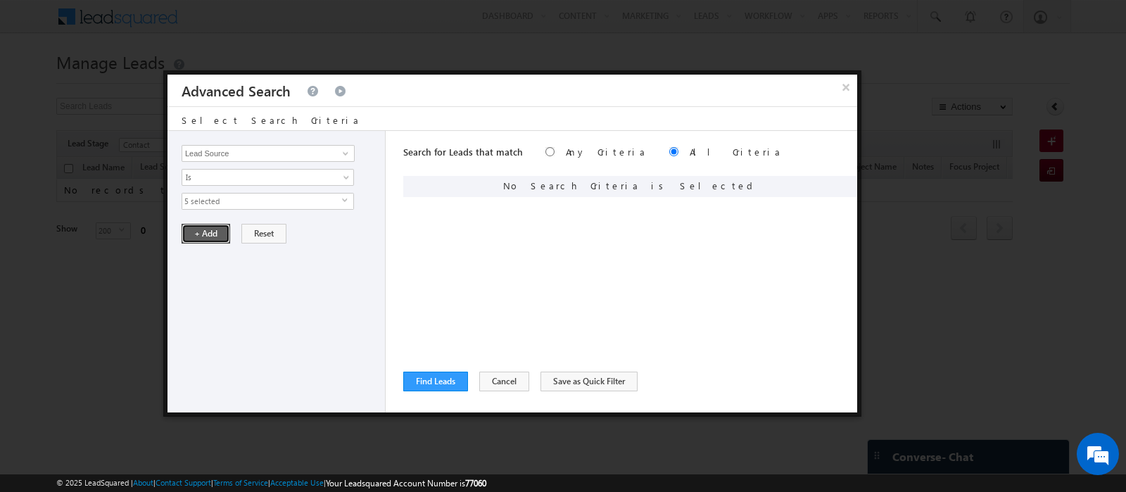
click at [194, 229] on button "+ Add" at bounding box center [206, 234] width 49 height 20
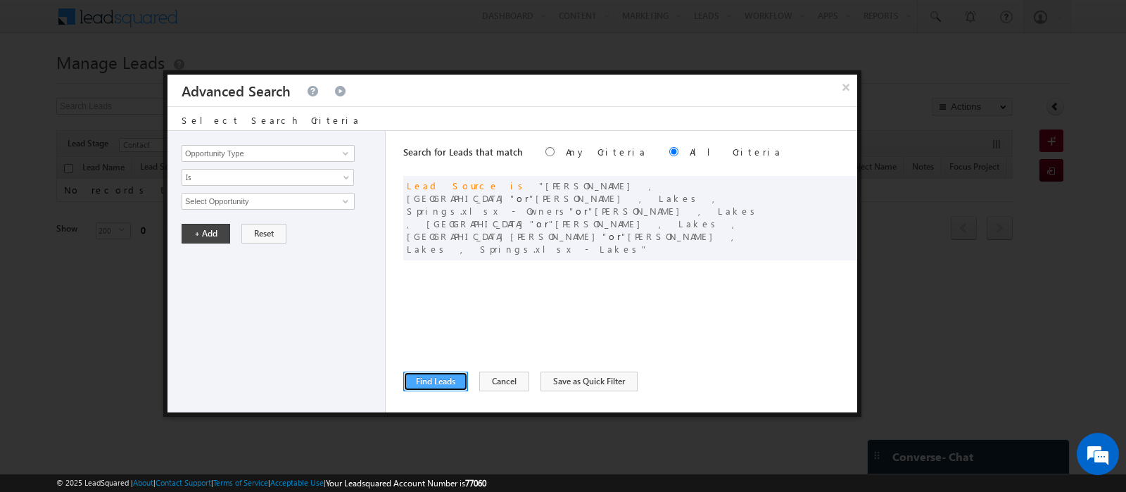
click at [440, 387] on button "Find Leads" at bounding box center [435, 381] width 65 height 20
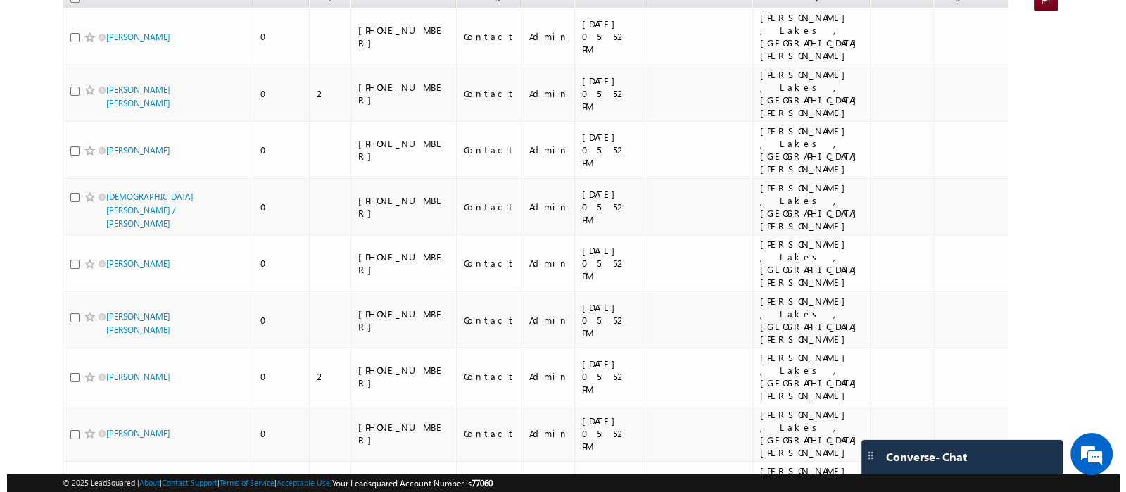
scroll to position [0, 0]
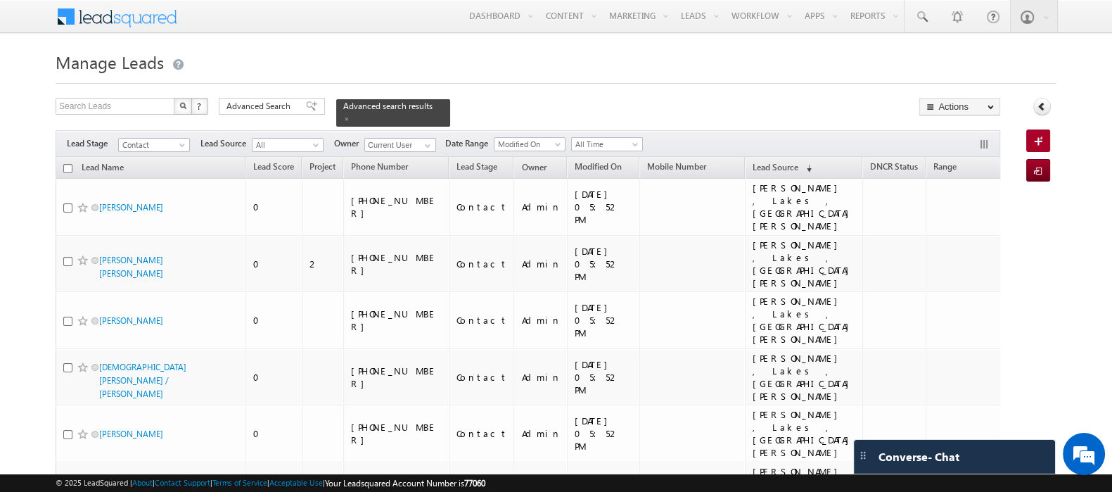
click at [67, 164] on input "checkbox" at bounding box center [67, 168] width 9 height 9
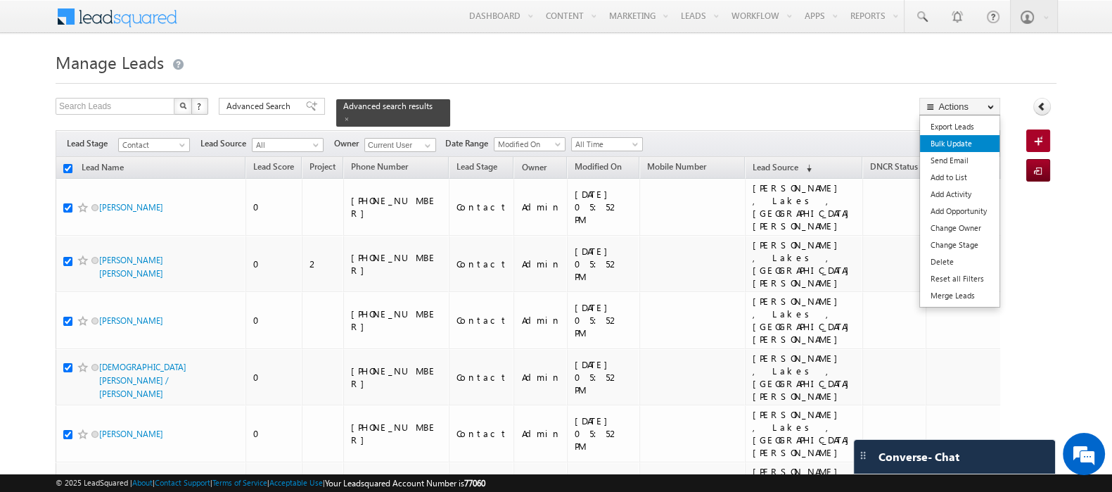
click at [957, 144] on link "Bulk Update" at bounding box center [960, 143] width 80 height 17
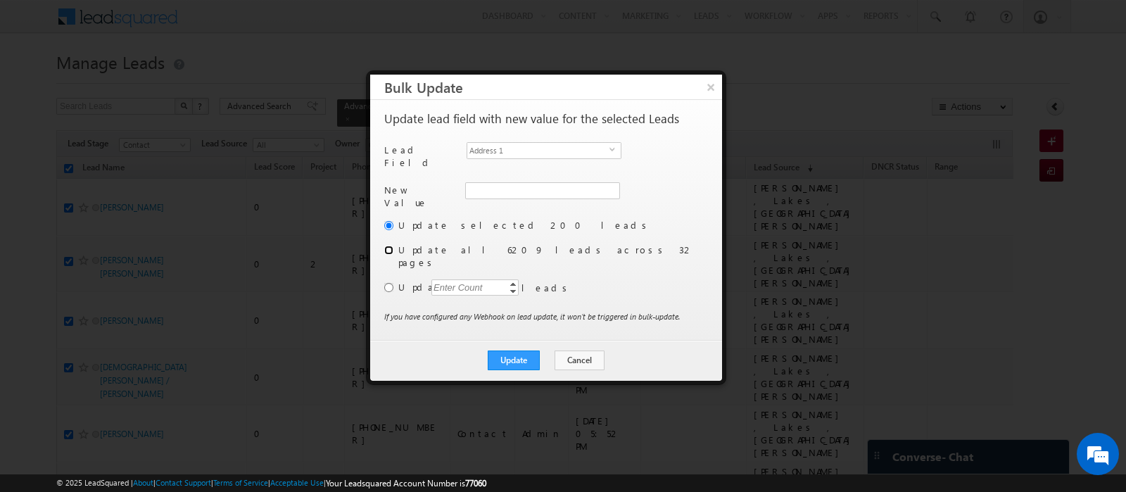
click at [391, 246] on input "radio" at bounding box center [388, 250] width 9 height 9
click at [538, 155] on span "Address 1" at bounding box center [538, 150] width 142 height 15
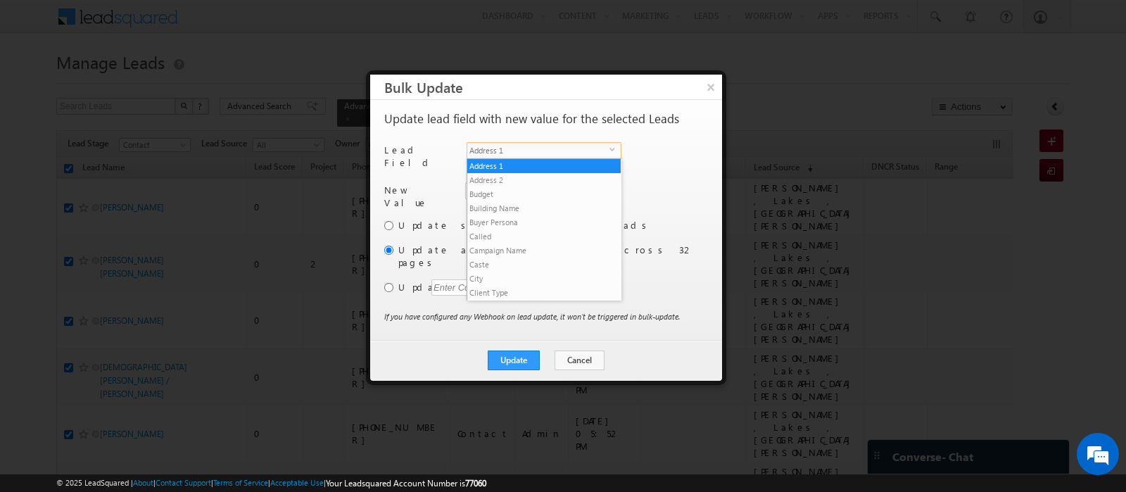
scroll to position [548, 0]
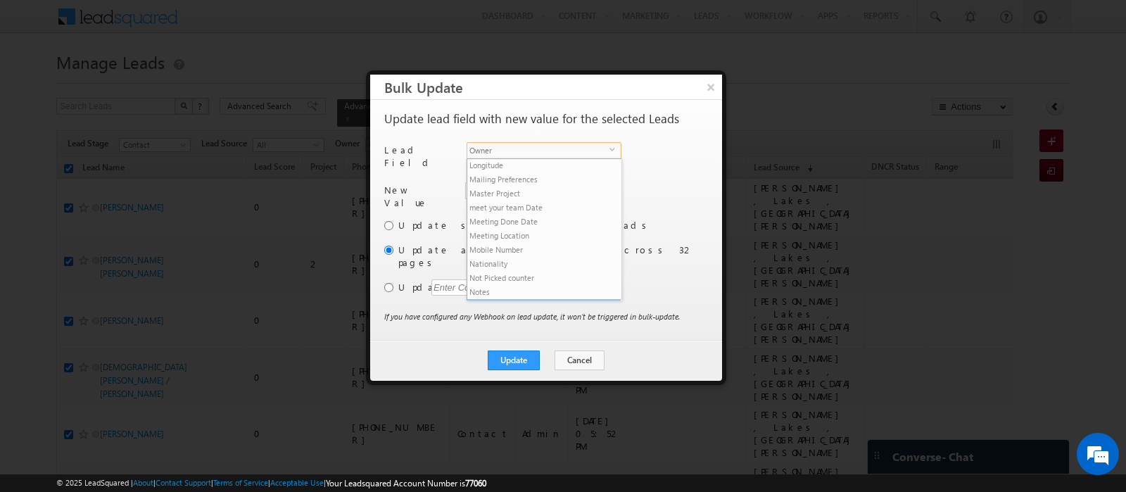
click at [542, 299] on li "Owner" at bounding box center [543, 306] width 153 height 14
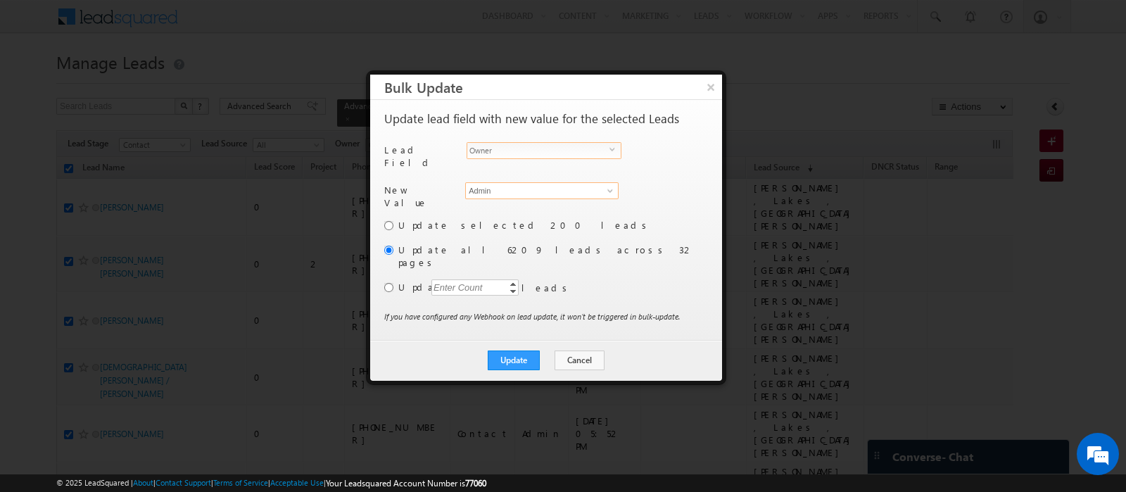
click at [500, 186] on input "Admin" at bounding box center [541, 190] width 153 height 17
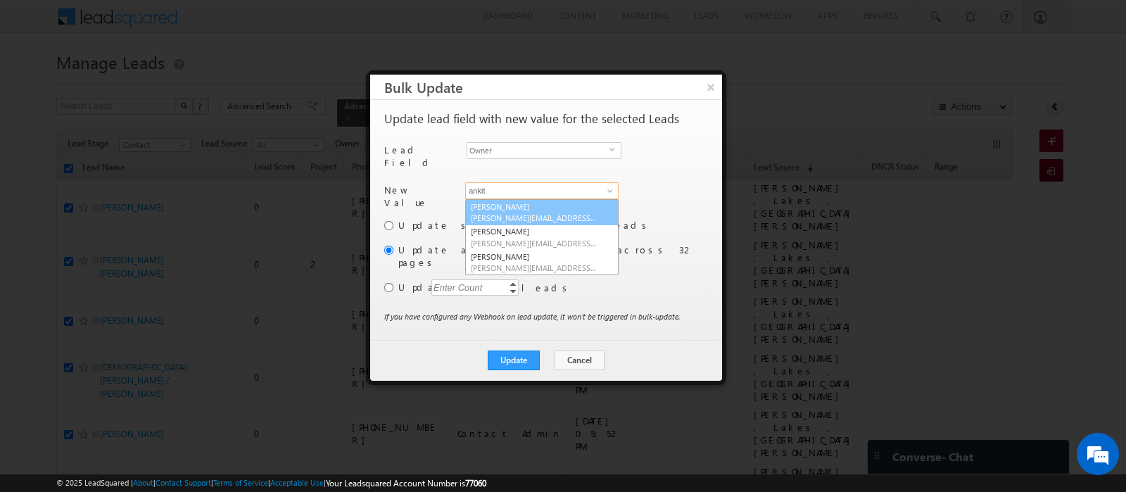
click at [524, 205] on link "Ankit Singh ankitkumar.singh@indglobal.ae" at bounding box center [541, 212] width 153 height 27
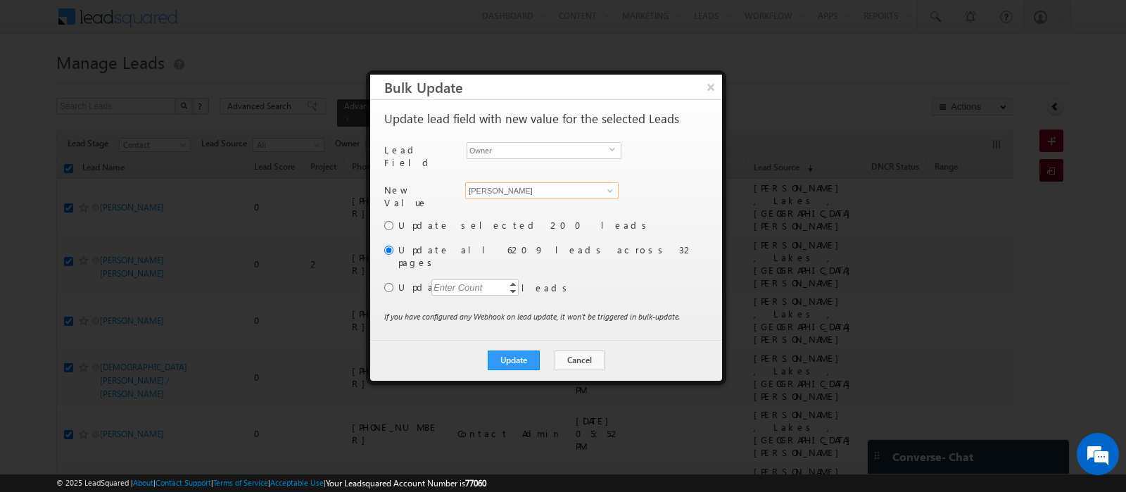
click at [534, 182] on input "Ankit Singh" at bounding box center [541, 190] width 153 height 17
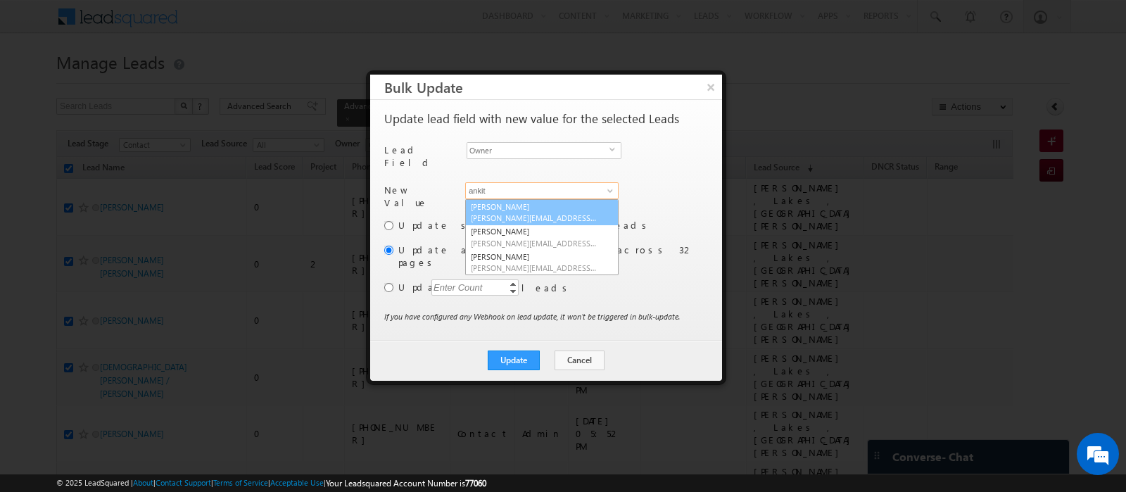
click at [547, 212] on span "ankitkumar.singh@indglobal.ae" at bounding box center [534, 217] width 127 height 11
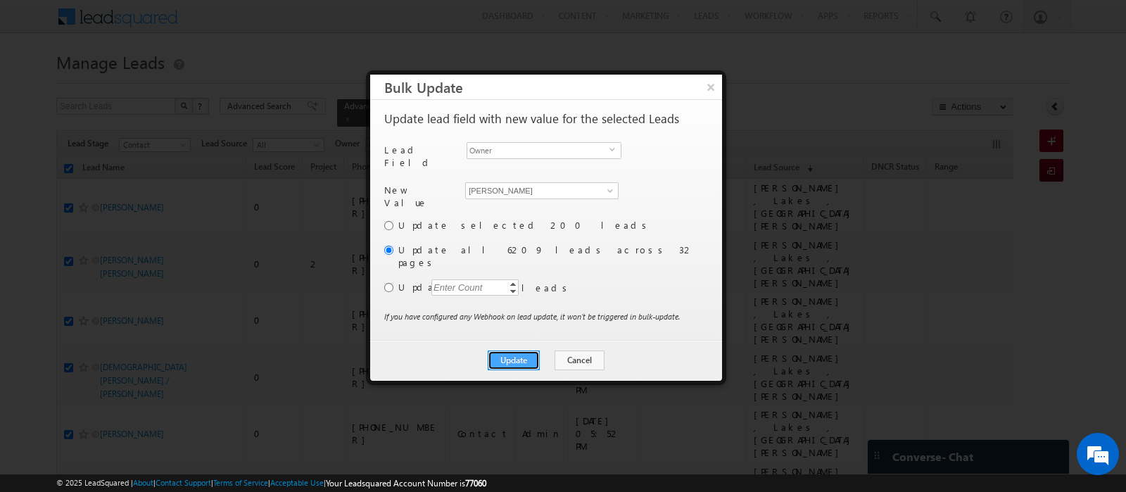
click at [517, 350] on button "Update" at bounding box center [514, 360] width 52 height 20
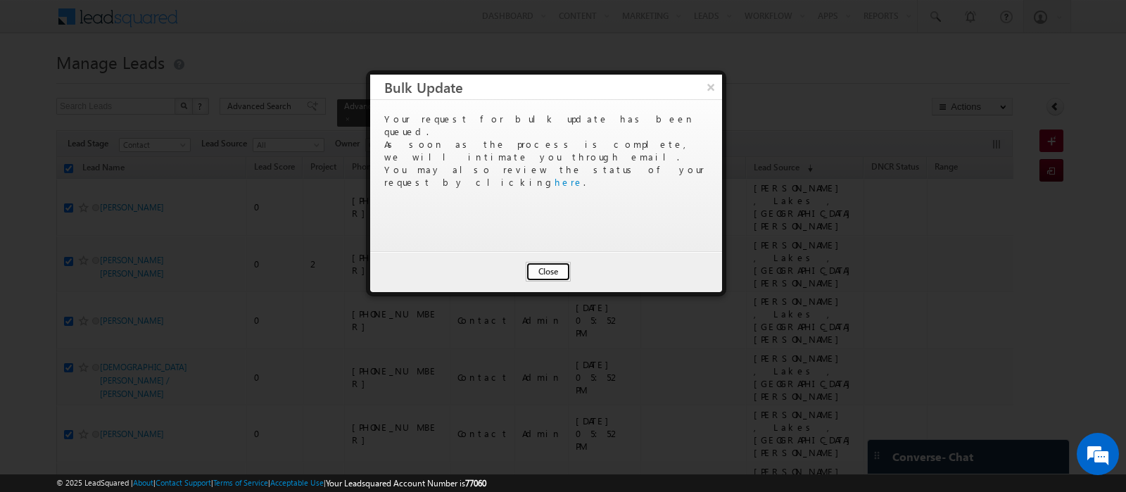
click at [549, 272] on button "Close" at bounding box center [548, 272] width 45 height 20
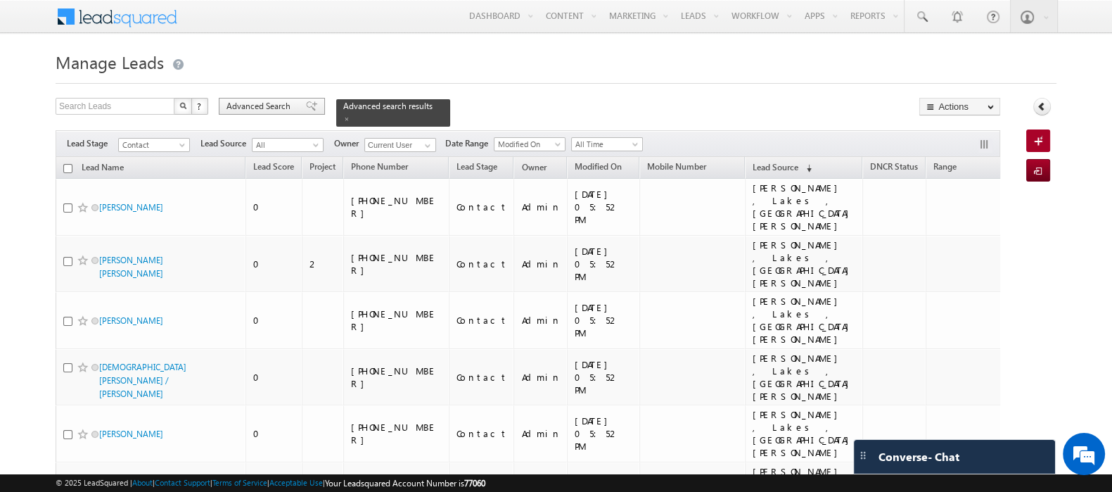
click at [284, 106] on span "Advanced Search" at bounding box center [261, 106] width 68 height 13
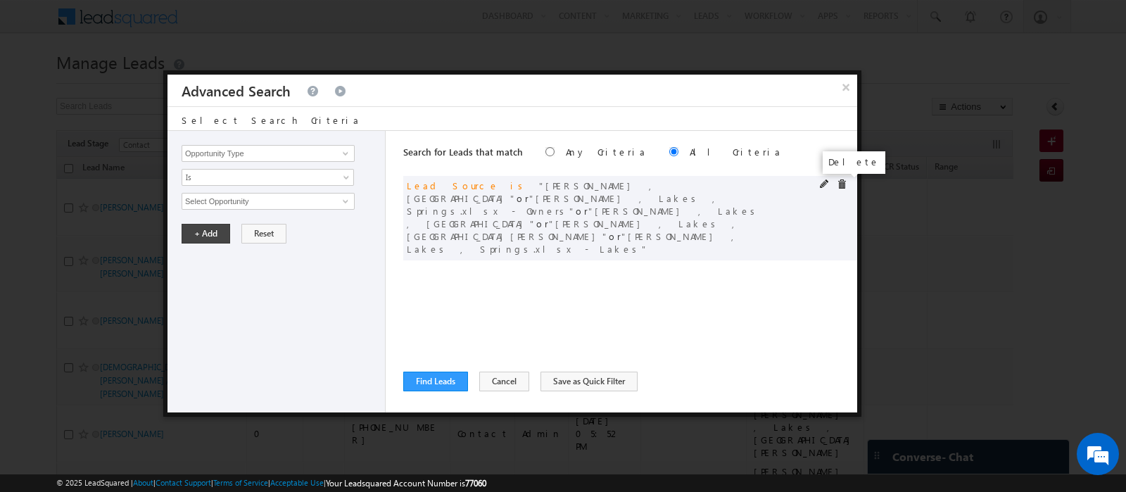
click at [844, 186] on span at bounding box center [842, 184] width 10 height 10
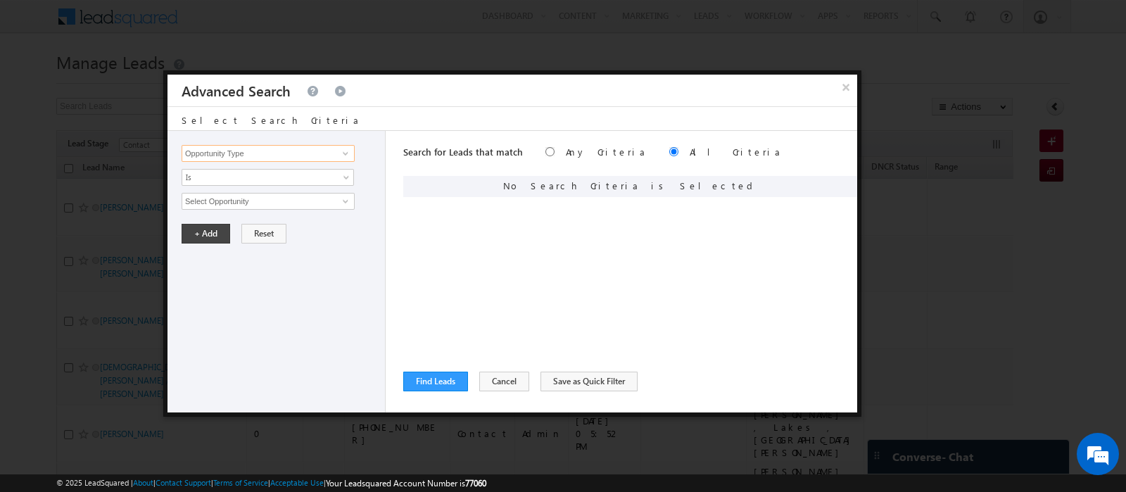
click at [232, 150] on input "Opportunity Type" at bounding box center [268, 153] width 173 height 17
click at [229, 195] on link "Lead Source" at bounding box center [268, 197] width 173 height 16
click at [229, 195] on span "None Selected" at bounding box center [262, 200] width 160 height 15
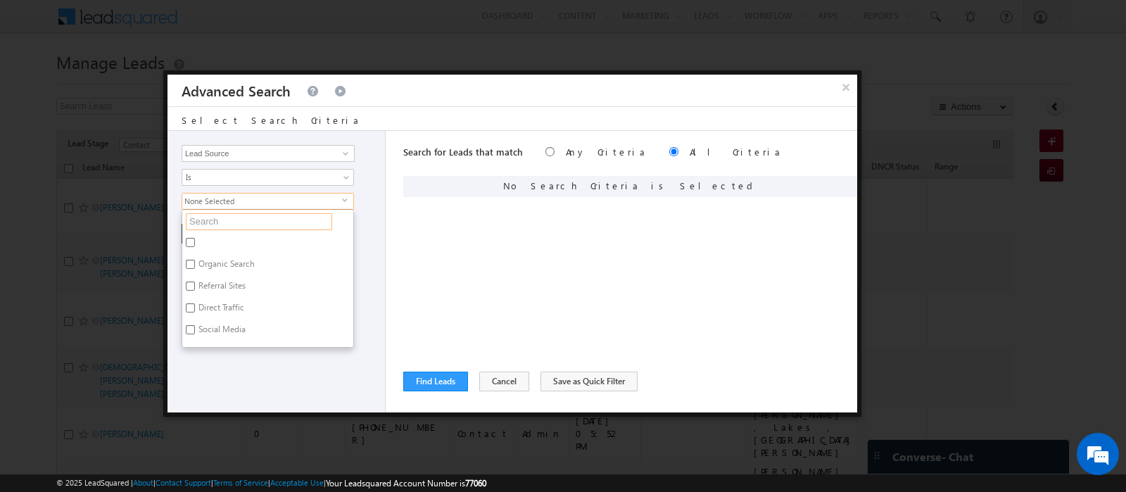
click at [229, 219] on input "text" at bounding box center [259, 221] width 146 height 17
click at [232, 235] on label "Meydan Plots" at bounding box center [222, 245] width 81 height 22
click at [195, 238] on input "Meydan Plots" at bounding box center [190, 242] width 9 height 9
click at [239, 266] on label "Meydan Plots.xlsx - Owner" at bounding box center [246, 266] width 129 height 22
click at [195, 266] on input "Meydan Plots.xlsx - Owner" at bounding box center [190, 264] width 9 height 9
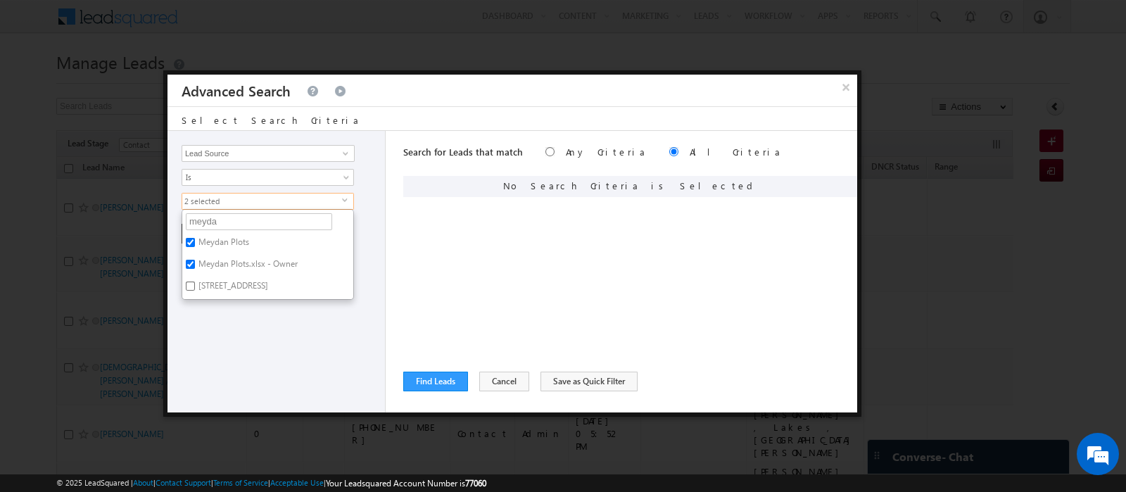
click at [240, 282] on label "Meydan Avenue 1" at bounding box center [232, 288] width 100 height 22
click at [195, 282] on input "Meydan Avenue 1" at bounding box center [190, 285] width 9 height 9
click at [250, 331] on div "Opportunity Type Lead Activity Task Sales Group Prospect Id Address 1 Address 2…" at bounding box center [276, 271] width 218 height 281
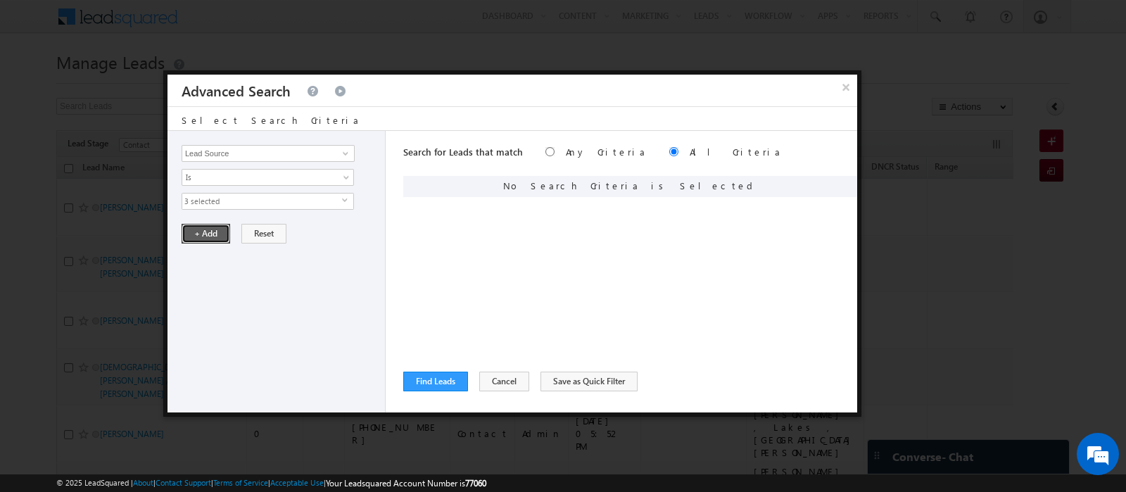
click at [201, 230] on button "+ Add" at bounding box center [206, 234] width 49 height 20
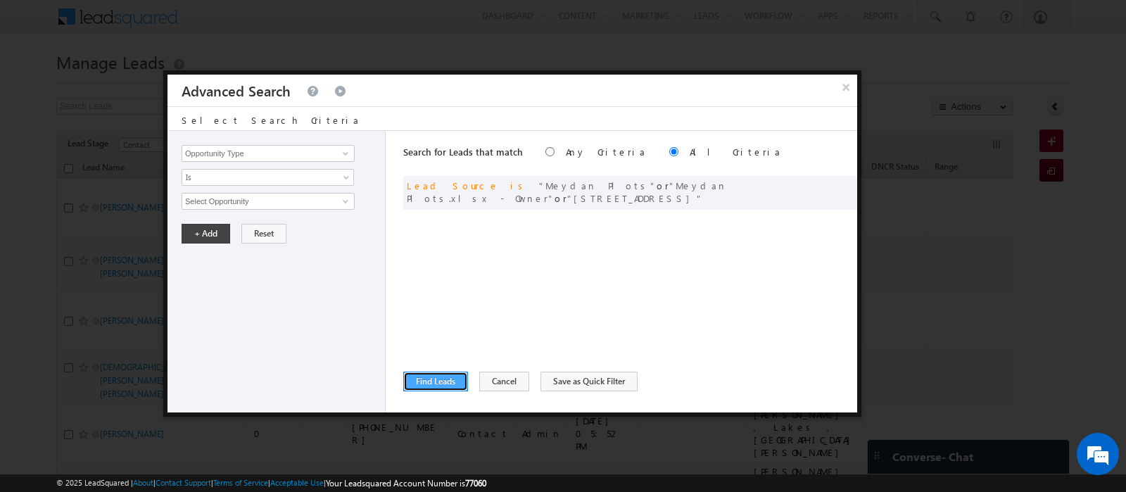
click at [459, 385] on button "Find Leads" at bounding box center [435, 381] width 65 height 20
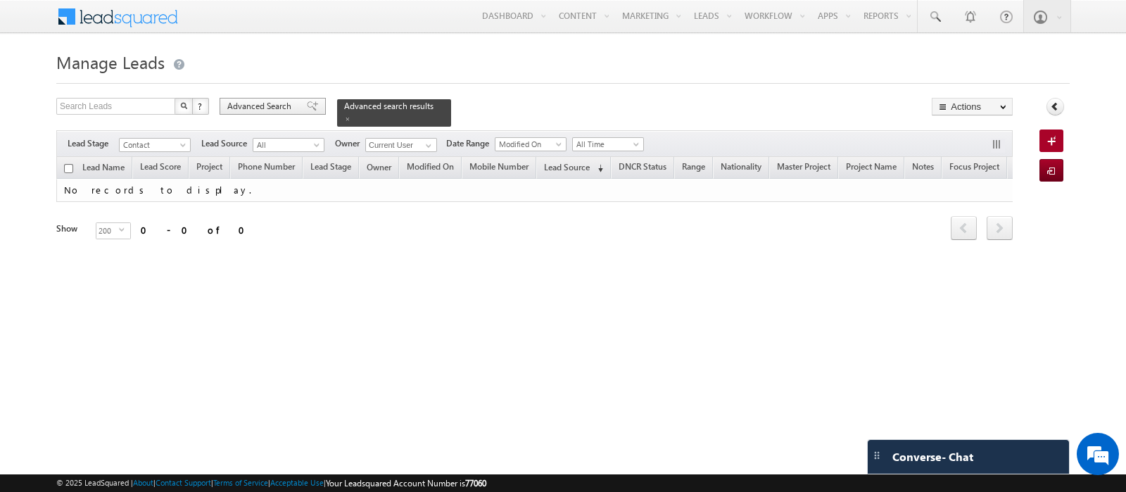
click at [267, 98] on div "Advanced Search" at bounding box center [273, 106] width 106 height 17
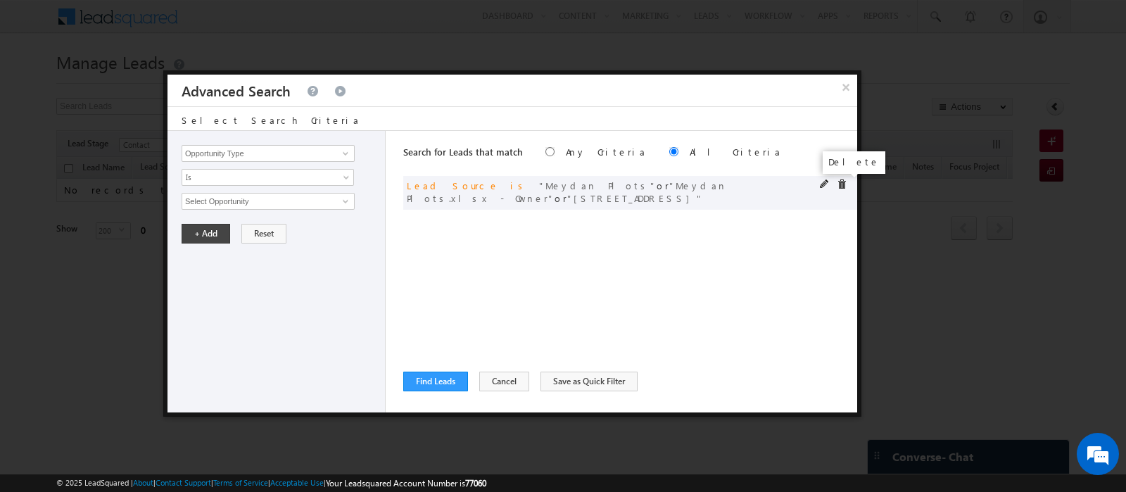
click at [839, 183] on span at bounding box center [842, 184] width 10 height 10
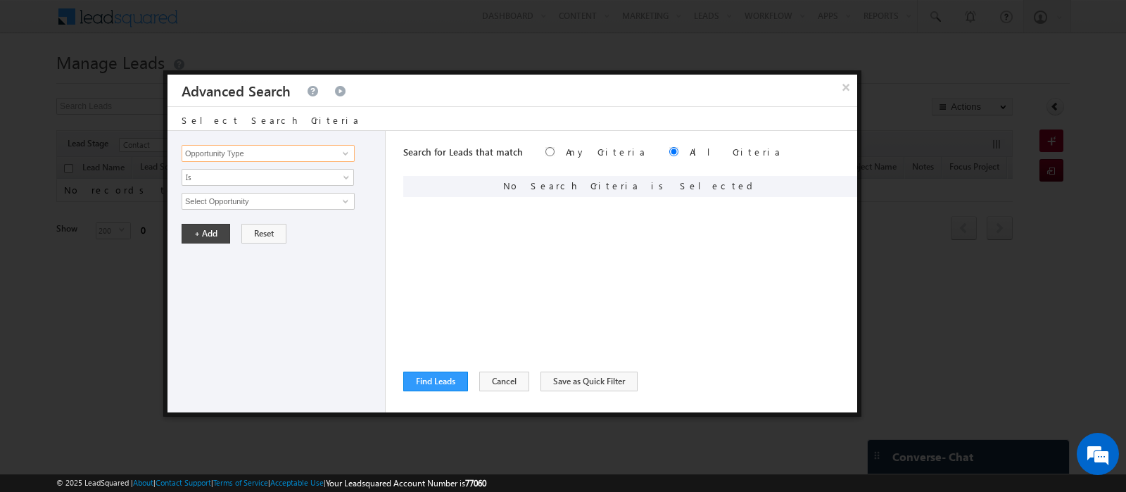
click at [280, 151] on input "Opportunity Type" at bounding box center [268, 153] width 173 height 17
click at [272, 186] on link "Lead Source" at bounding box center [268, 182] width 173 height 16
click at [272, 204] on span "None Selected" at bounding box center [262, 200] width 160 height 15
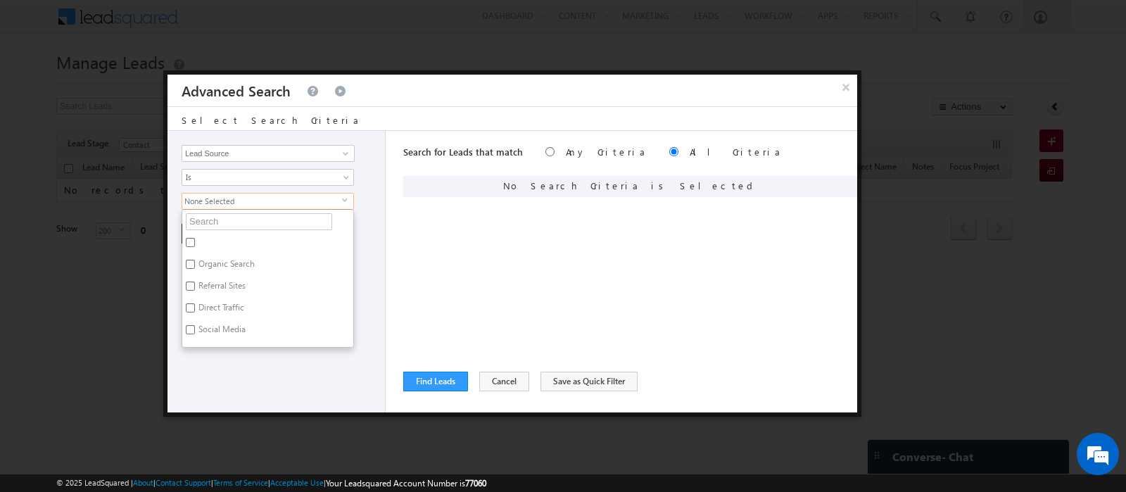
click at [272, 234] on li "Organic Search" at bounding box center [267, 245] width 171 height 22
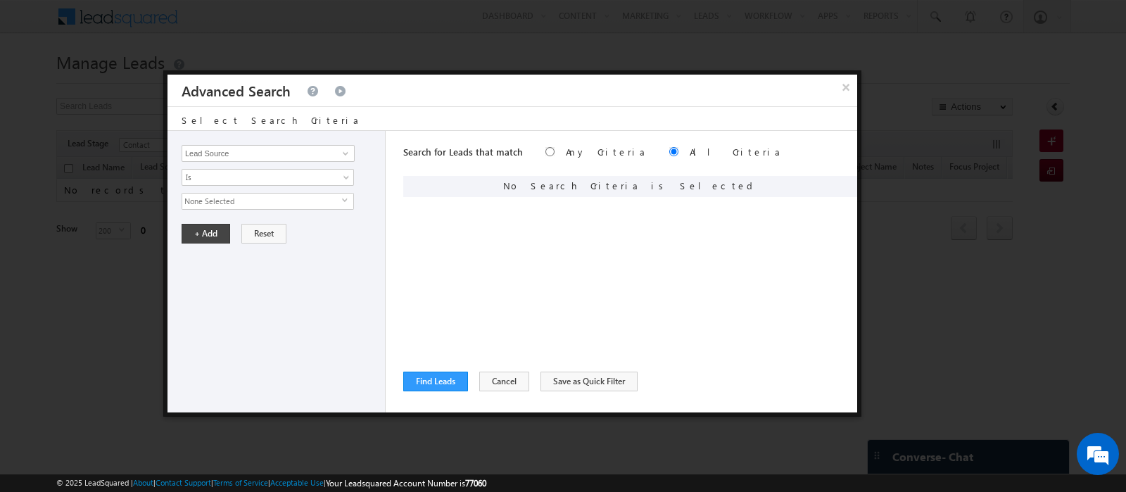
click at [247, 201] on span "None Selected" at bounding box center [262, 200] width 160 height 15
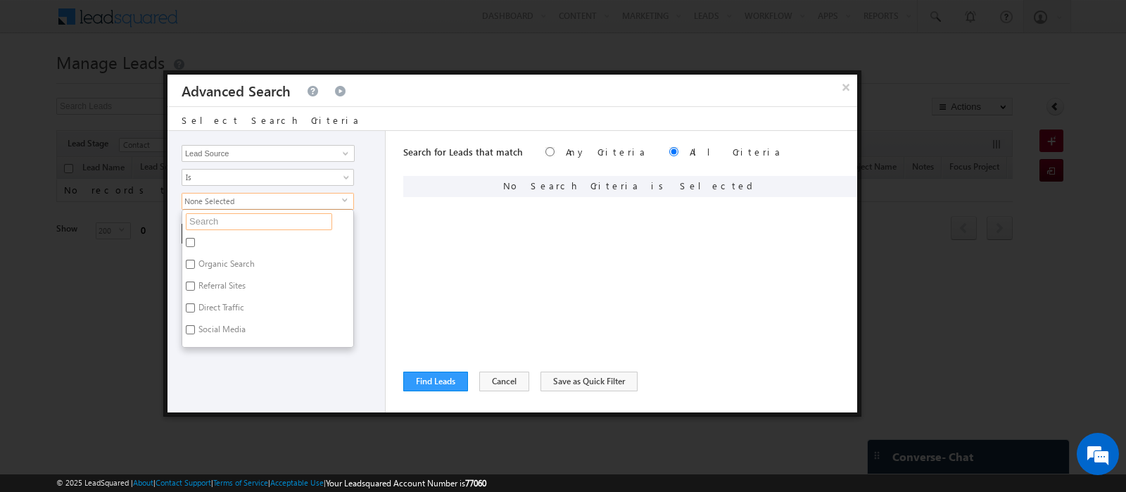
click at [248, 220] on input "text" at bounding box center [259, 221] width 146 height 17
click at [200, 245] on label "Meadows , Lakes , Springs" at bounding box center [267, 249] width 171 height 30
click at [195, 245] on input "Meadows , Lakes , Springs" at bounding box center [190, 242] width 9 height 9
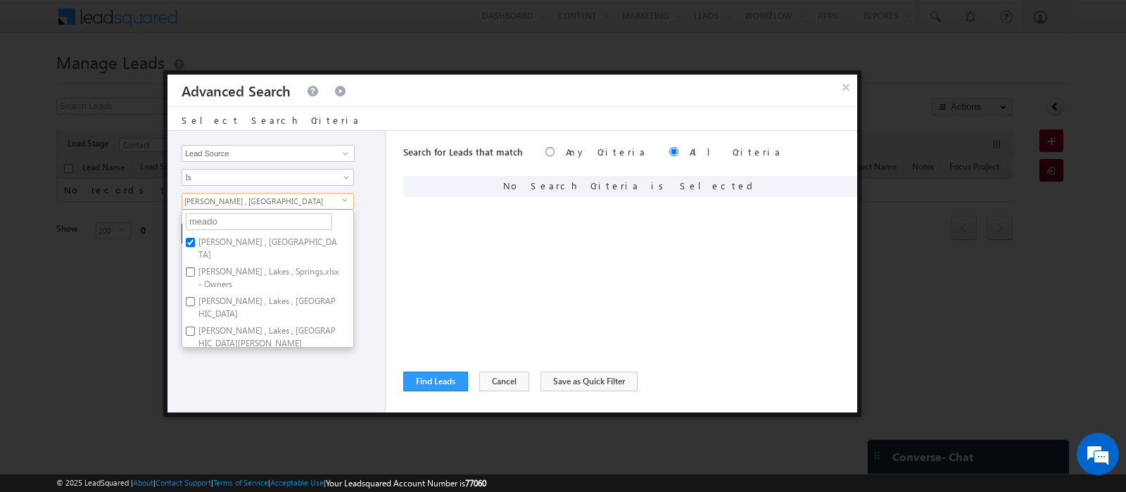
click at [208, 279] on label "Meadows , Lakes , Springs.xlsx - Owners" at bounding box center [267, 278] width 171 height 30
click at [195, 277] on input "Meadows , Lakes , Springs.xlsx - Owners" at bounding box center [190, 271] width 9 height 9
click at [214, 305] on label "Meadows , Lakes , Springs.xlsx - Springs" at bounding box center [267, 308] width 171 height 30
click at [195, 305] on input "Meadows , Lakes , Springs.xlsx - Springs" at bounding box center [190, 301] width 9 height 9
click at [218, 325] on label "Meadows , Lakes , Springs.xlsx - Meadows" at bounding box center [267, 337] width 171 height 30
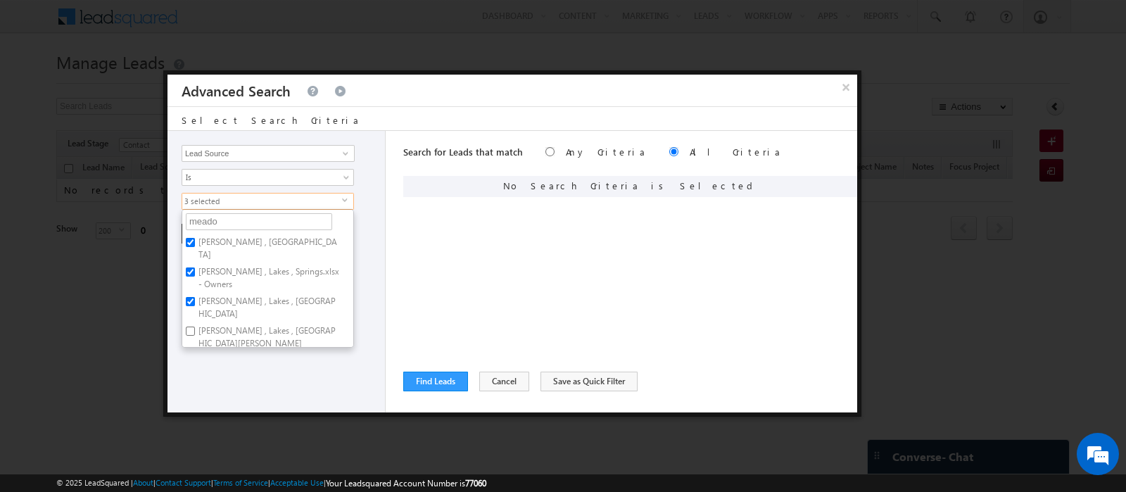
click at [195, 326] on input "Meadows , Lakes , Springs.xlsx - Meadows" at bounding box center [190, 330] width 9 height 9
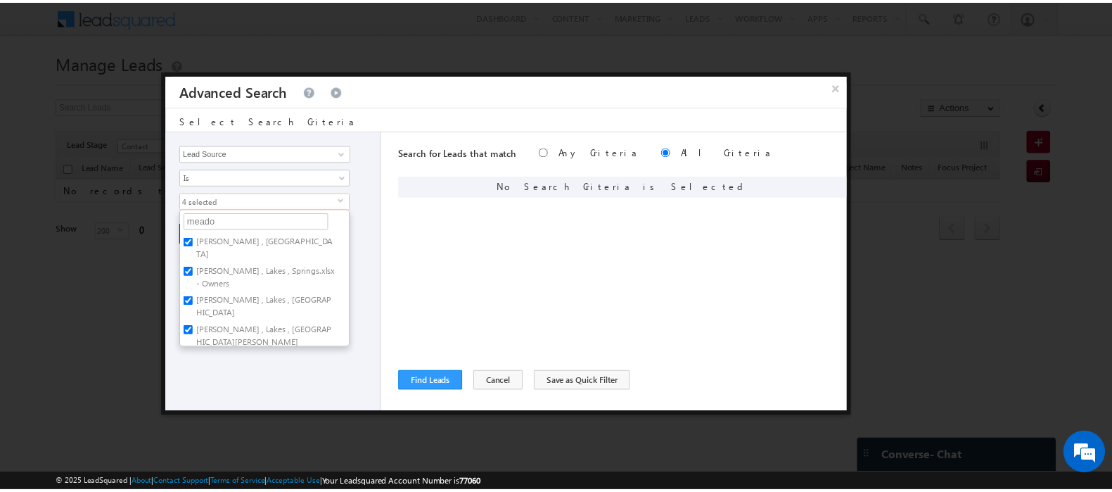
scroll to position [26, 0]
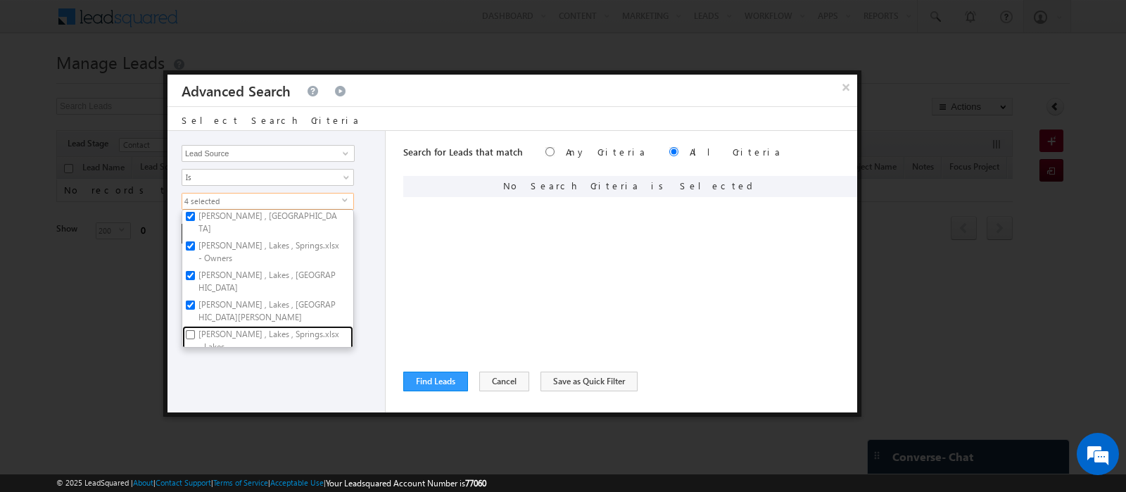
click at [218, 326] on label "Meadows , Lakes , Springs.xlsx - Lakes" at bounding box center [267, 341] width 171 height 30
click at [195, 330] on input "Meadows , Lakes , Springs.xlsx - Lakes" at bounding box center [190, 334] width 9 height 9
click at [246, 378] on div "Opportunity Type Lead Activity Task Sales Group Prospect Id Address 1 Address 2…" at bounding box center [276, 271] width 218 height 281
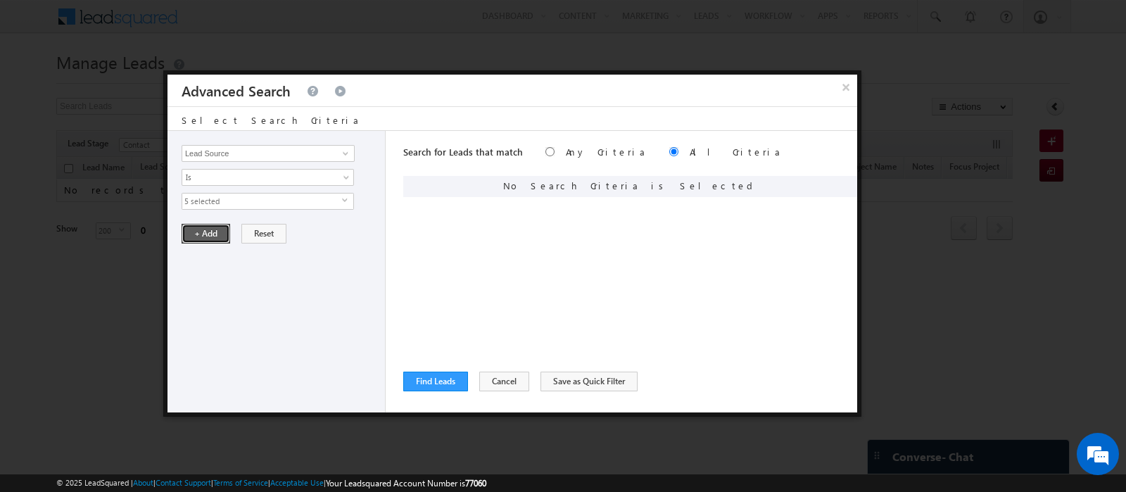
click at [212, 230] on button "+ Add" at bounding box center [206, 234] width 49 height 20
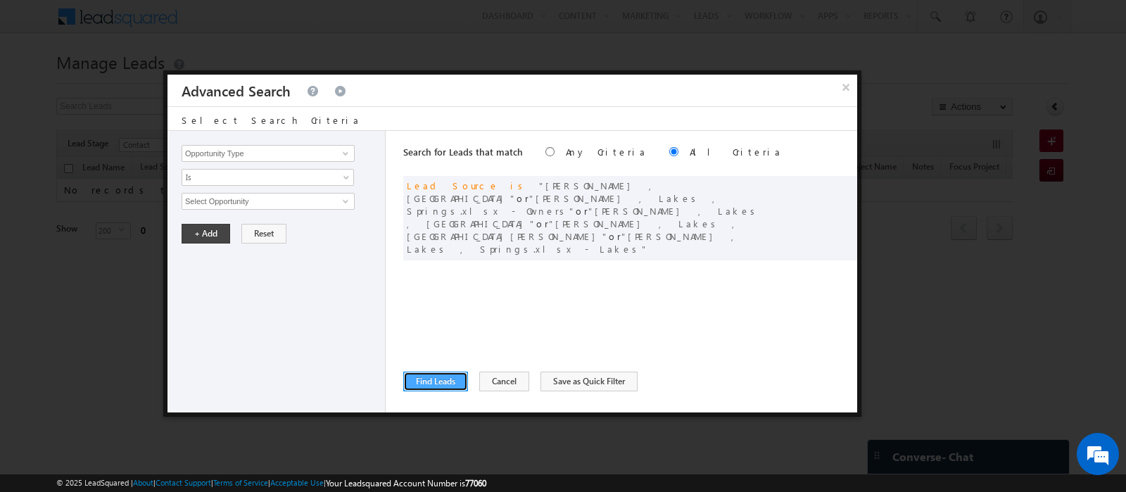
click at [449, 379] on button "Find Leads" at bounding box center [435, 381] width 65 height 20
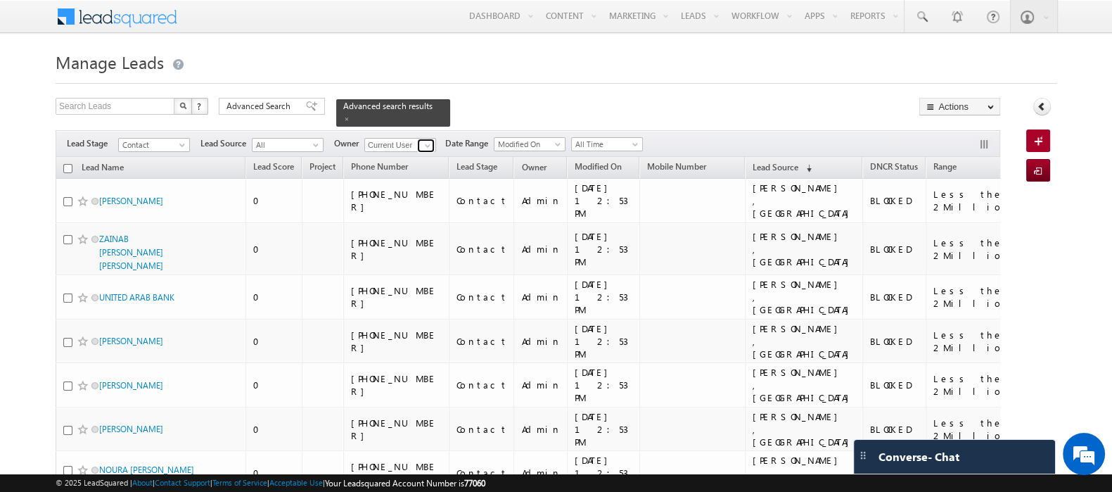
click at [429, 140] on span at bounding box center [427, 145] width 11 height 11
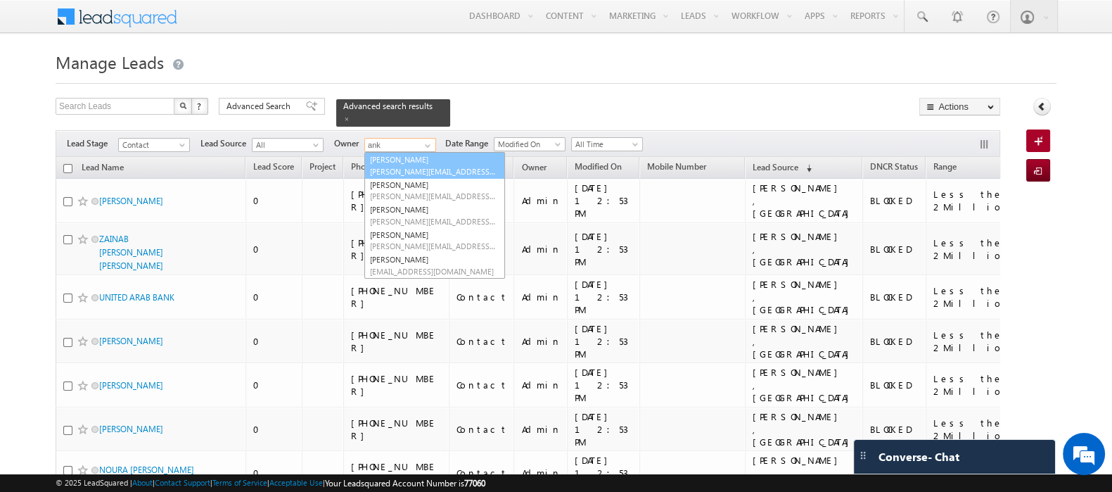
click at [468, 166] on span "ankitkumar.singh@indglobal.ae" at bounding box center [433, 171] width 127 height 11
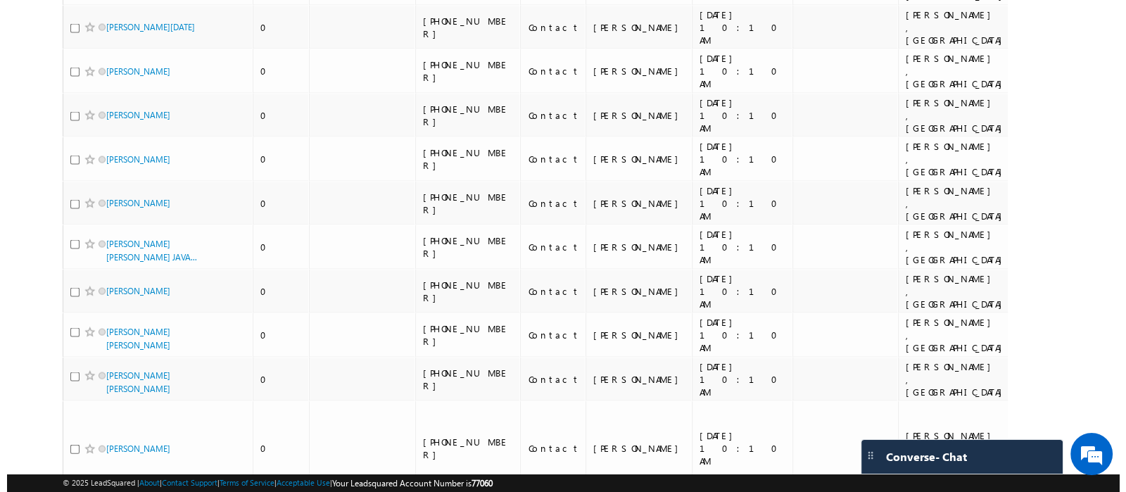
scroll to position [0, 0]
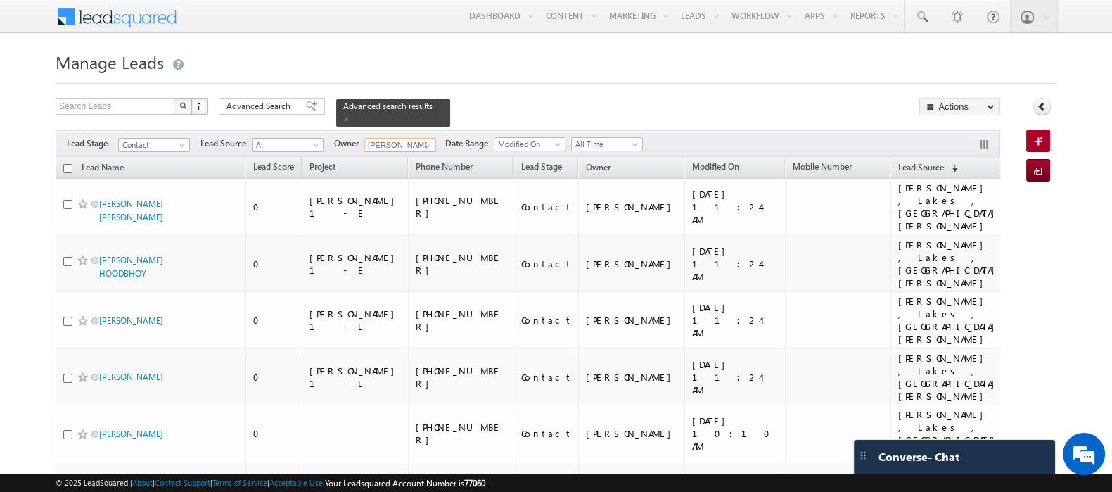
click at [67, 164] on input "checkbox" at bounding box center [67, 168] width 9 height 9
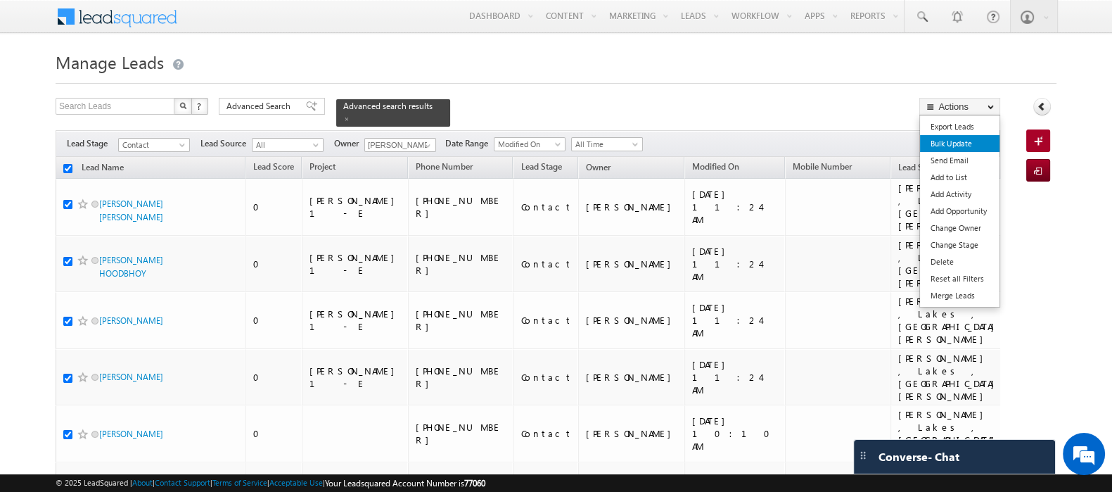
click at [947, 144] on link "Bulk Update" at bounding box center [960, 143] width 80 height 17
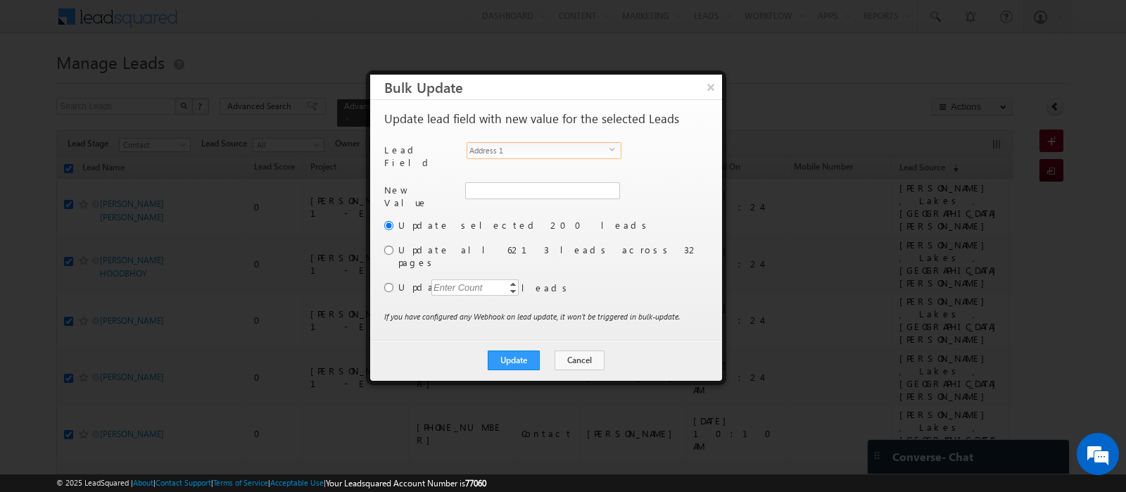
click at [500, 152] on span "Address 1" at bounding box center [538, 150] width 142 height 15
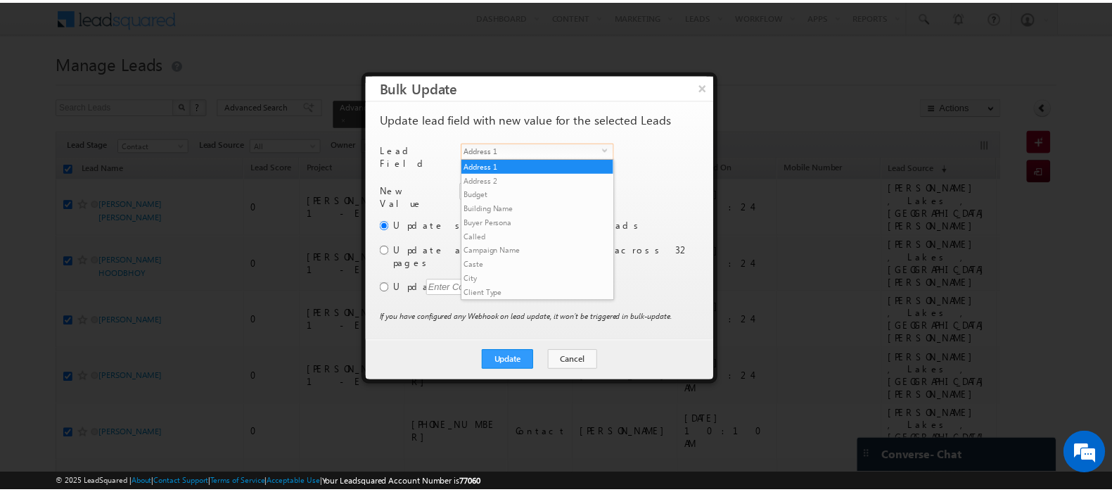
scroll to position [548, 0]
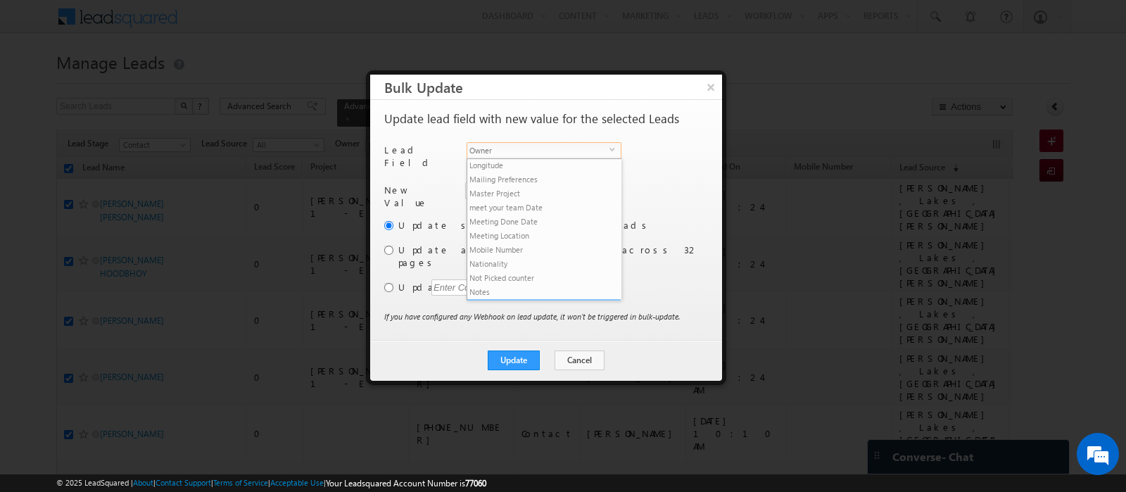
click at [519, 299] on li "Owner" at bounding box center [543, 306] width 153 height 14
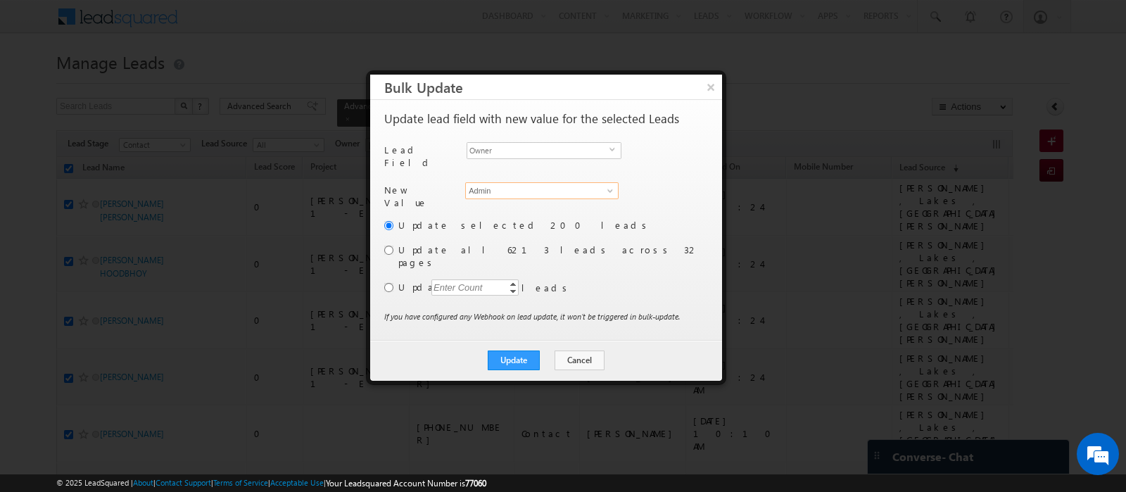
click at [500, 184] on input "Admin" at bounding box center [541, 190] width 153 height 17
click at [533, 155] on span "Owner" at bounding box center [538, 150] width 142 height 15
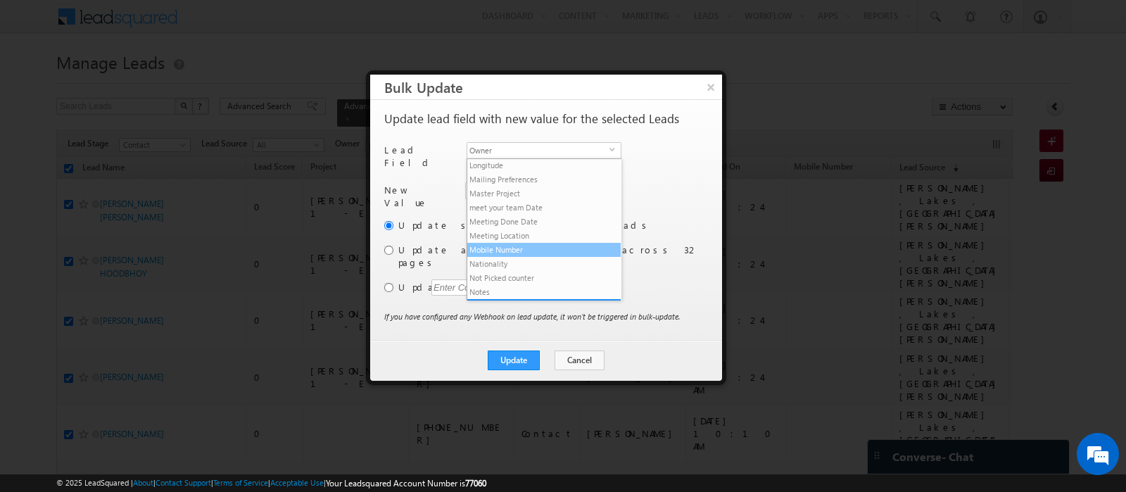
click at [529, 243] on li "Mobile Number" at bounding box center [543, 250] width 153 height 14
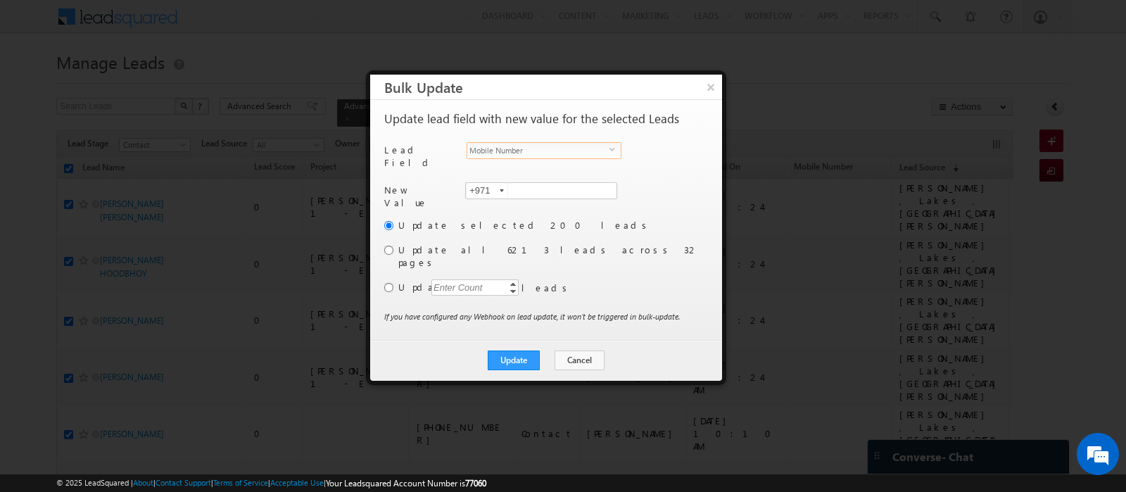
click at [499, 146] on span "Mobile Number" at bounding box center [538, 150] width 142 height 15
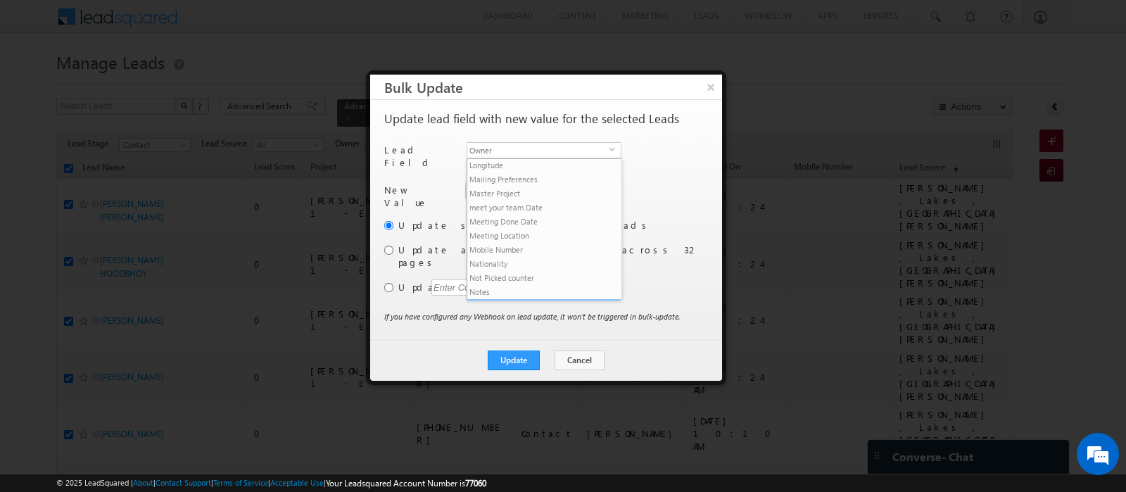
click at [507, 299] on li "Owner" at bounding box center [543, 306] width 153 height 14
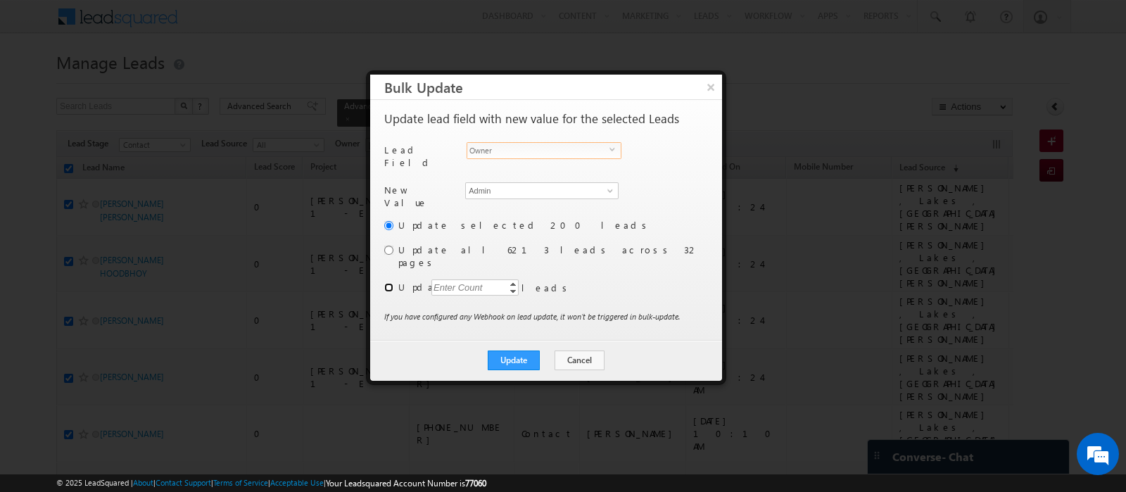
click at [388, 283] on input "radio" at bounding box center [388, 287] width 9 height 9
click at [458, 279] on div "Enter Count" at bounding box center [457, 287] width 53 height 16
click at [519, 350] on button "Update" at bounding box center [514, 360] width 52 height 20
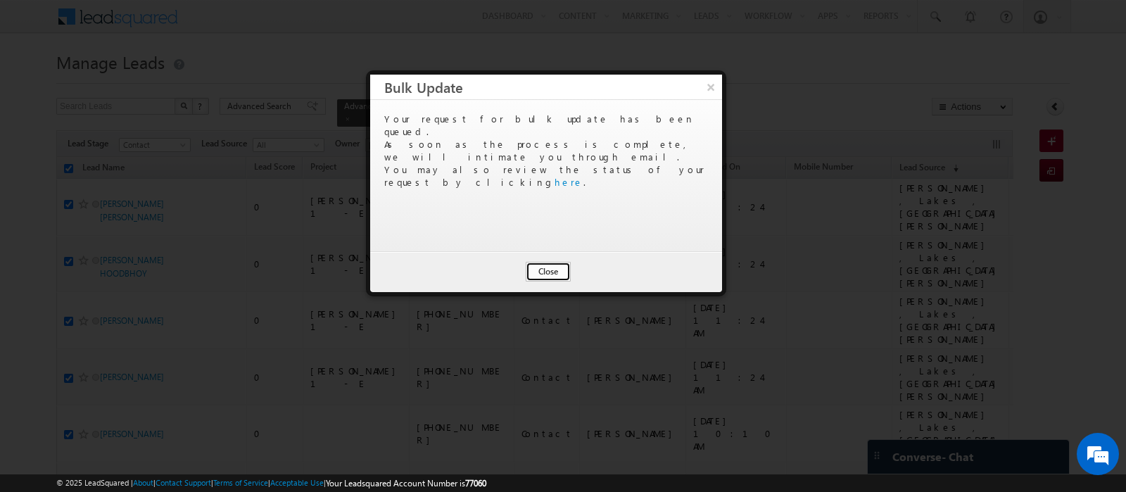
click at [542, 274] on button "Close" at bounding box center [548, 272] width 45 height 20
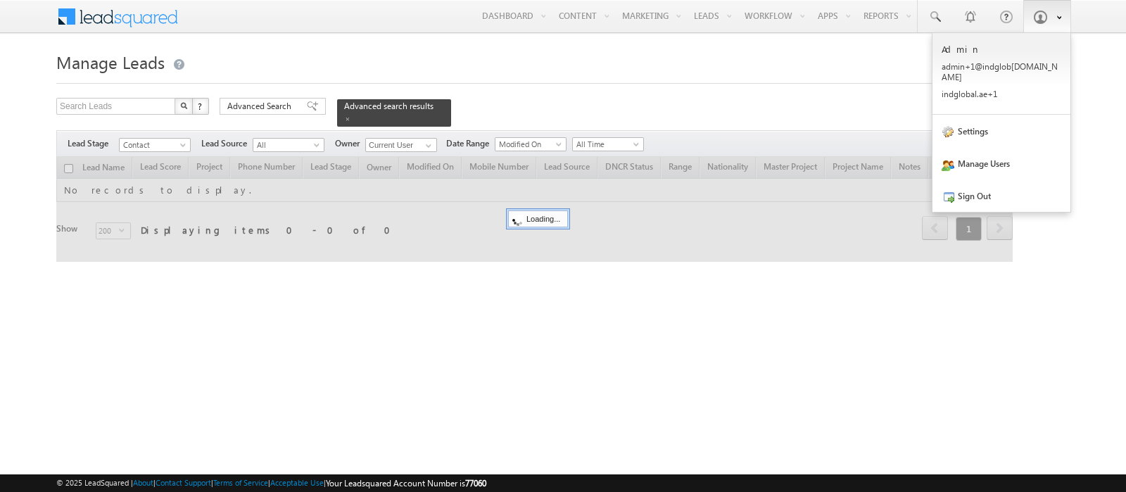
click at [1033, 21] on span at bounding box center [1040, 17] width 14 height 14
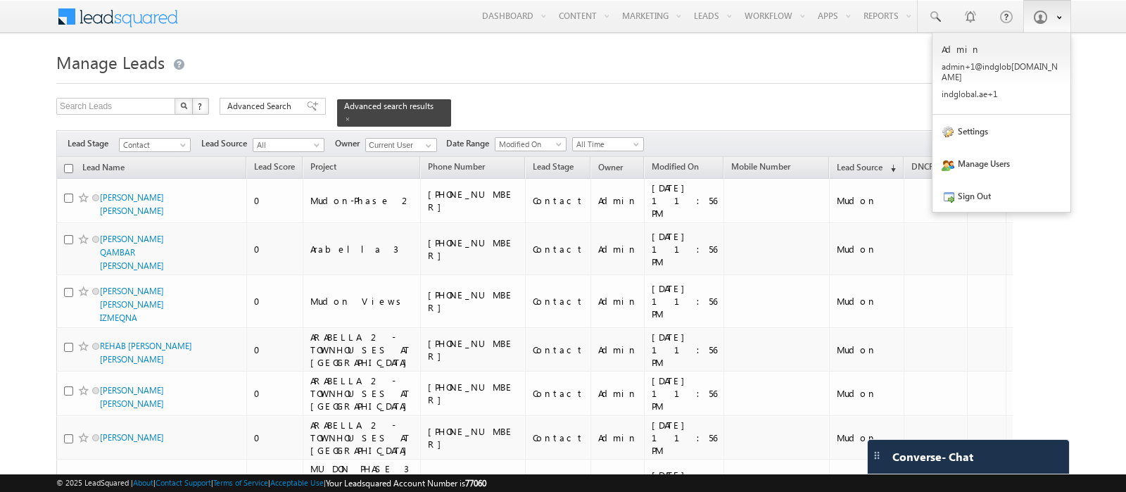
checkbox input "false"
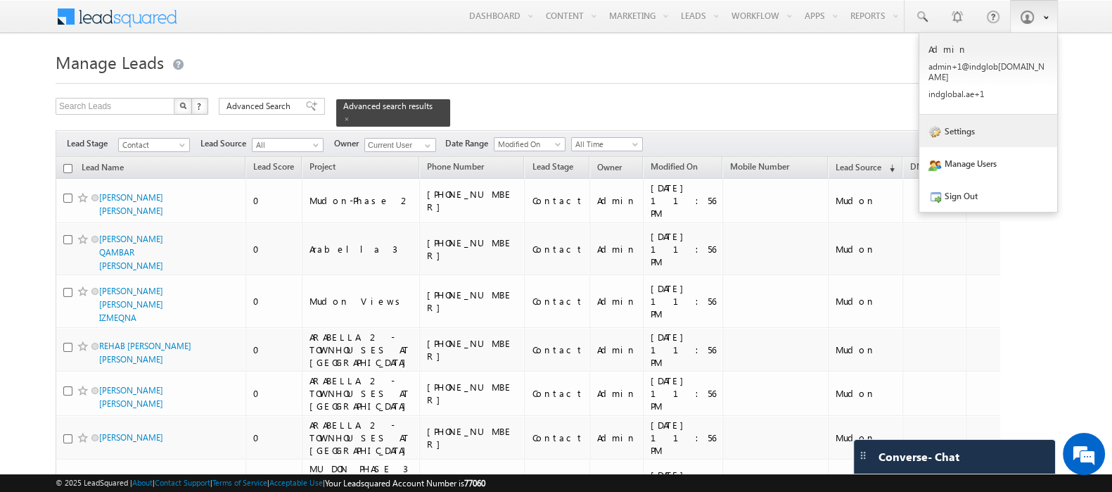
click at [955, 120] on link "Settings" at bounding box center [989, 131] width 138 height 32
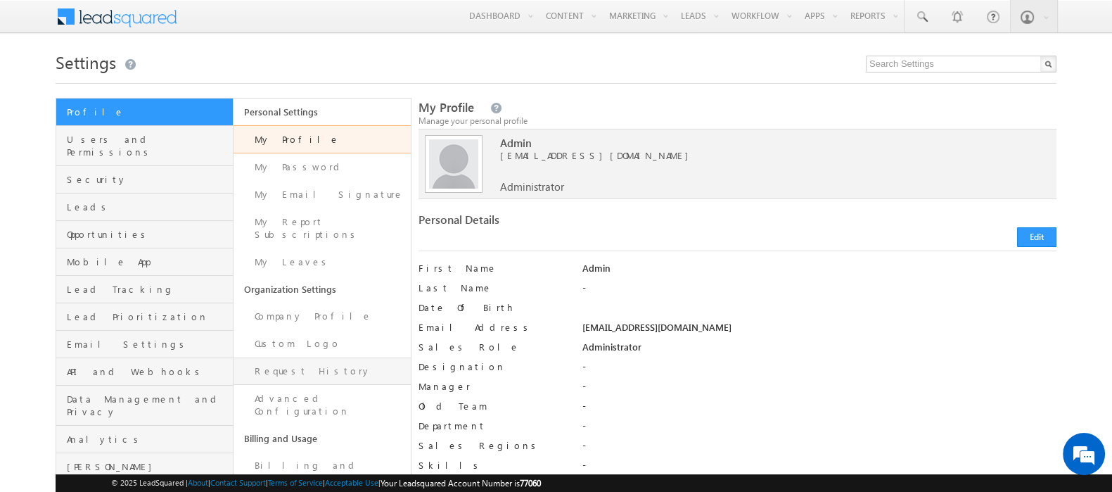
click at [299, 357] on link "Request History" at bounding box center [322, 370] width 177 height 27
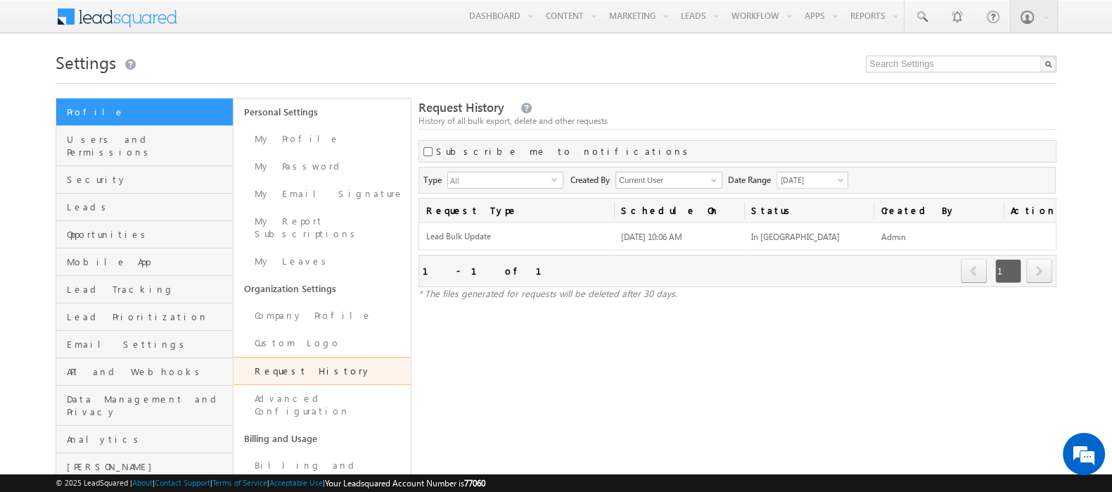
click at [301, 357] on link "Request History" at bounding box center [322, 371] width 177 height 28
click at [328, 357] on link "Request History" at bounding box center [322, 371] width 177 height 28
click at [288, 365] on link "Request History" at bounding box center [322, 371] width 177 height 28
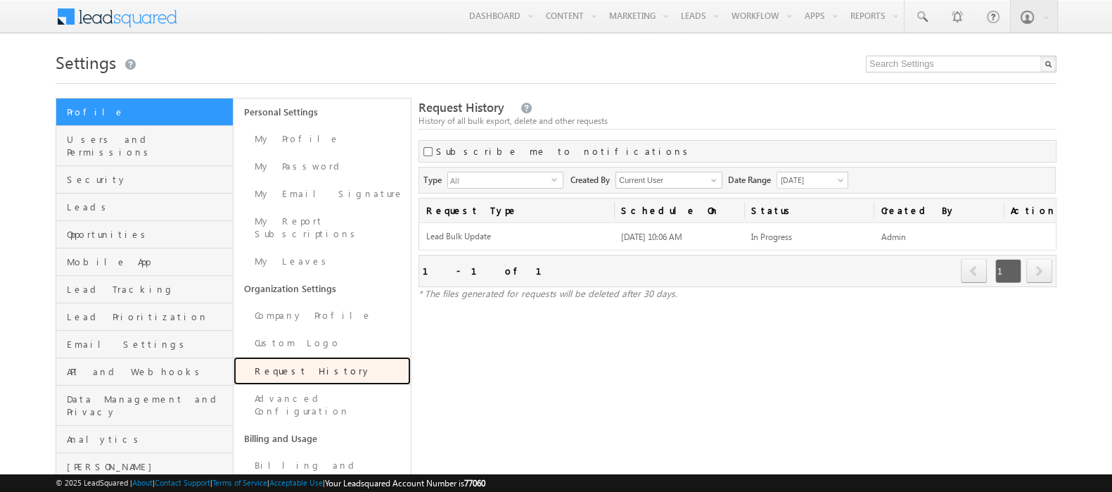
click at [288, 365] on link "Request History" at bounding box center [322, 371] width 177 height 28
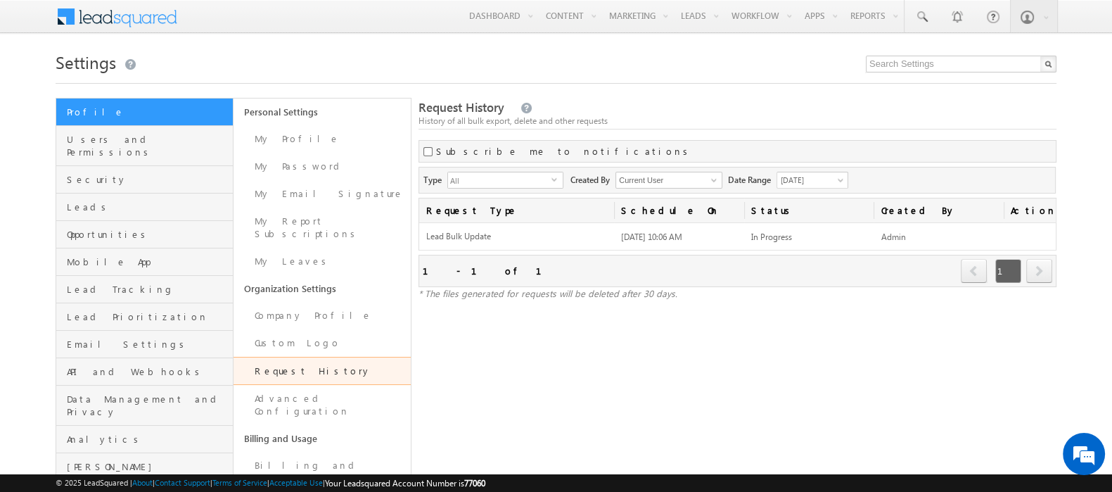
click at [272, 357] on link "Request History" at bounding box center [322, 371] width 177 height 28
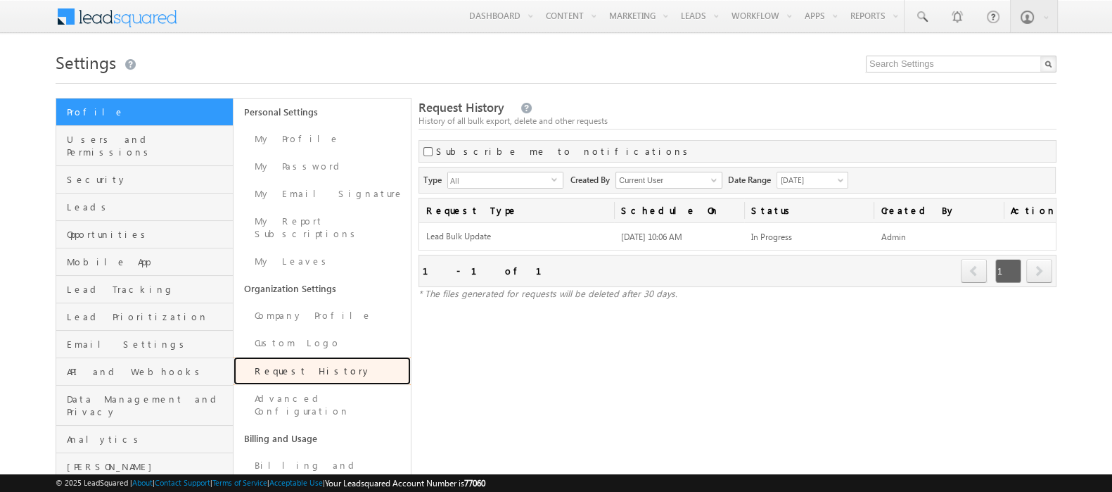
click at [272, 357] on link "Request History" at bounding box center [322, 371] width 177 height 28
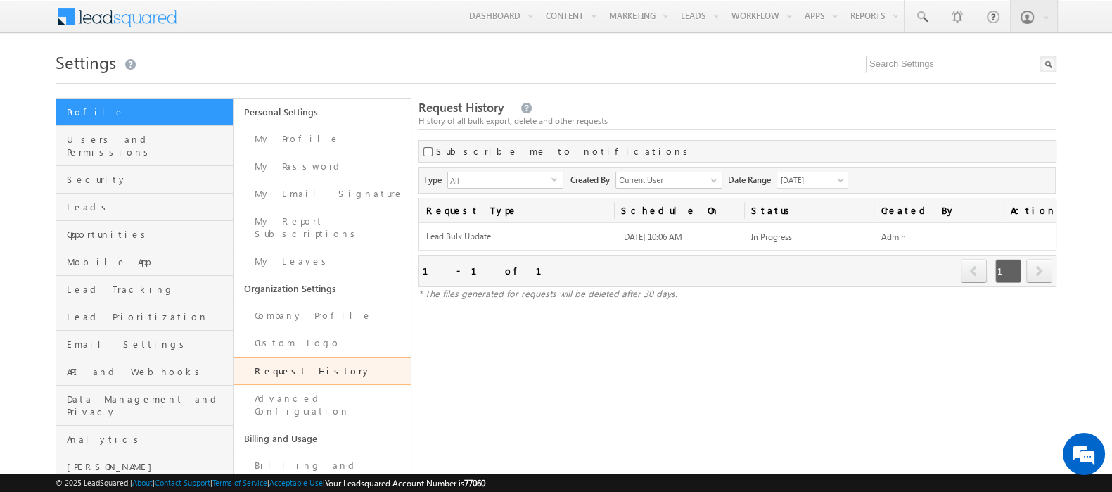
click at [299, 357] on link "Request History" at bounding box center [322, 371] width 177 height 28
click at [288, 357] on link "Request History" at bounding box center [322, 371] width 177 height 28
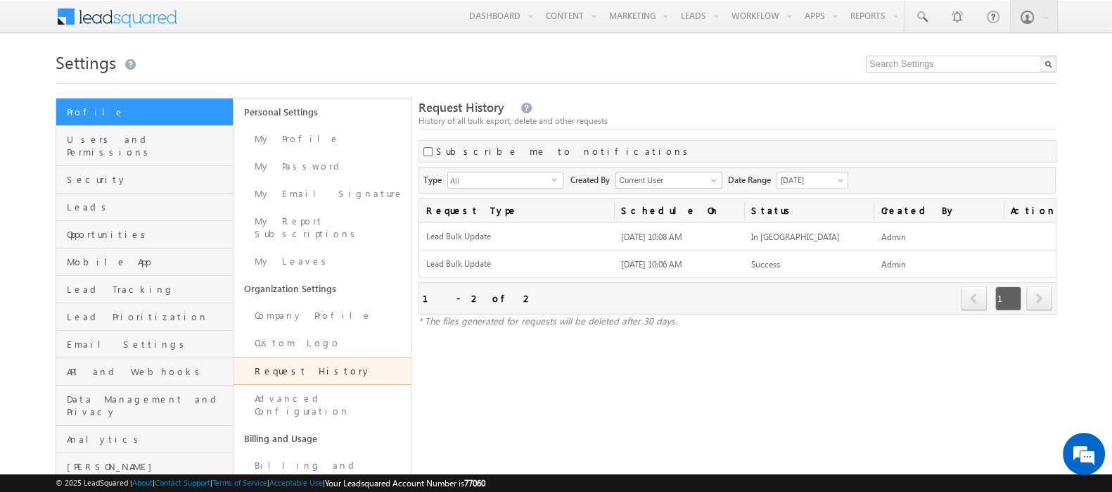
click at [299, 360] on link "Request History" at bounding box center [322, 371] width 177 height 28
click at [296, 363] on link "Request History" at bounding box center [322, 371] width 177 height 28
click at [300, 357] on link "Request History" at bounding box center [322, 371] width 177 height 28
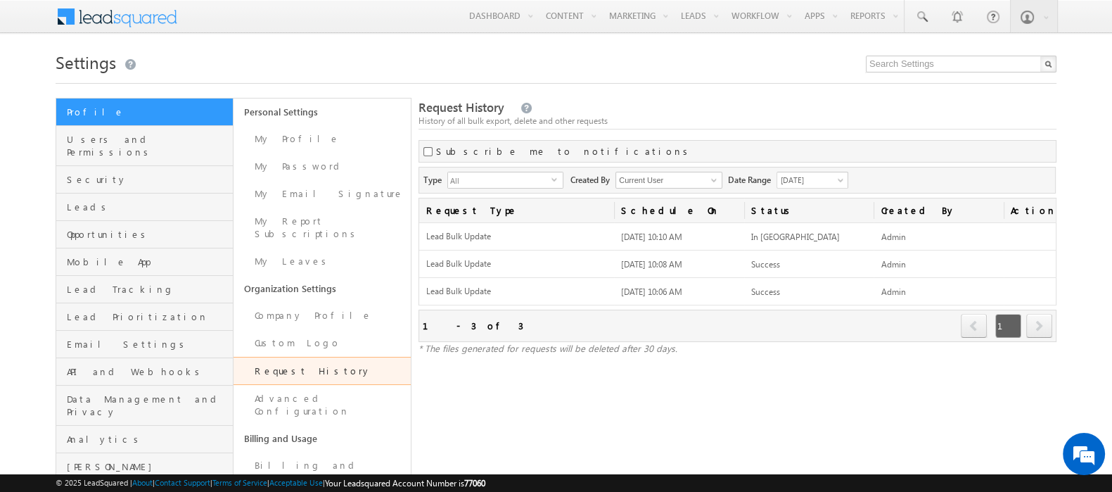
click at [269, 357] on link "Request History" at bounding box center [322, 371] width 177 height 28
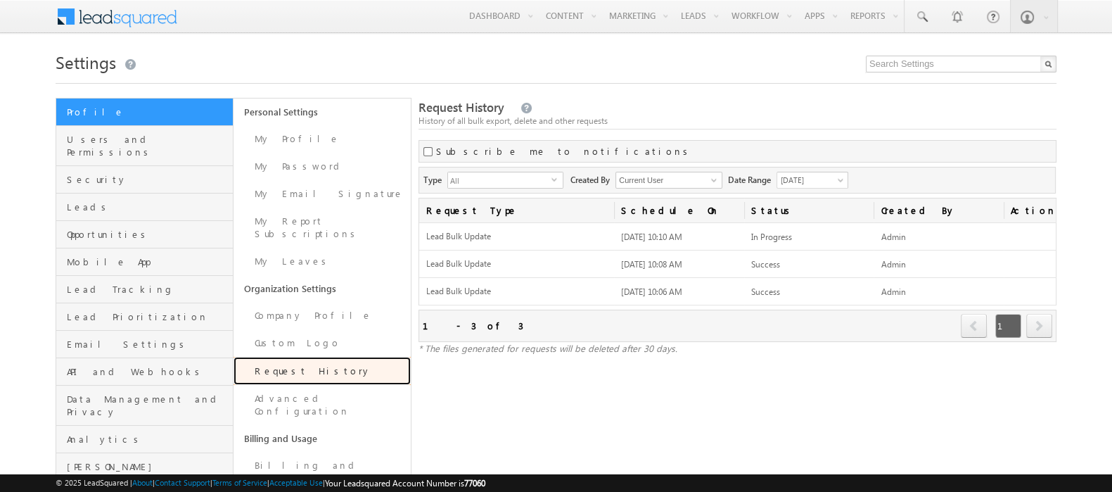
click at [293, 357] on link "Request History" at bounding box center [322, 371] width 177 height 28
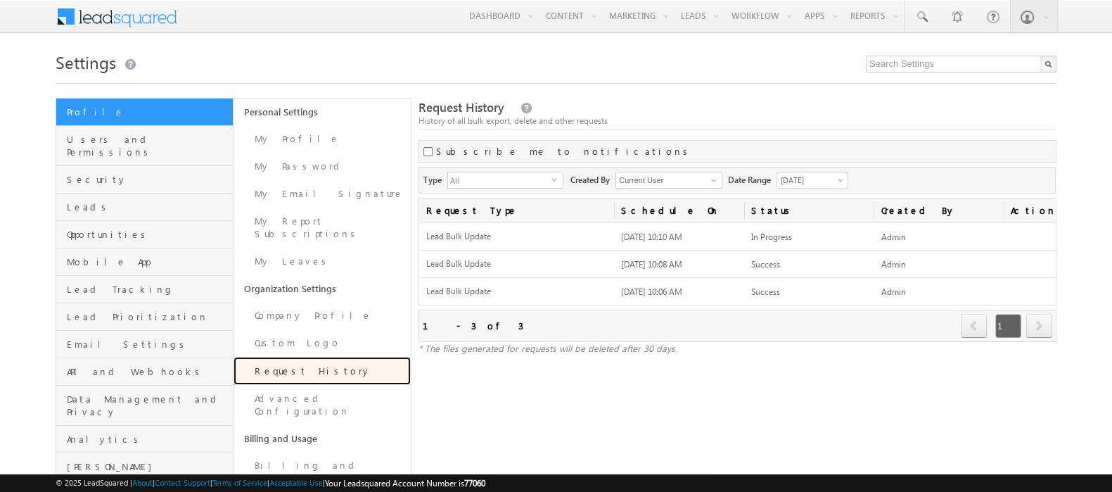
click at [293, 357] on link "Request History" at bounding box center [322, 371] width 177 height 28
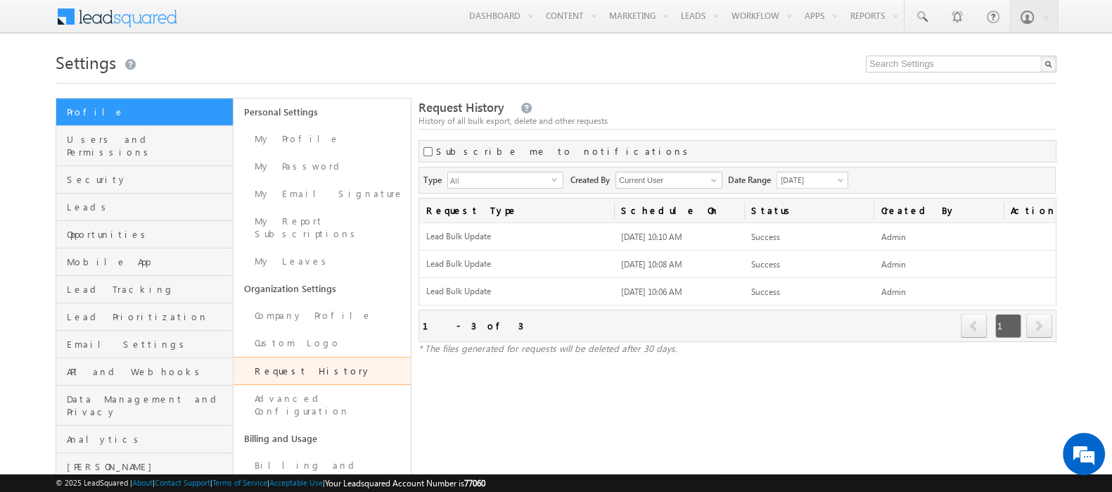
click at [345, 357] on link "Request History" at bounding box center [322, 371] width 177 height 28
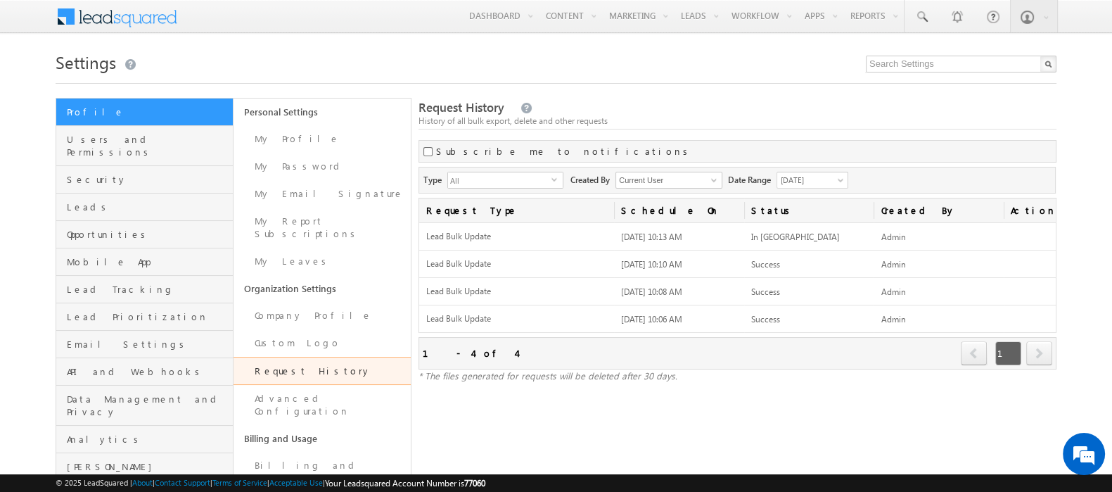
click at [270, 360] on link "Request History" at bounding box center [322, 371] width 177 height 28
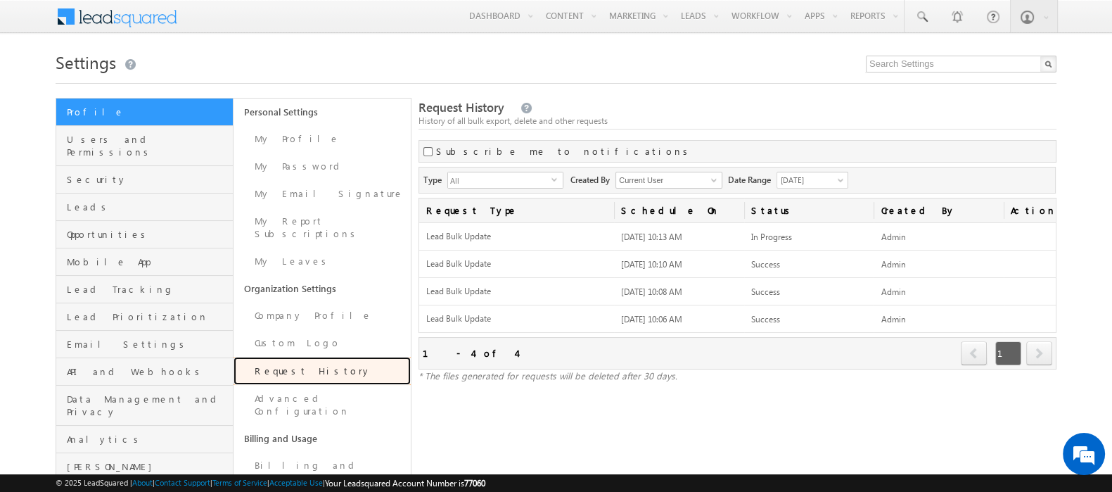
click at [270, 360] on link "Request History" at bounding box center [322, 371] width 177 height 28
click at [253, 362] on link "Request History" at bounding box center [322, 371] width 177 height 28
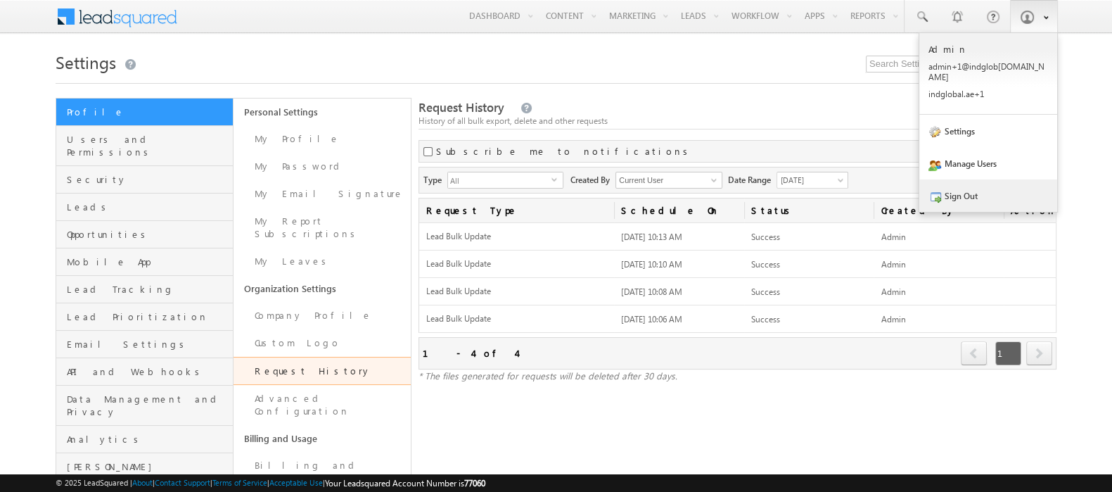
click at [974, 189] on link "Sign Out" at bounding box center [989, 195] width 138 height 32
